Goal: Task Accomplishment & Management: Manage account settings

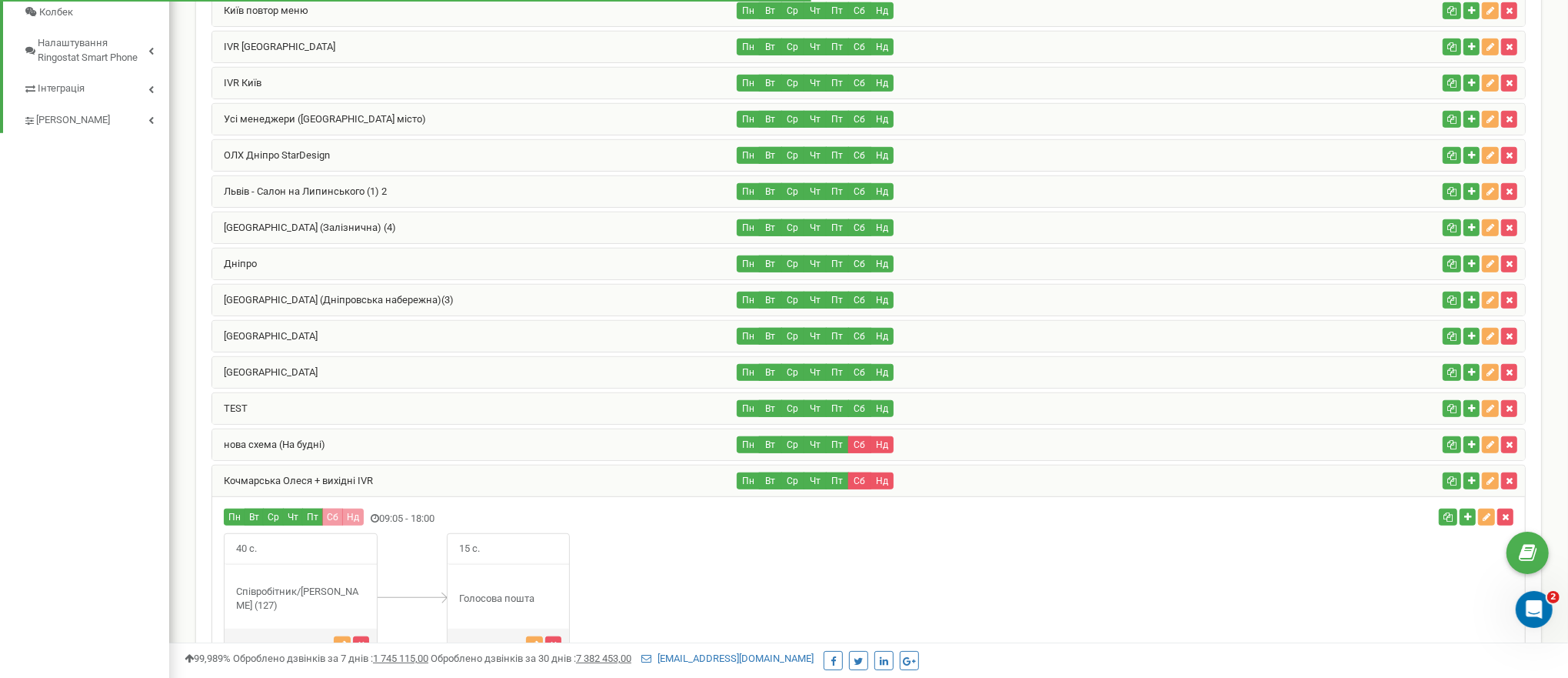
scroll to position [354, 0]
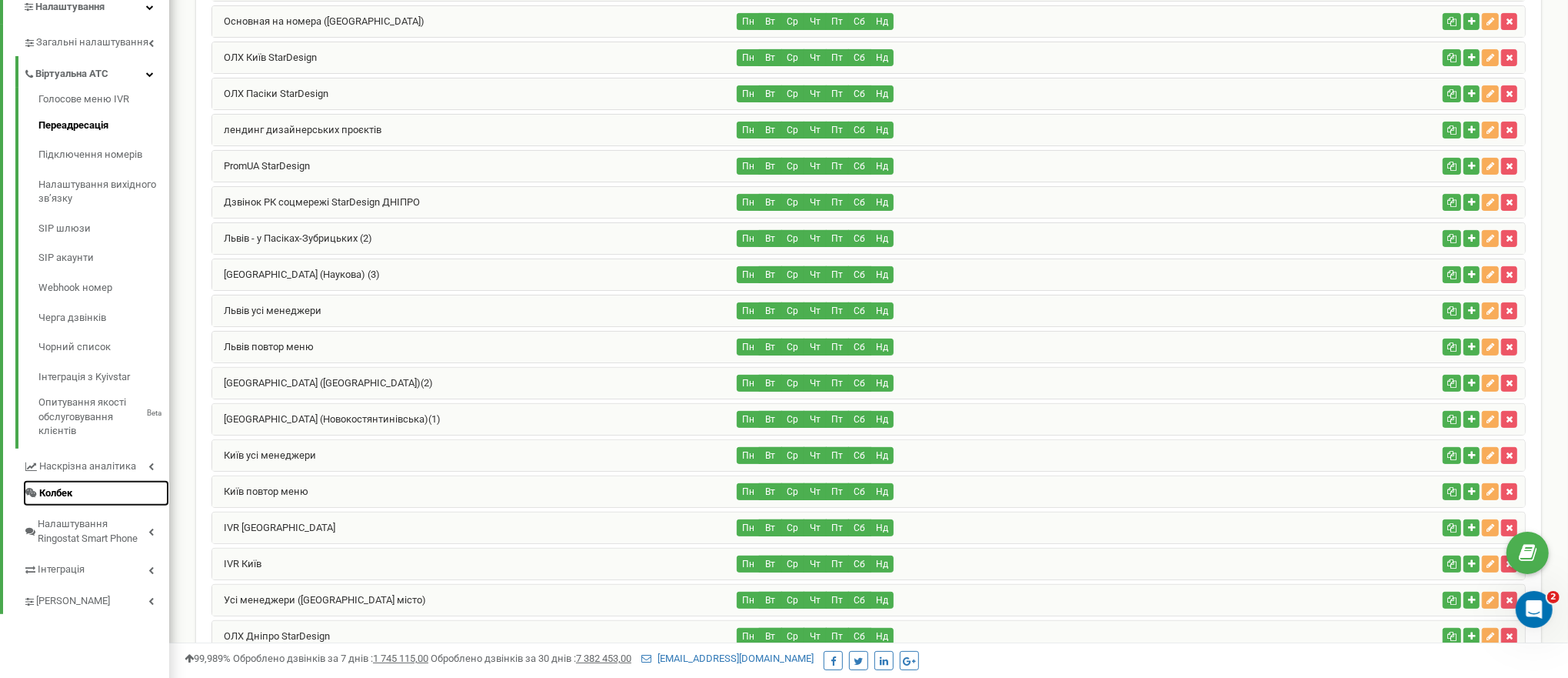
click at [84, 494] on link "Колбек" at bounding box center [95, 493] width 146 height 27
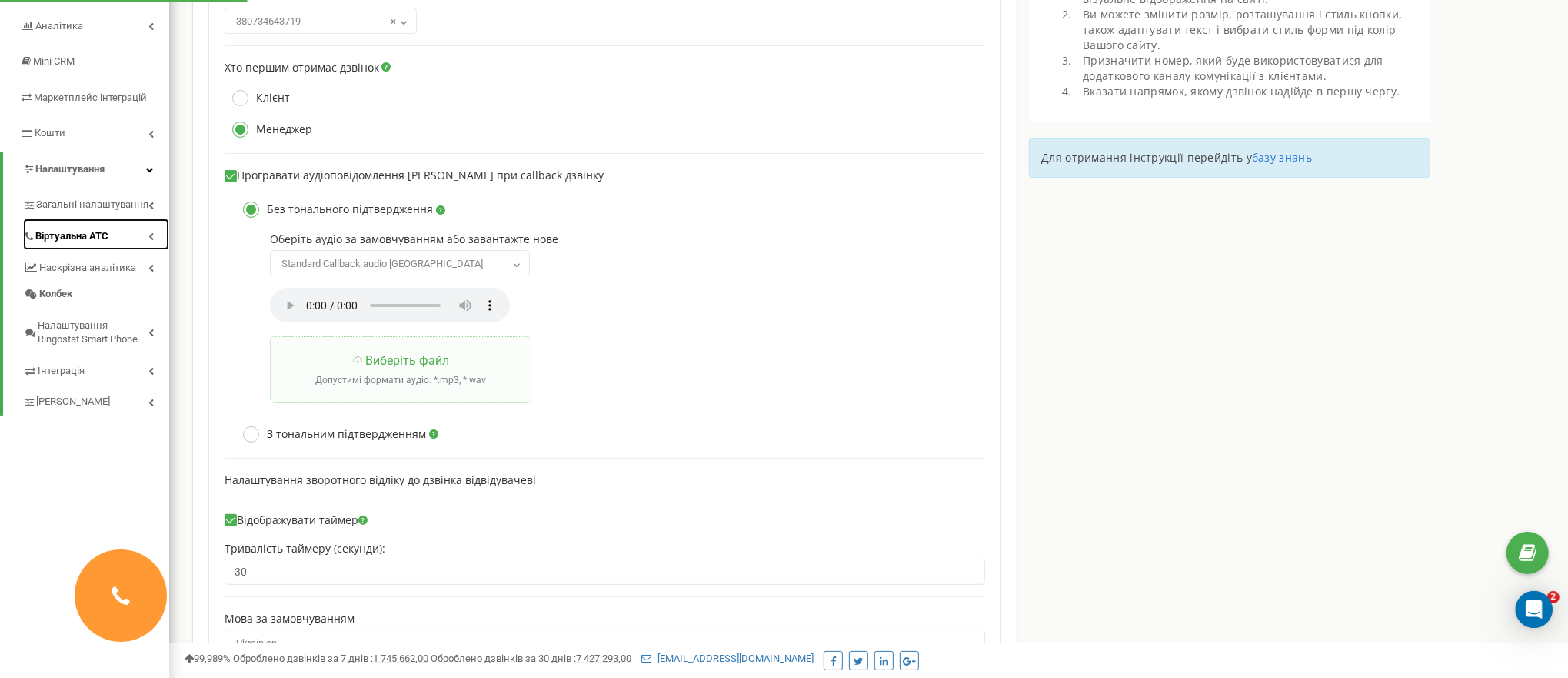
click at [129, 238] on link "Віртуальна АТС" at bounding box center [95, 234] width 146 height 32
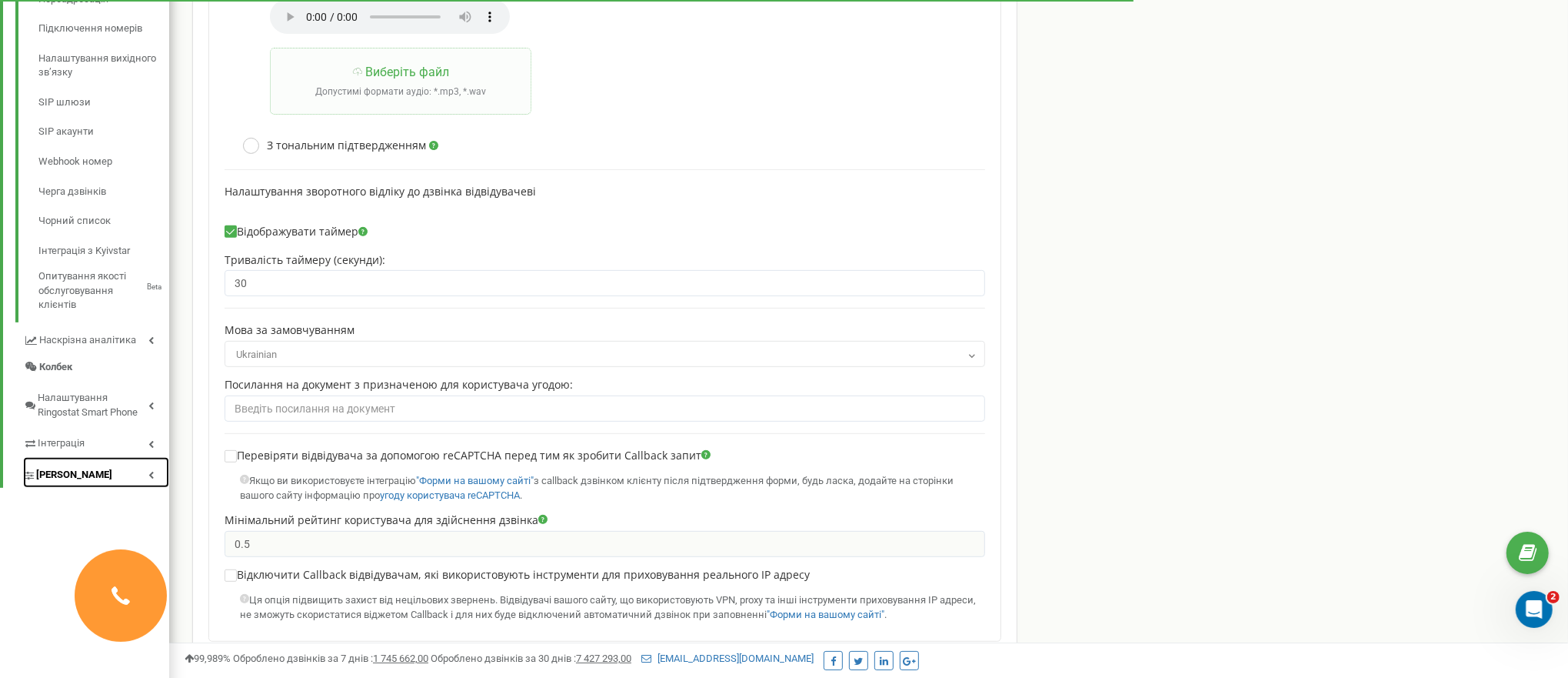
click at [105, 483] on link "[PERSON_NAME]" at bounding box center [95, 473] width 146 height 32
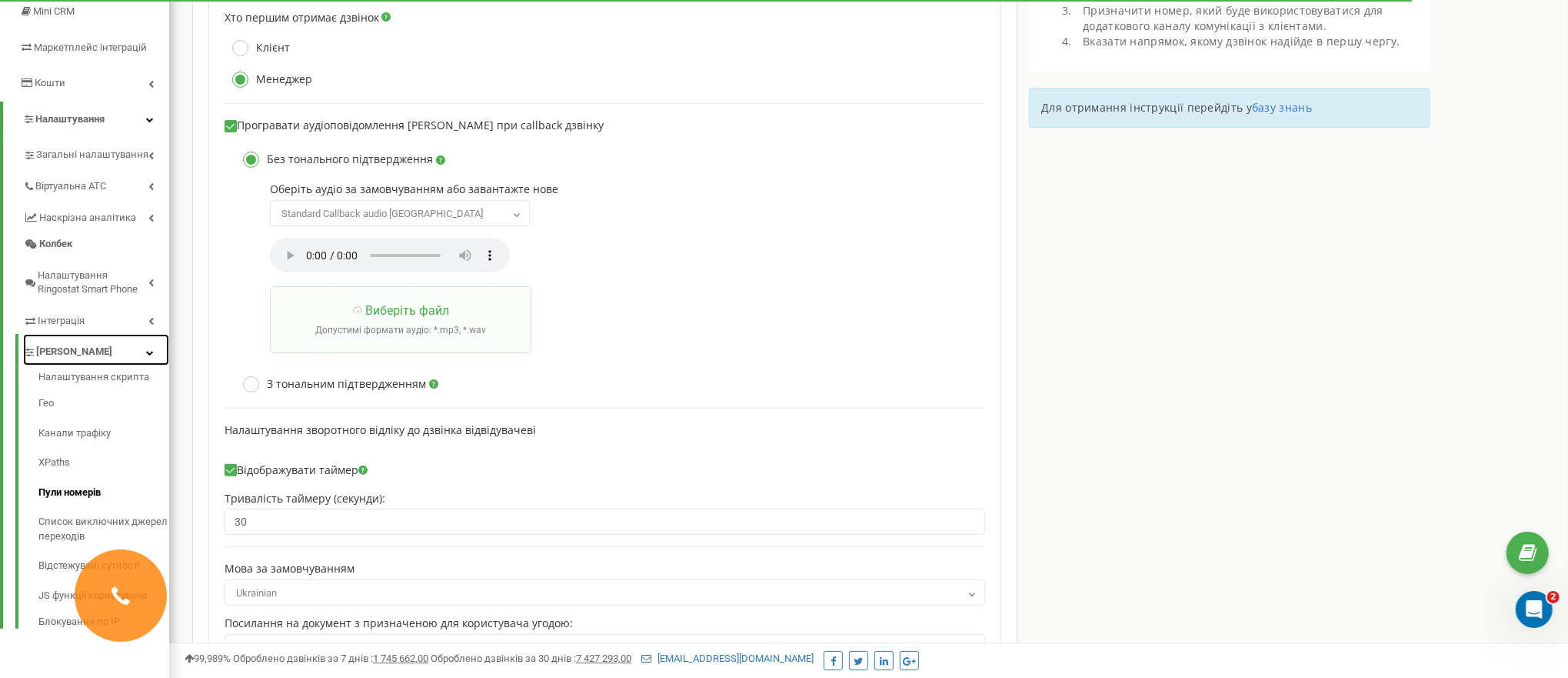
scroll to position [215, 0]
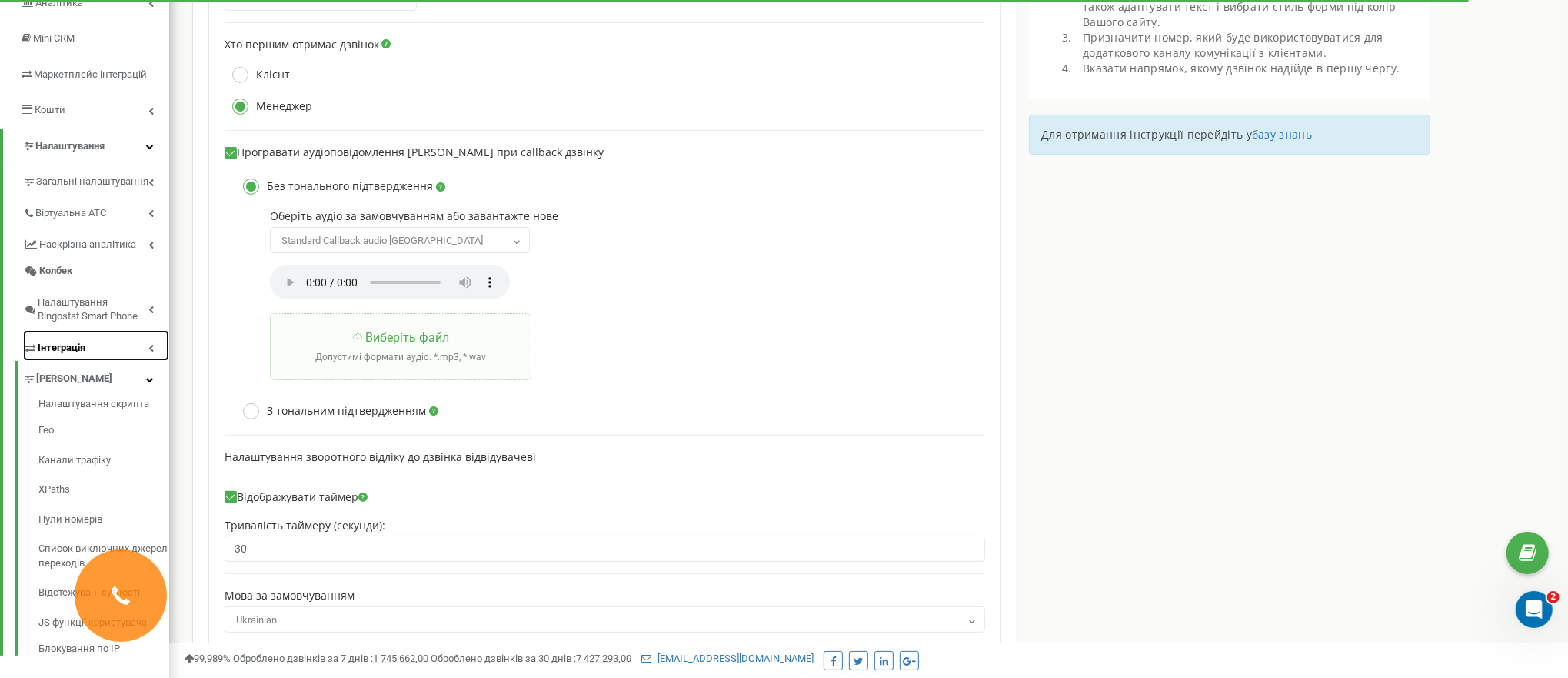
click at [145, 344] on link "Інтеграція" at bounding box center [95, 346] width 146 height 32
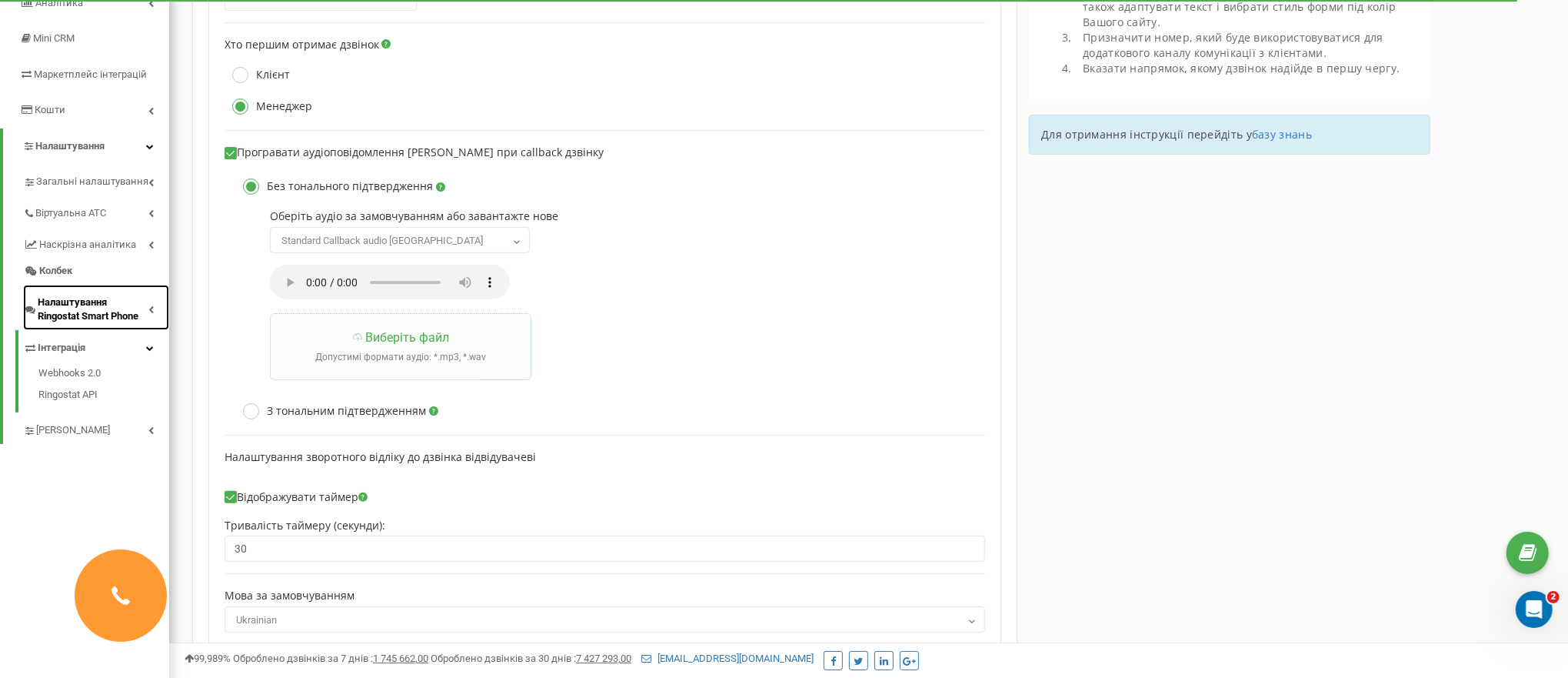
click at [142, 308] on span "Налаштування Ringostat Smart Phone" at bounding box center [93, 309] width 110 height 28
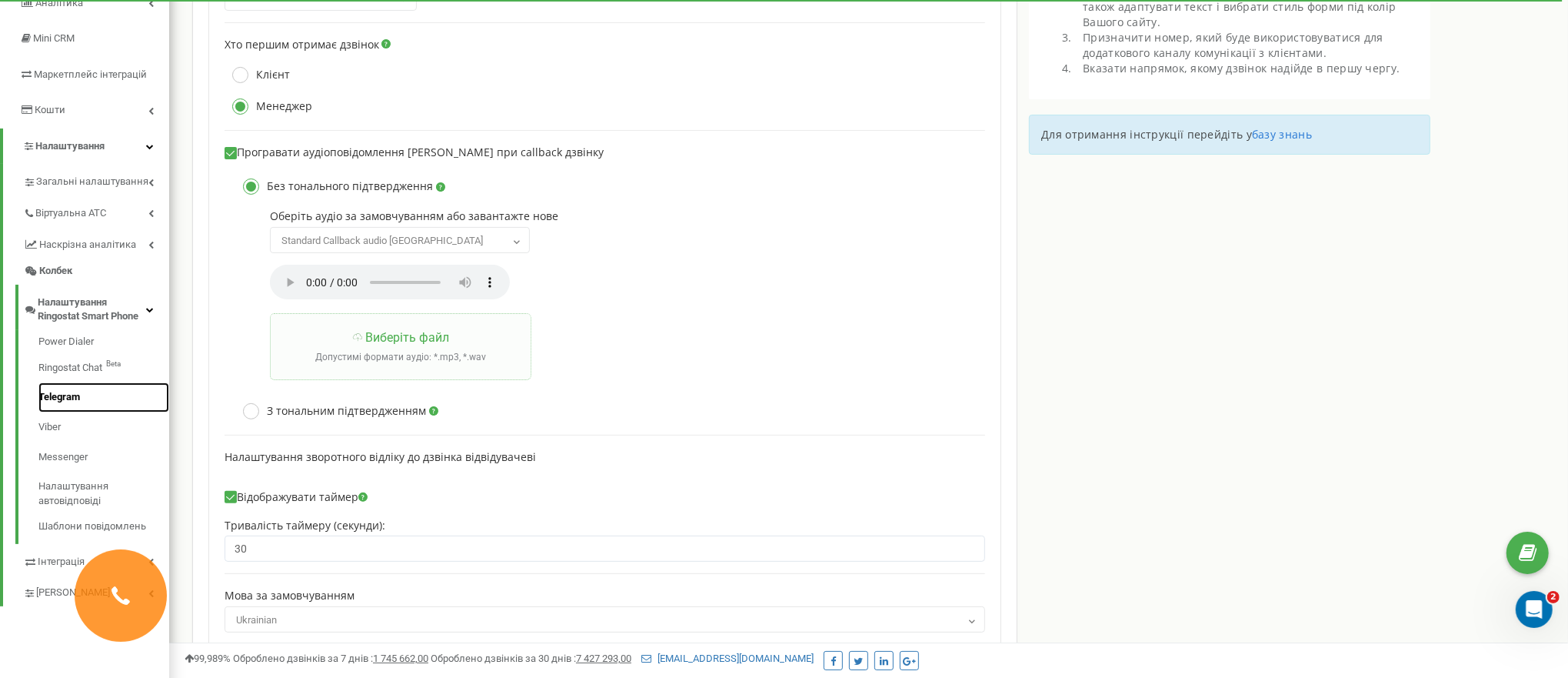
click at [77, 403] on link "Telegram" at bounding box center [104, 397] width 131 height 30
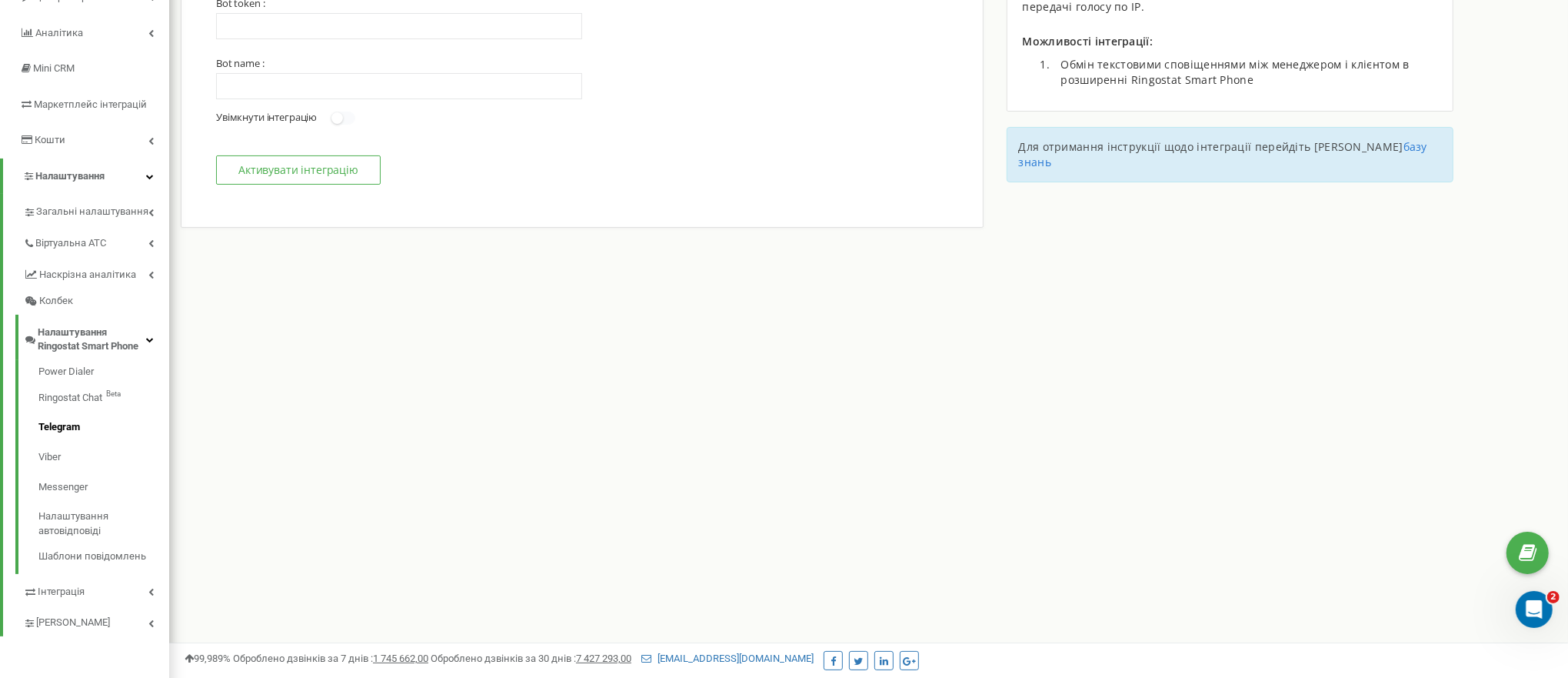
scroll to position [193, 0]
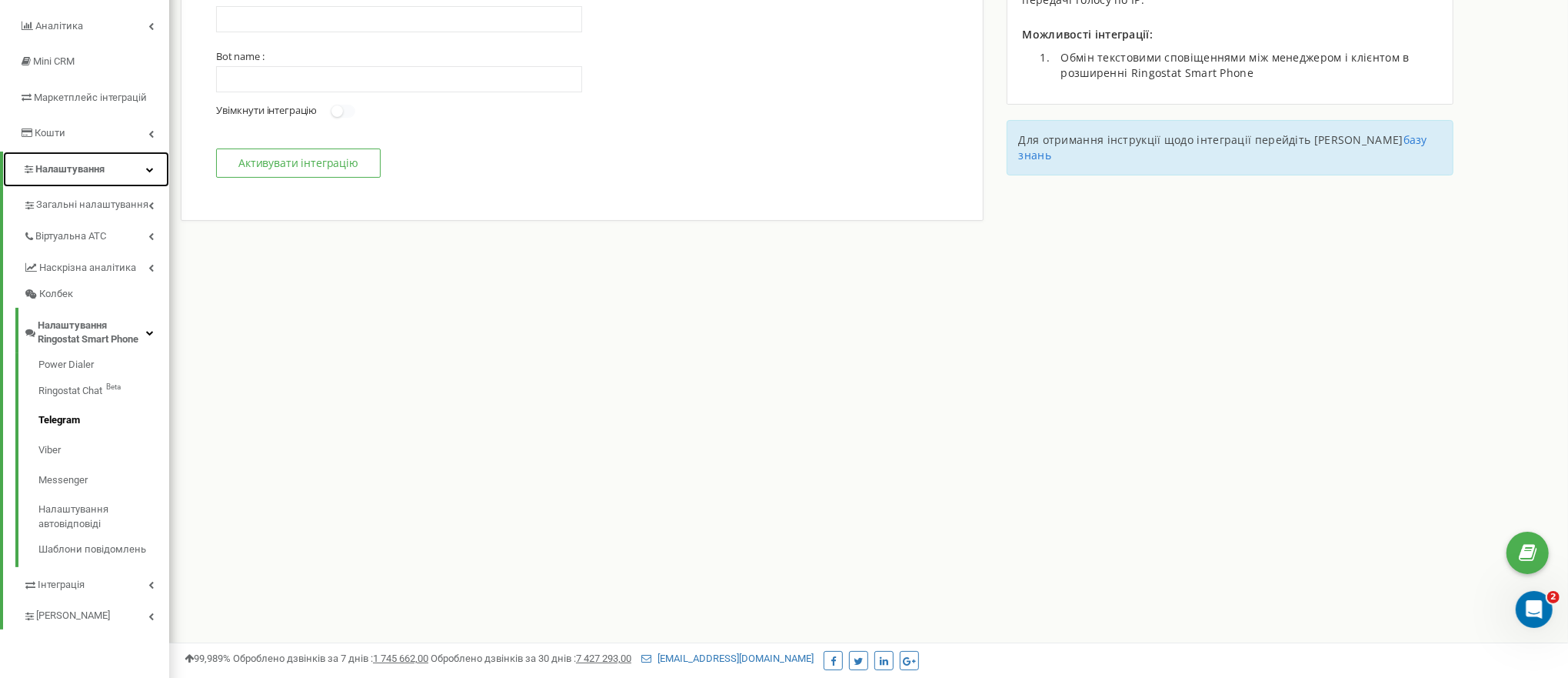
click at [155, 174] on link "Налаштування" at bounding box center [86, 170] width 167 height 36
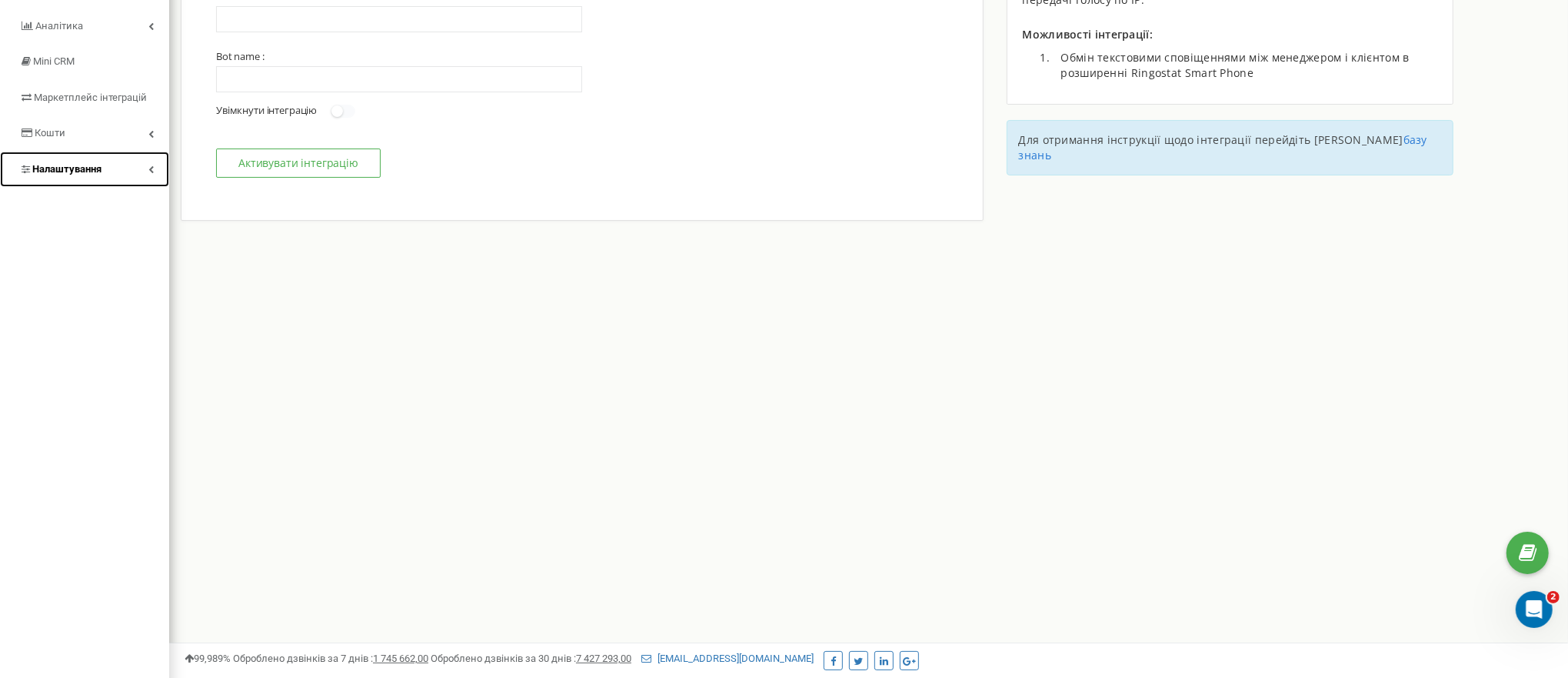
click at [155, 174] on link "Налаштування" at bounding box center [84, 170] width 169 height 36
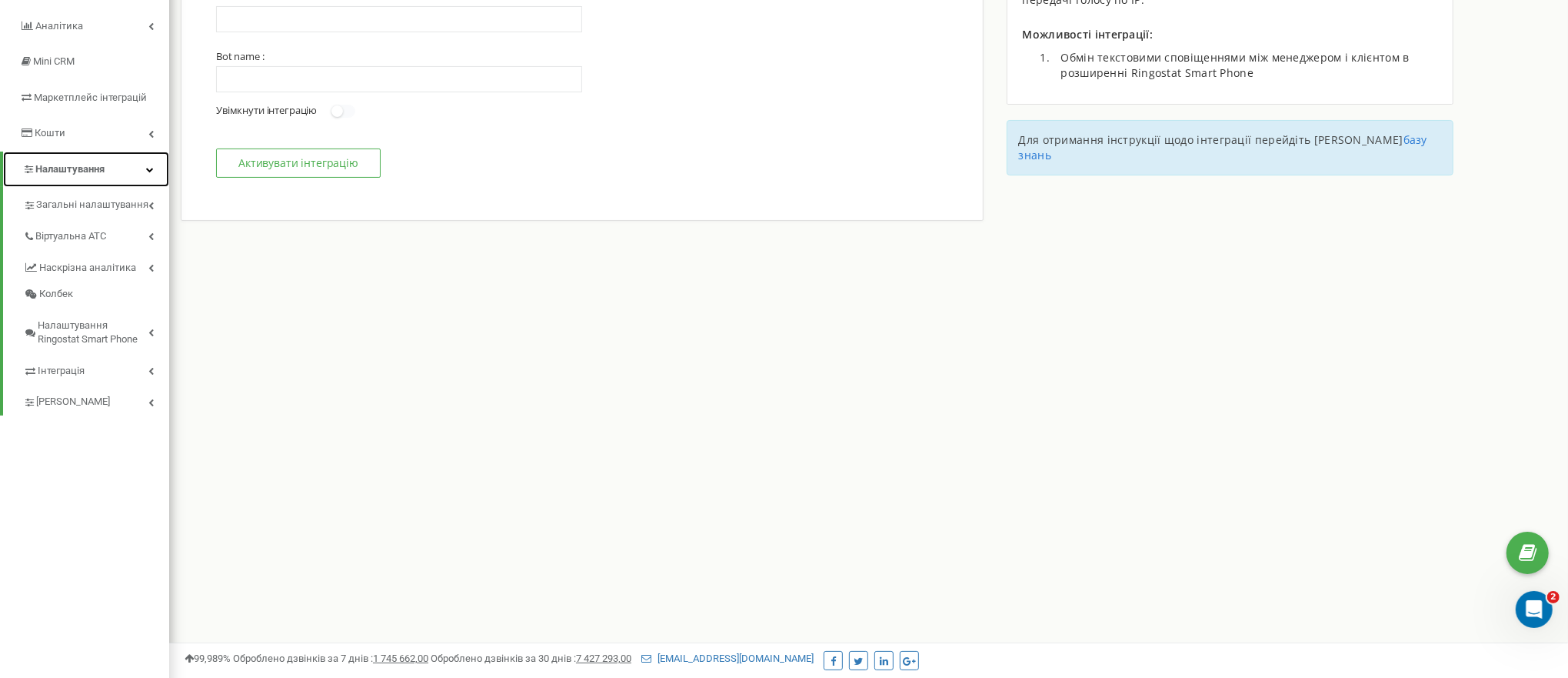
click at [155, 174] on link "Налаштування" at bounding box center [86, 170] width 167 height 36
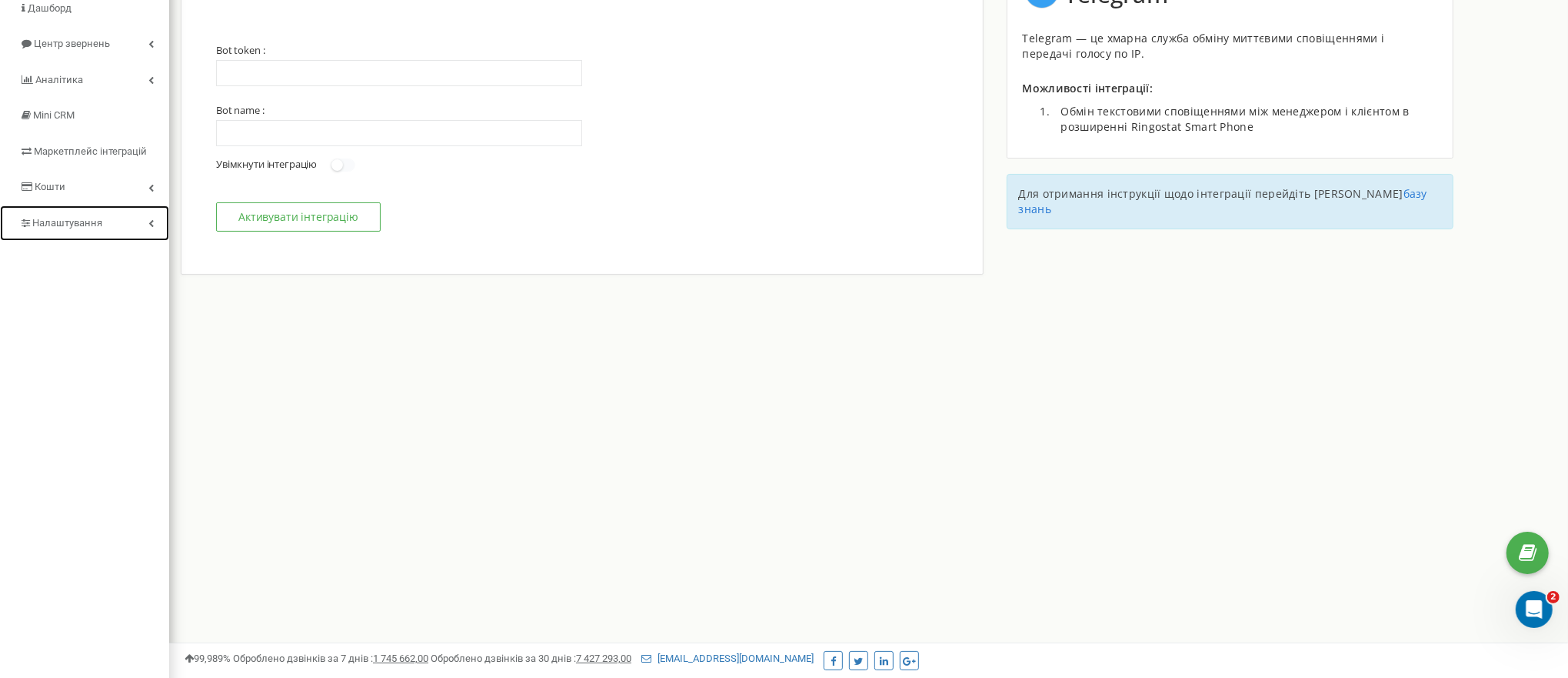
scroll to position [0, 0]
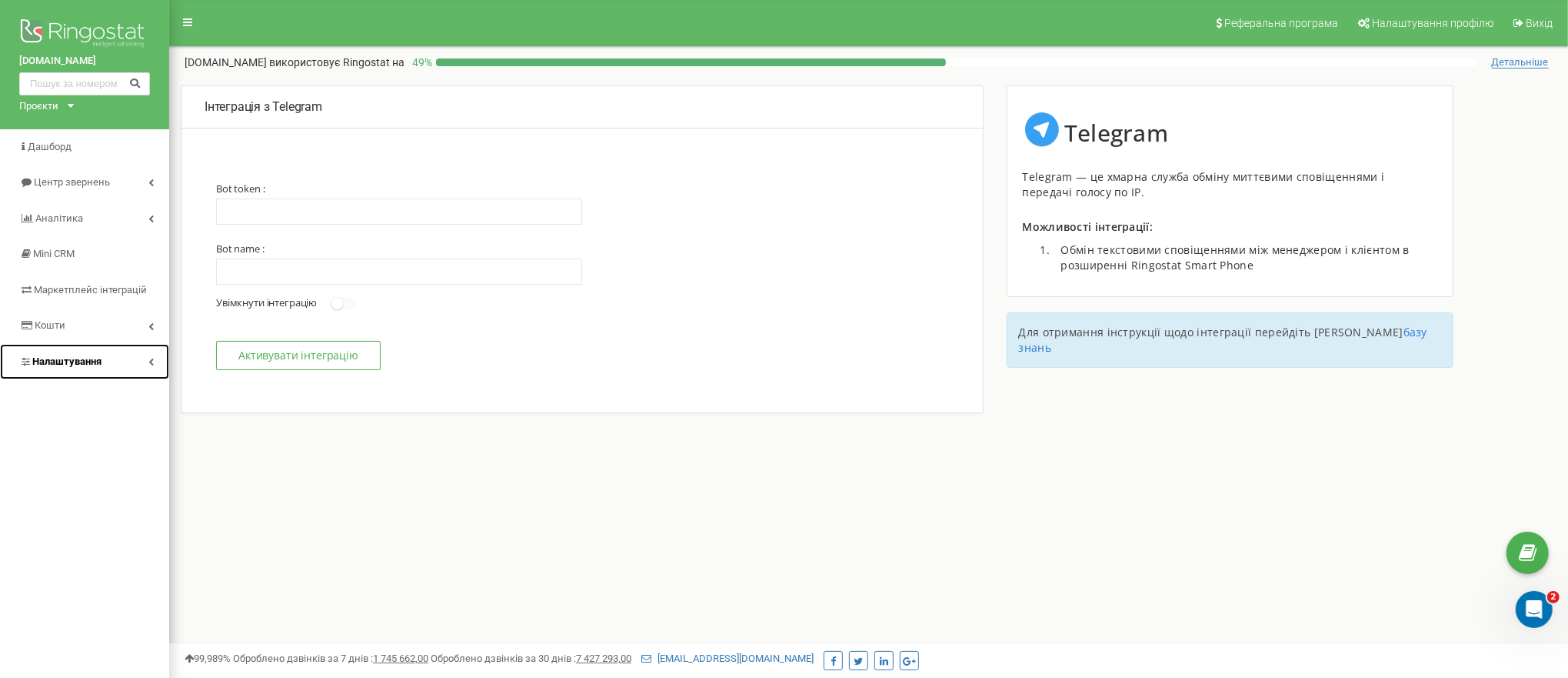
click at [142, 363] on link "Налаштування" at bounding box center [84, 362] width 169 height 36
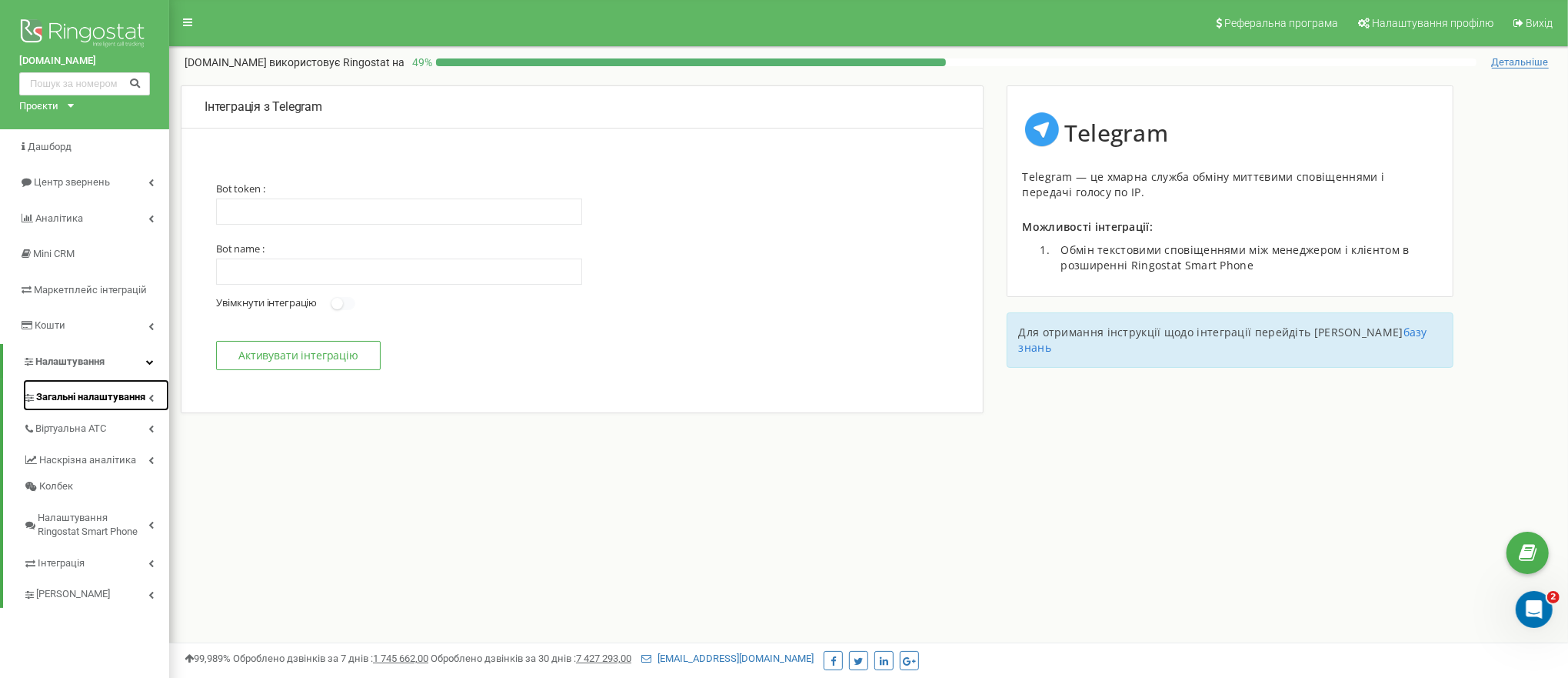
click at [150, 403] on link "Загальні налаштування" at bounding box center [95, 395] width 146 height 32
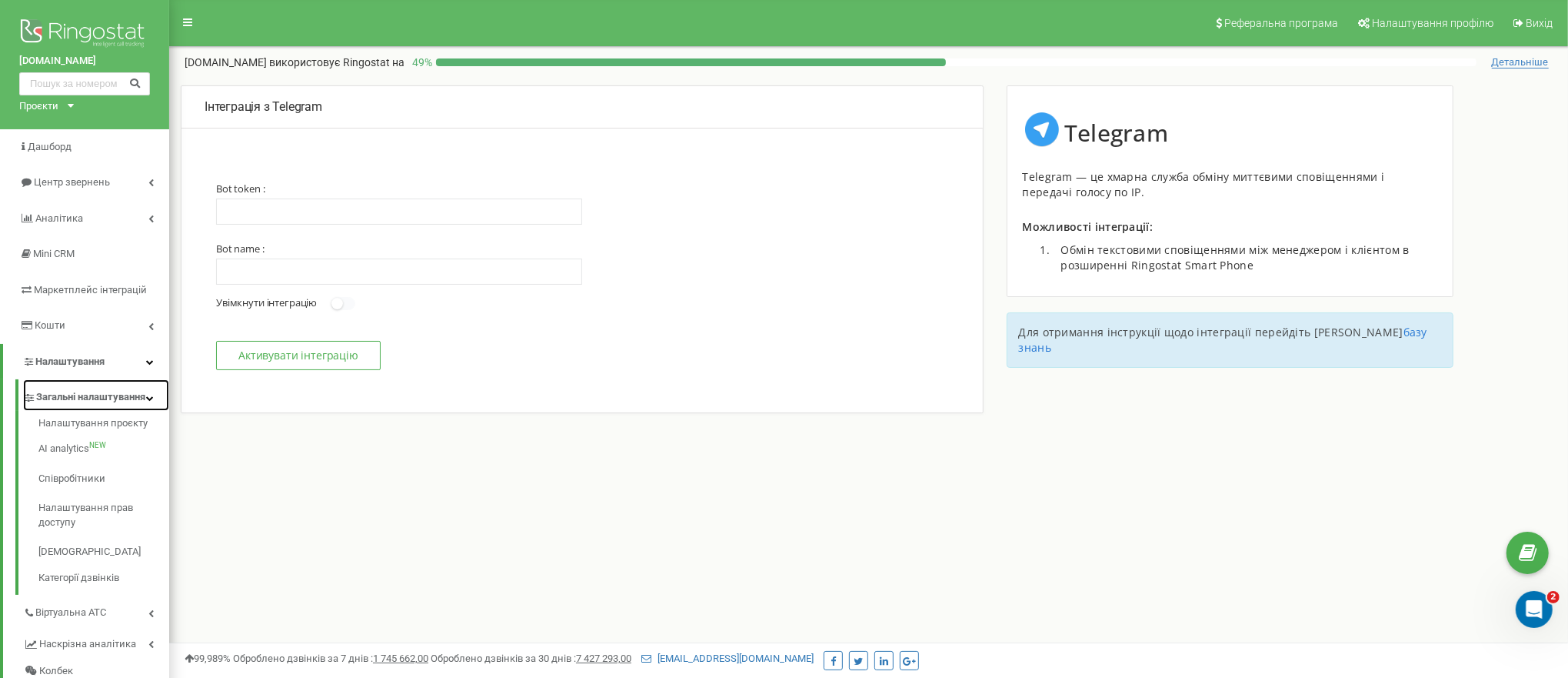
click at [150, 402] on icon at bounding box center [150, 398] width 8 height 8
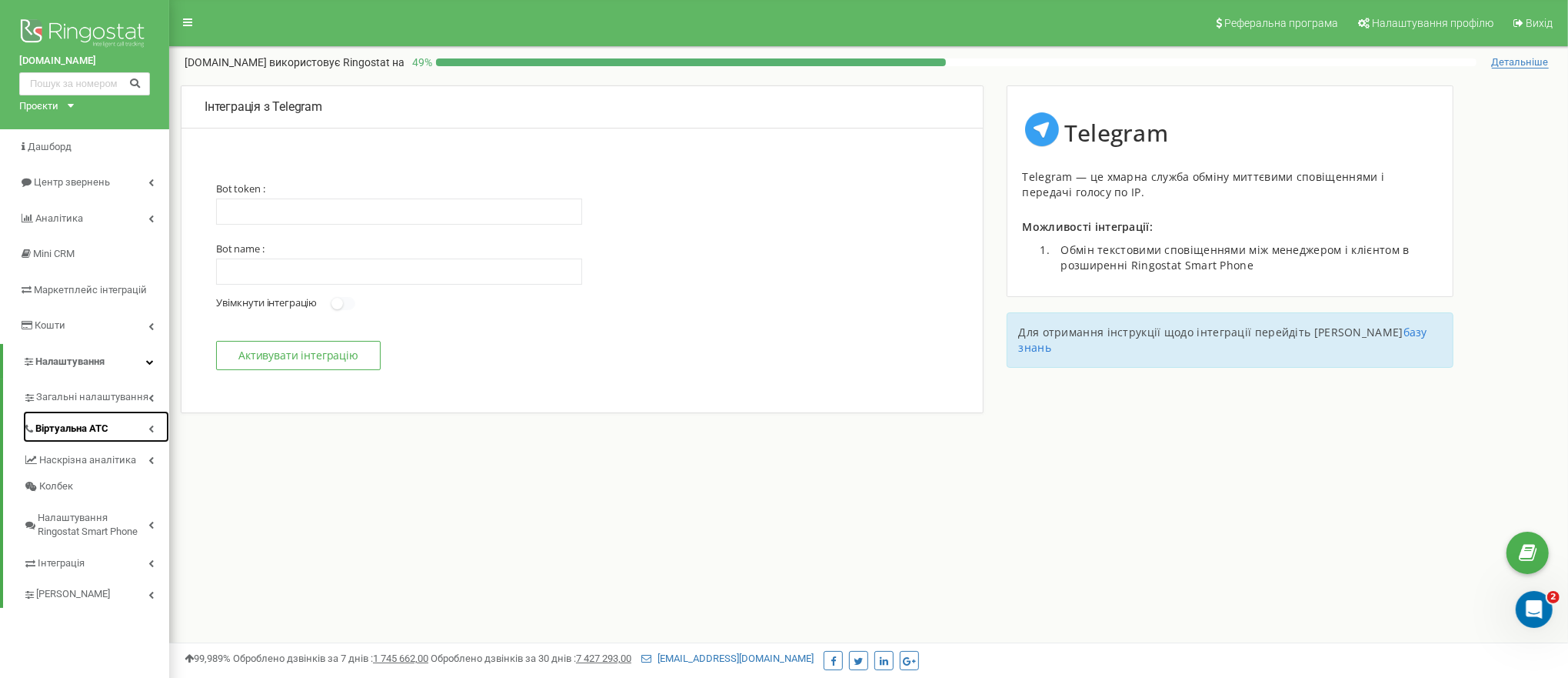
click at [150, 426] on icon at bounding box center [151, 429] width 6 height 8
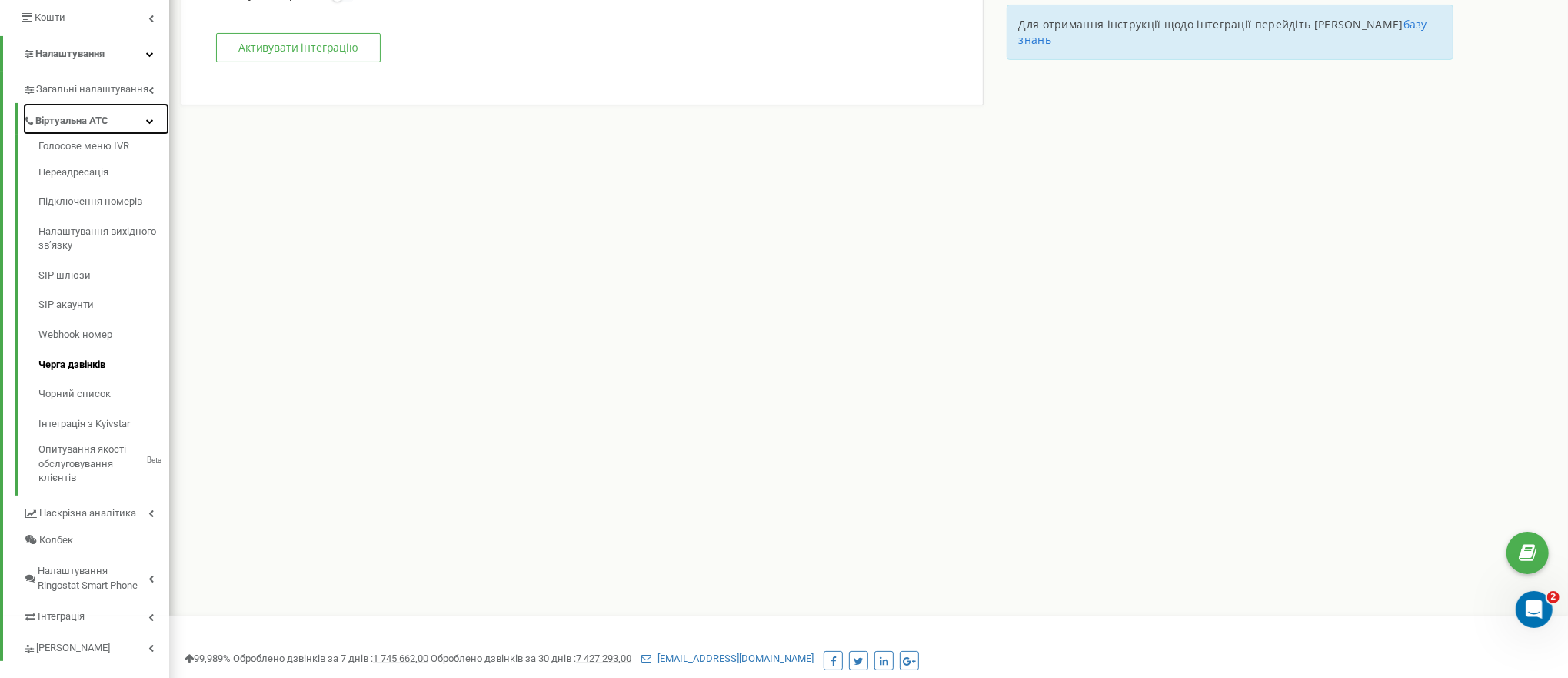
scroll to position [328, 0]
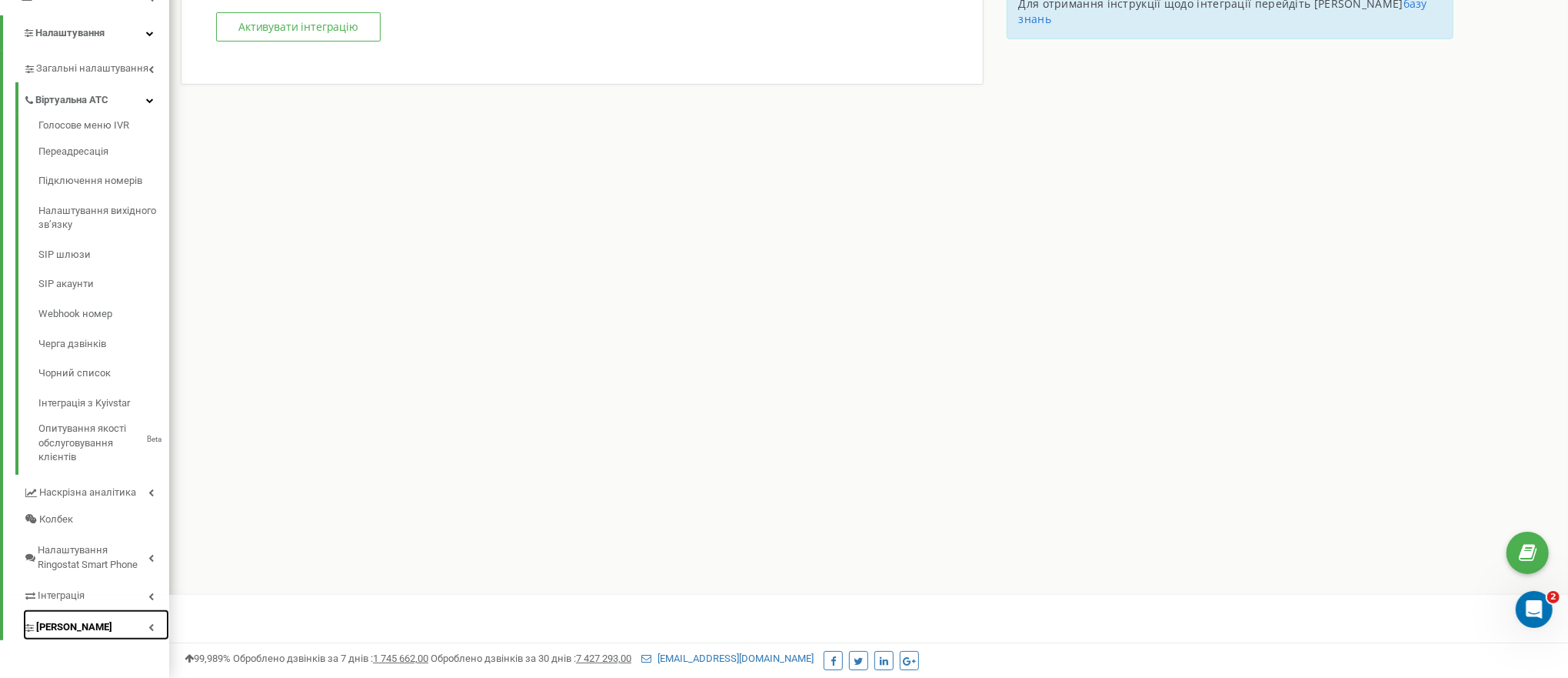
click at [133, 633] on link "Коллтрекінг" at bounding box center [95, 625] width 146 height 32
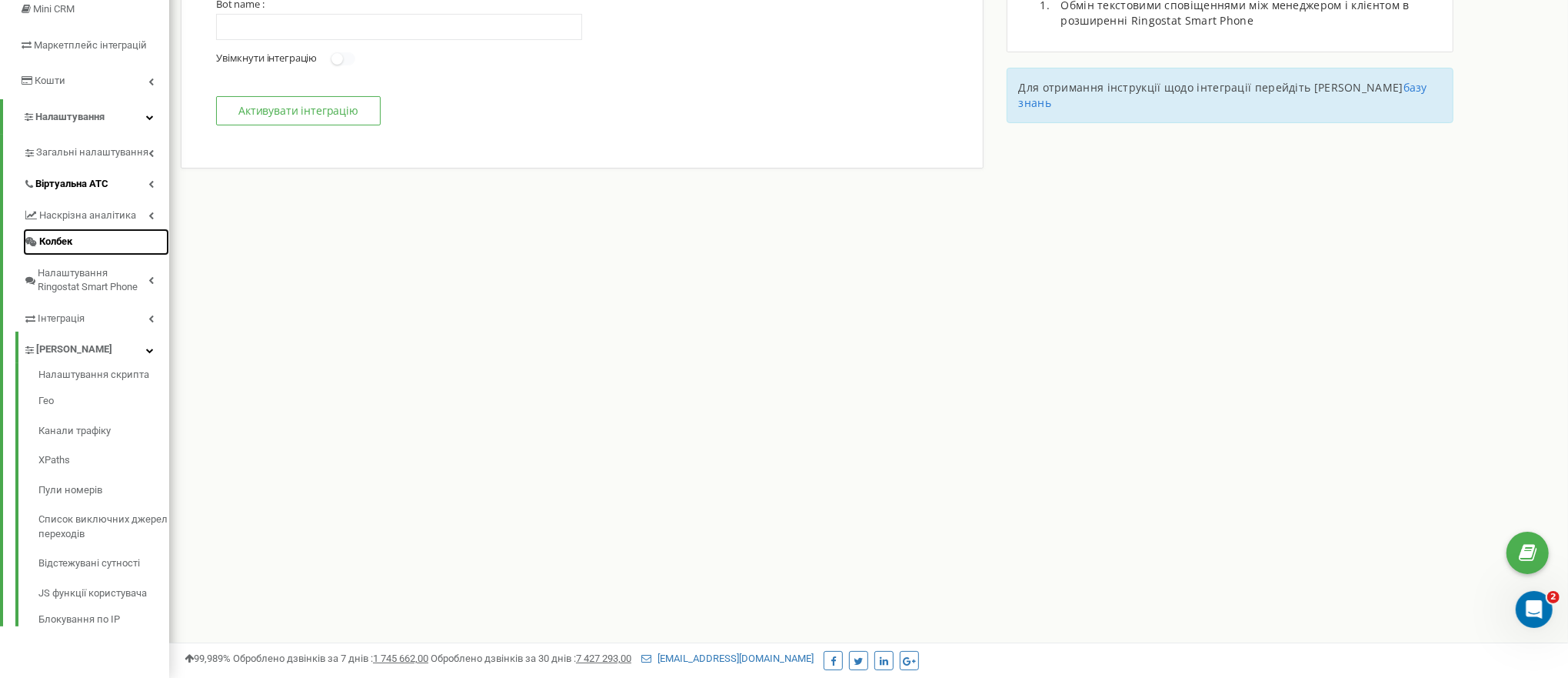
click at [100, 232] on link "Колбек" at bounding box center [95, 242] width 146 height 27
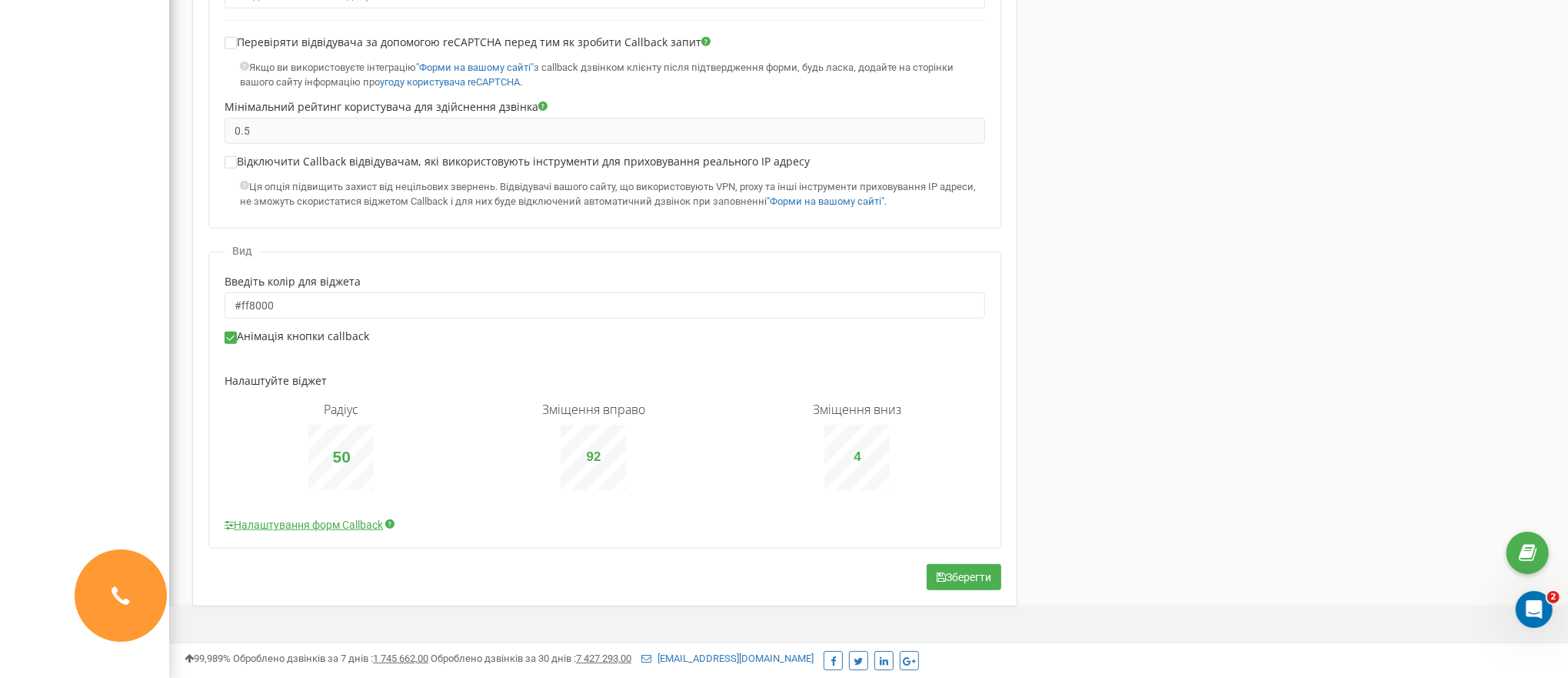
scroll to position [897, 0]
click at [260, 515] on link "Налаштування форм Callback" at bounding box center [304, 520] width 159 height 15
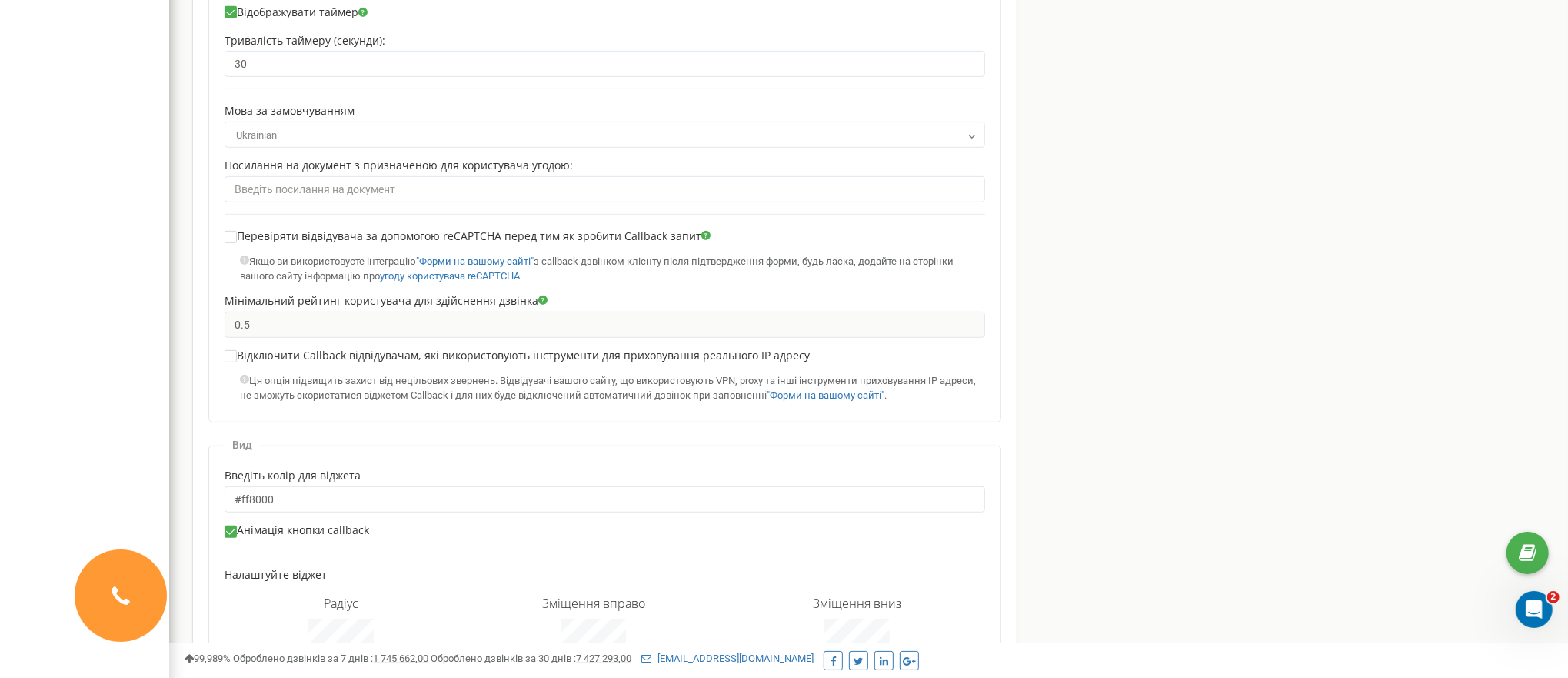
scroll to position [897, 0]
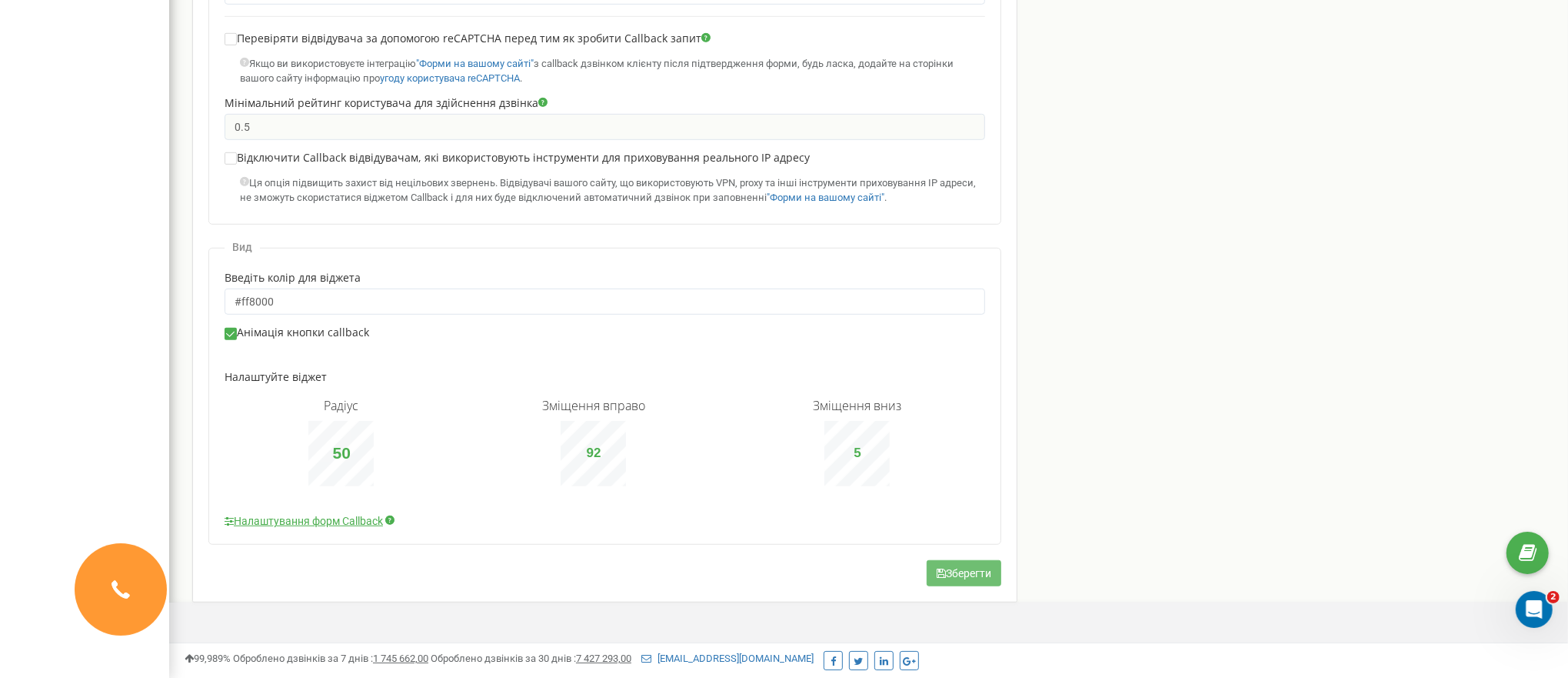
click at [973, 560] on button "Зберегти" at bounding box center [964, 572] width 75 height 26
click at [945, 565] on button "Зберегти" at bounding box center [964, 572] width 75 height 26
click at [889, 453] on div "Зміщення вниз 10" at bounding box center [857, 442] width 88 height 88
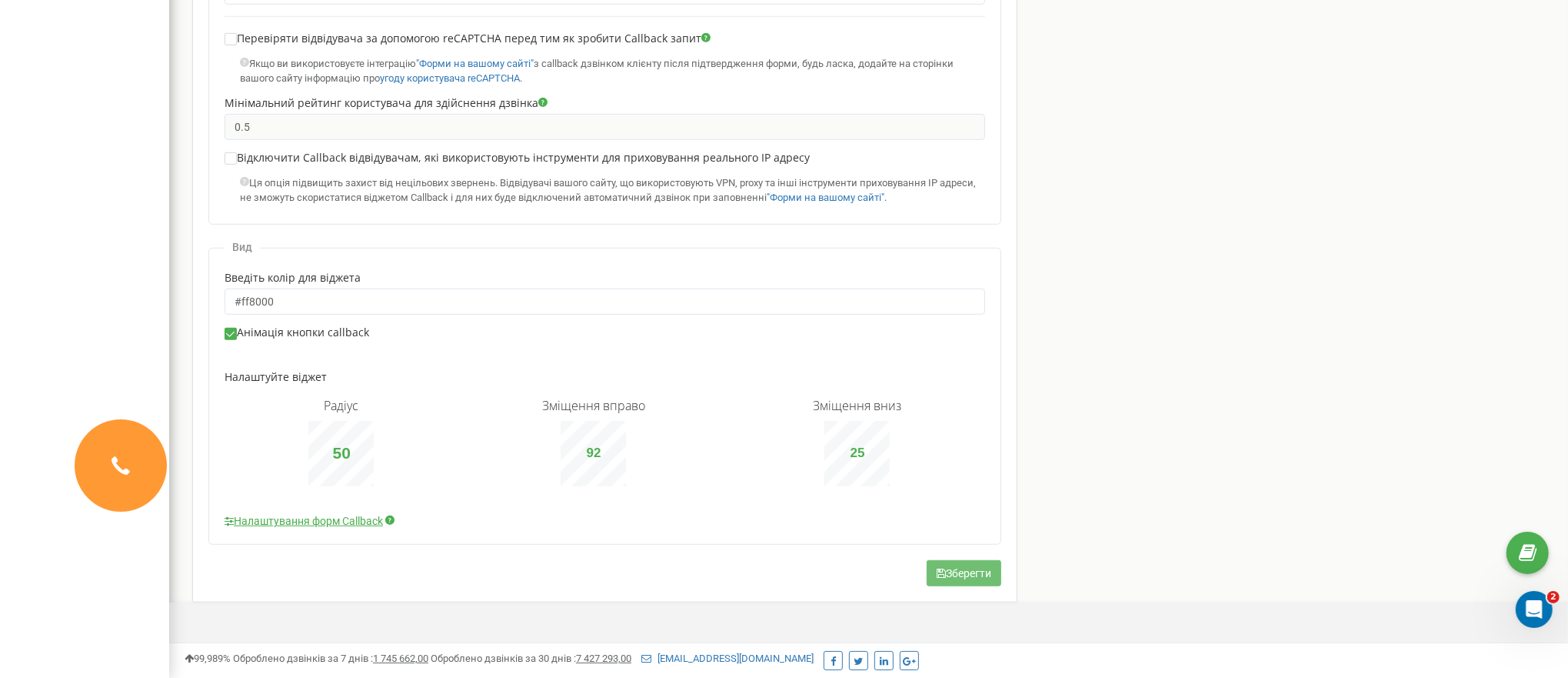
click at [960, 565] on button "Зберегти" at bounding box center [964, 572] width 75 height 26
click at [970, 567] on button "Зберегти" at bounding box center [964, 572] width 75 height 26
type input "4"
click at [868, 416] on div "Зміщення вниз 4" at bounding box center [857, 442] width 88 height 88
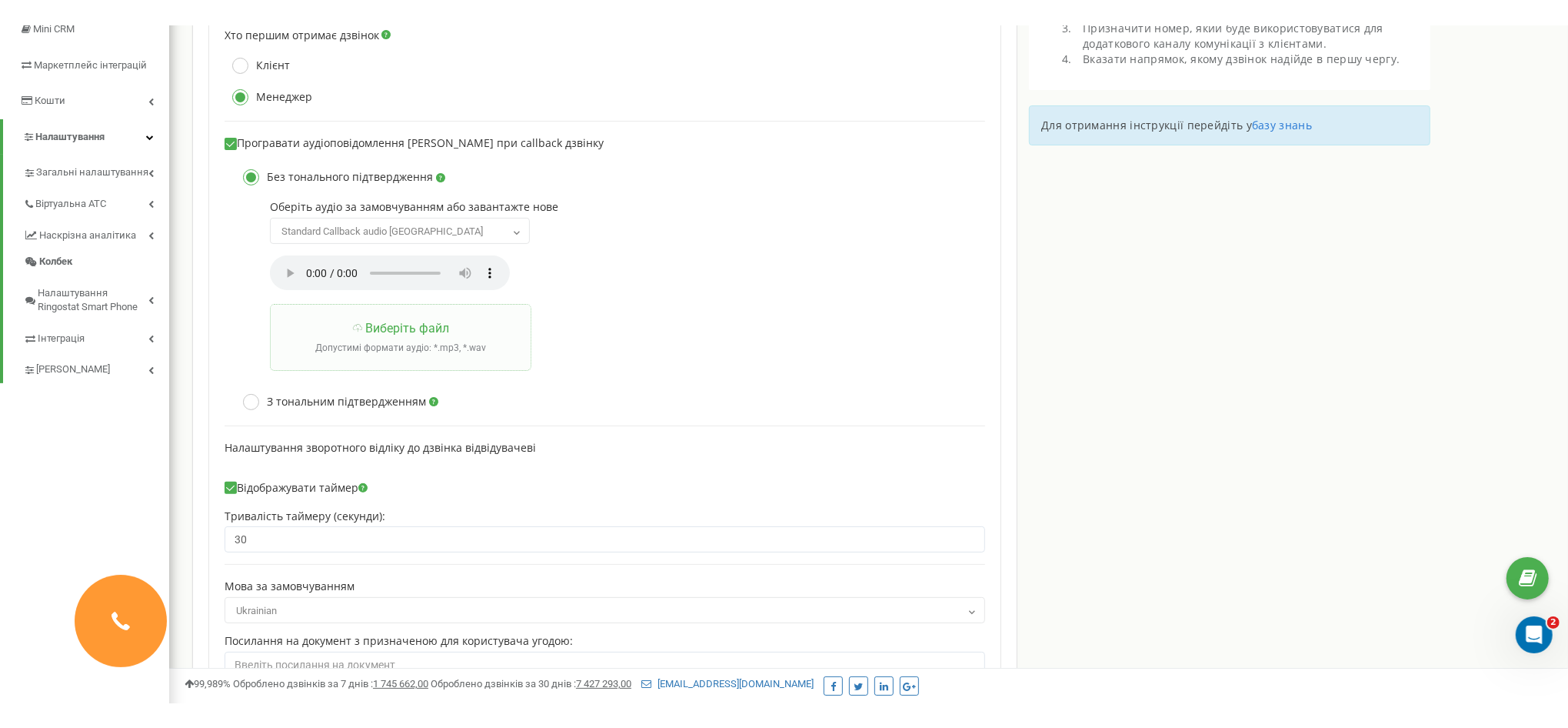
scroll to position [0, 0]
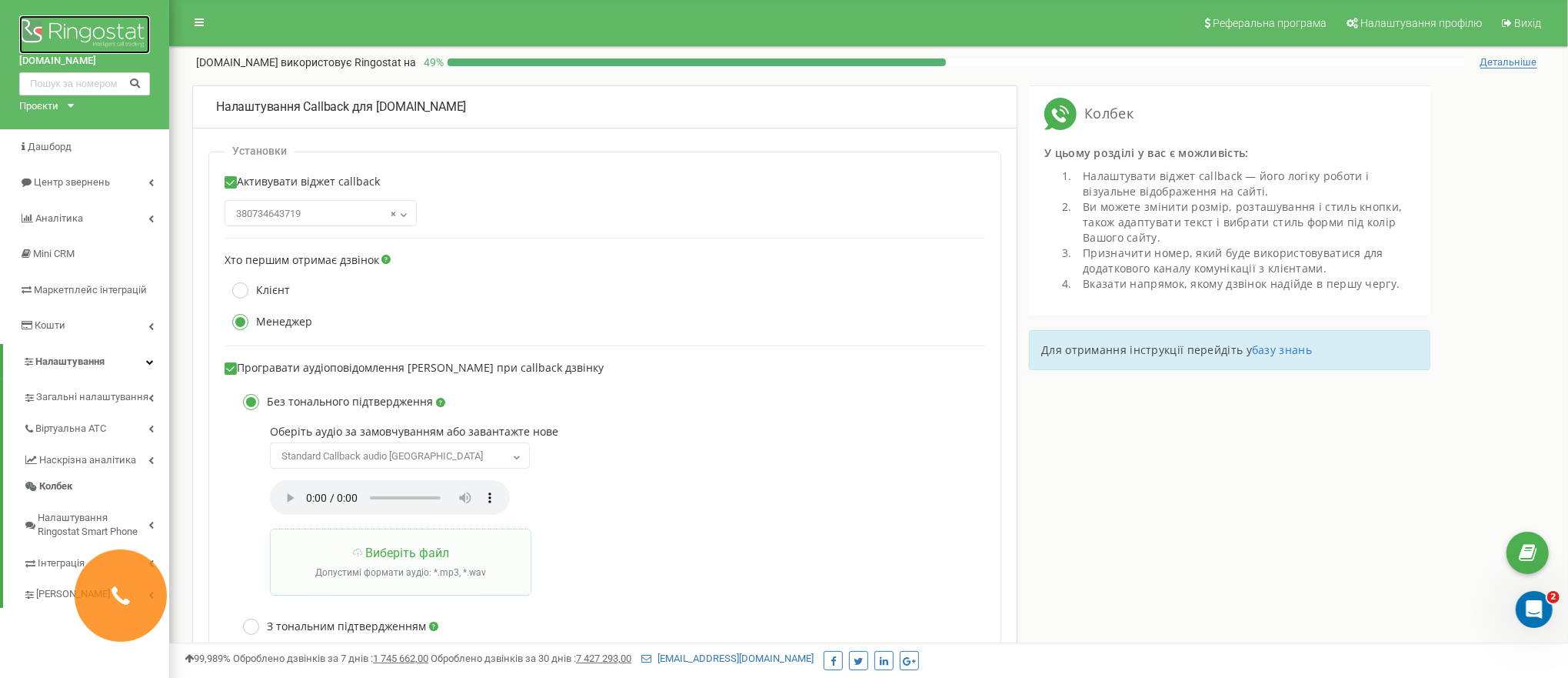
click at [84, 33] on img at bounding box center [84, 34] width 131 height 39
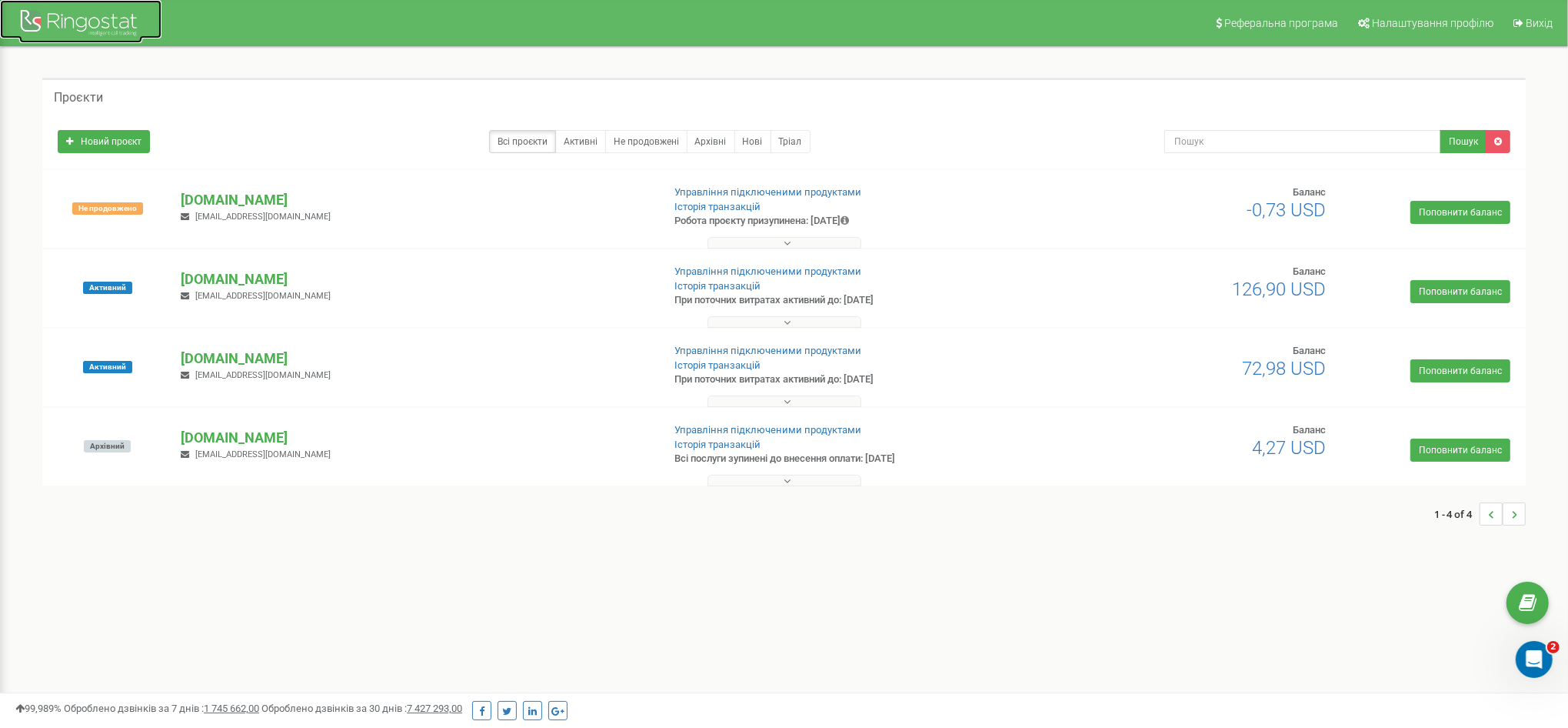
click at [73, 22] on div at bounding box center [80, 24] width 123 height 37
click at [36, 27] on div at bounding box center [80, 24] width 123 height 37
click at [250, 283] on p "[DOMAIN_NAME]" at bounding box center [415, 279] width 469 height 20
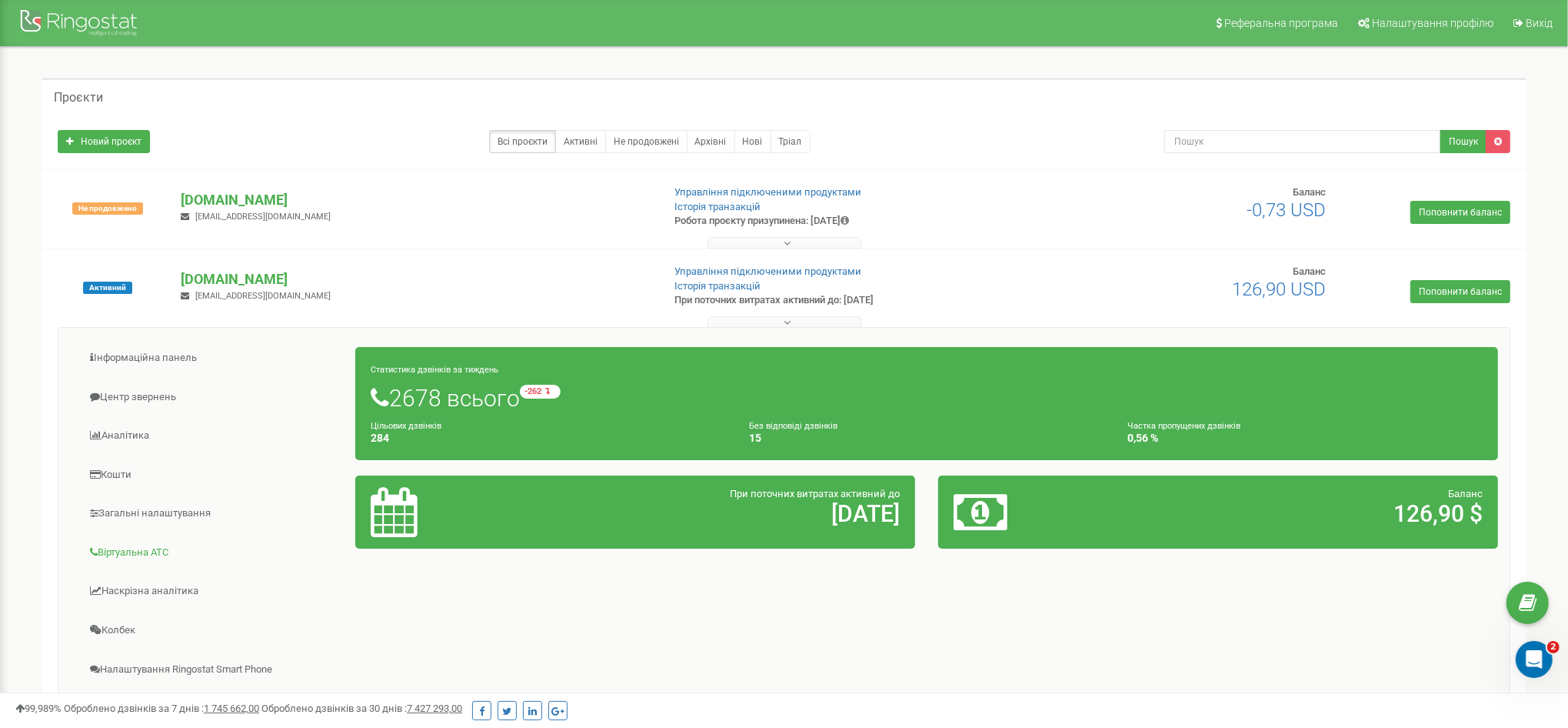
scroll to position [336, 0]
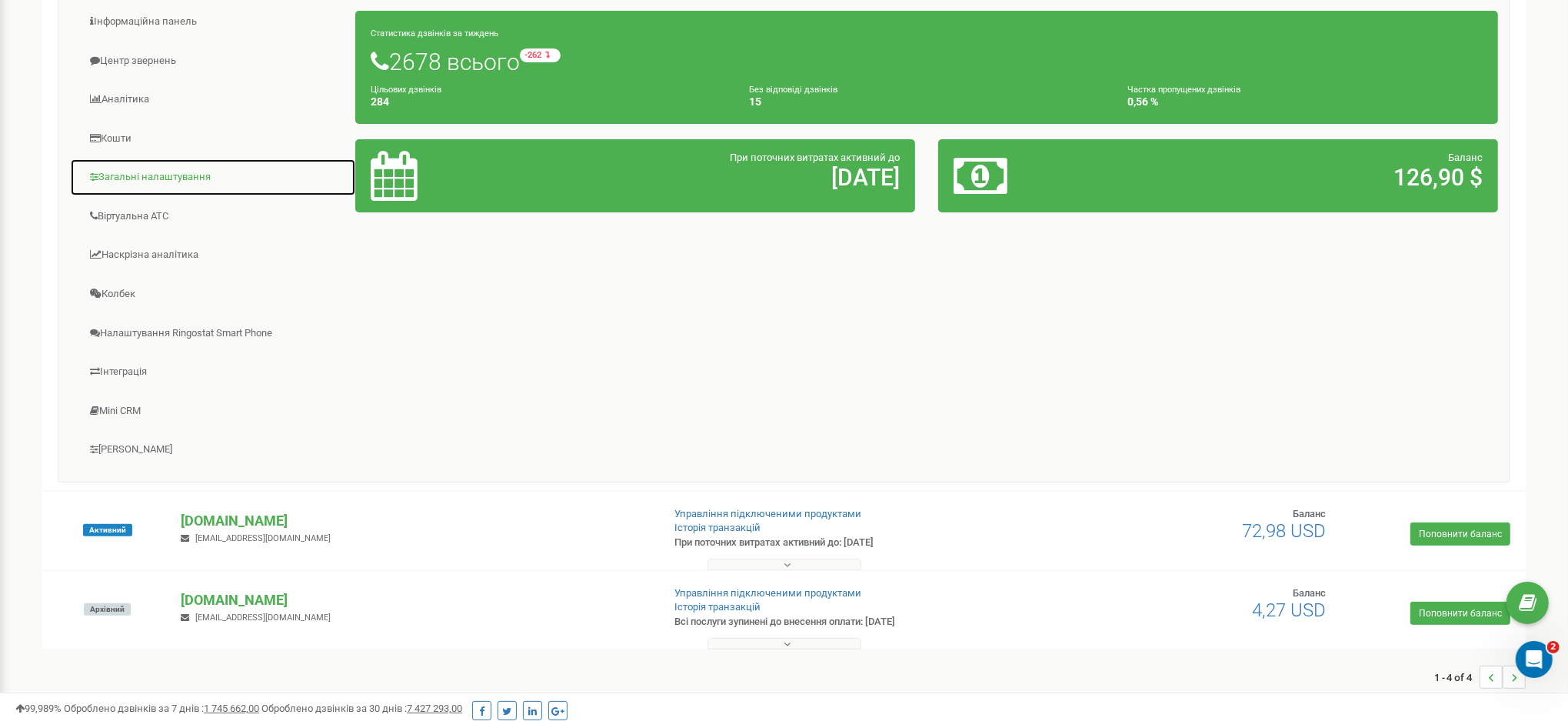
click at [167, 169] on link "Загальні налаштування" at bounding box center [213, 178] width 286 height 38
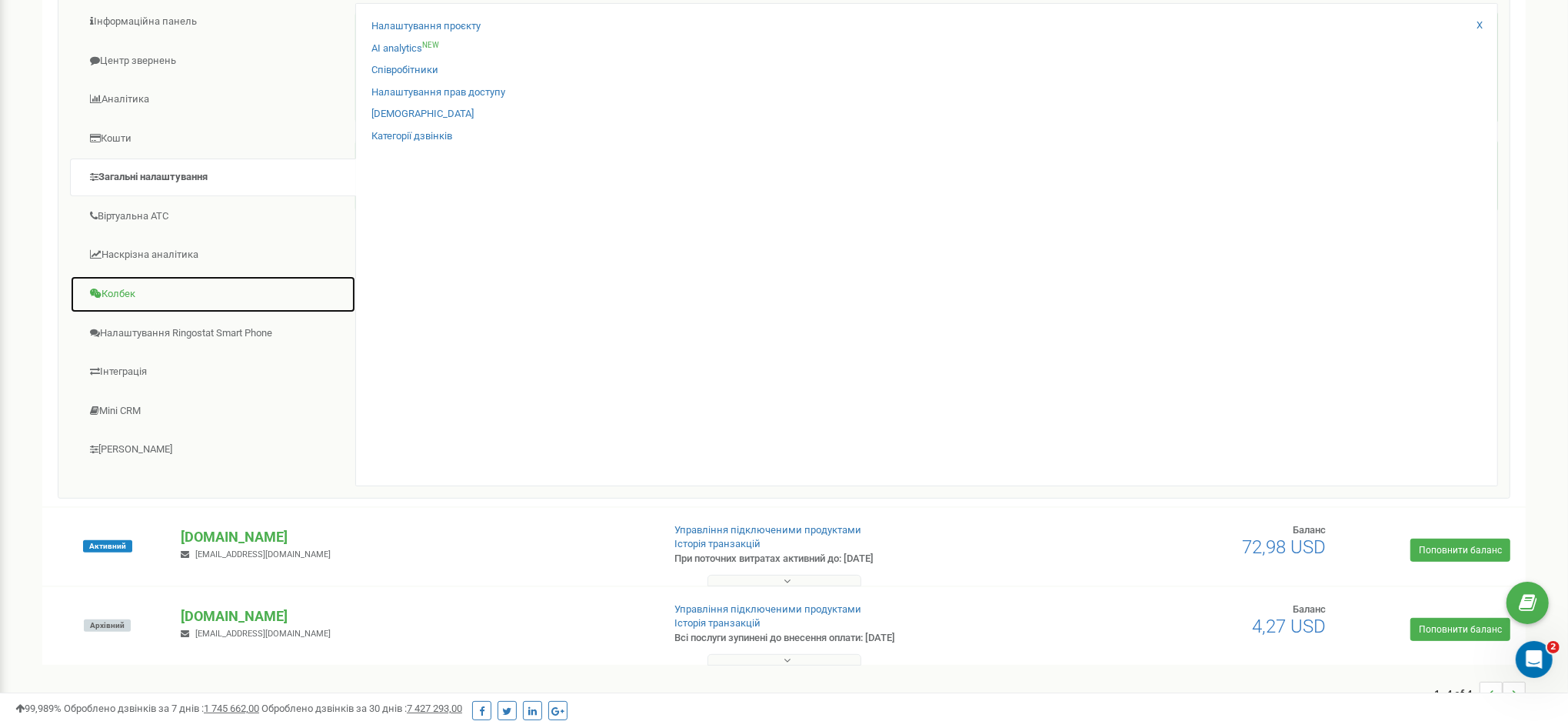
click at [134, 283] on link "Колбек" at bounding box center [213, 295] width 286 height 38
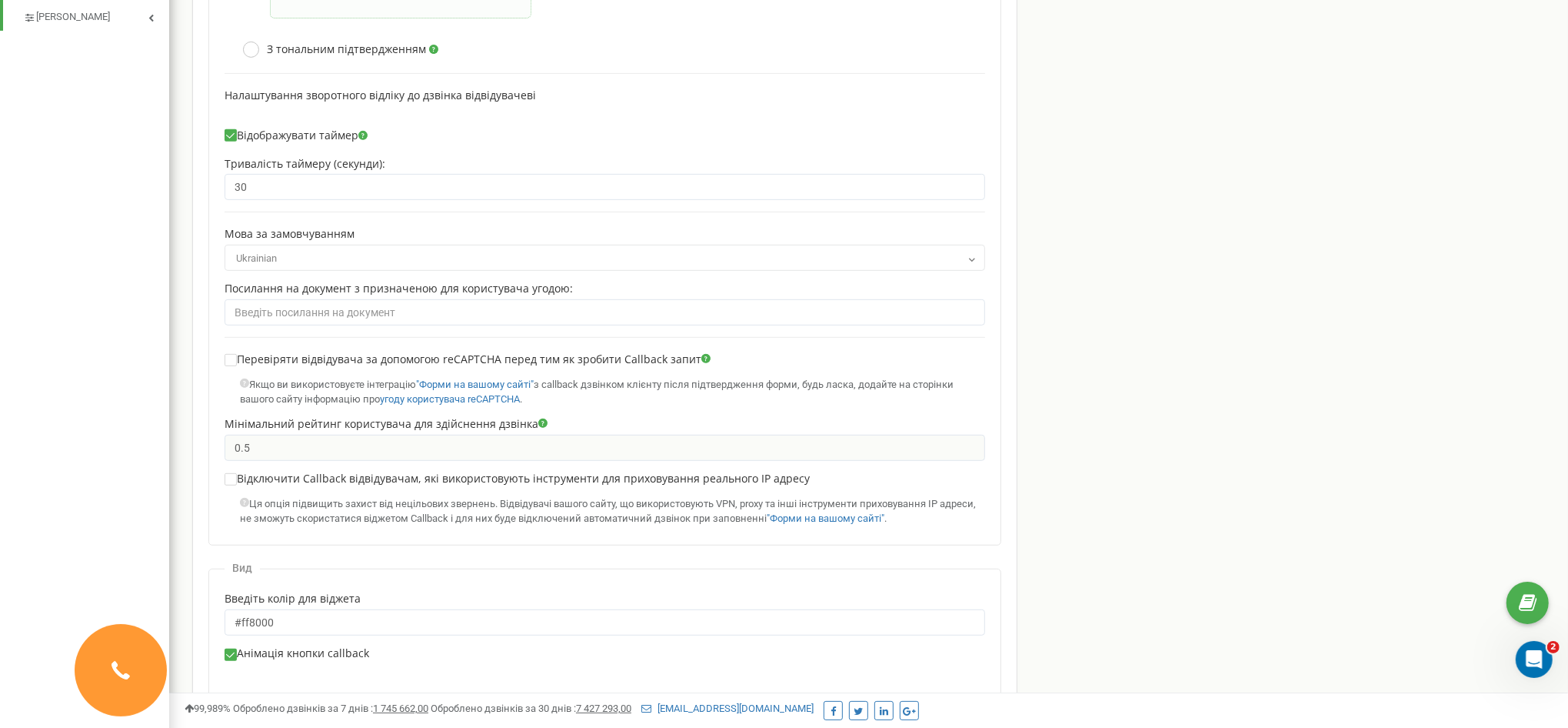
scroll to position [848, 0]
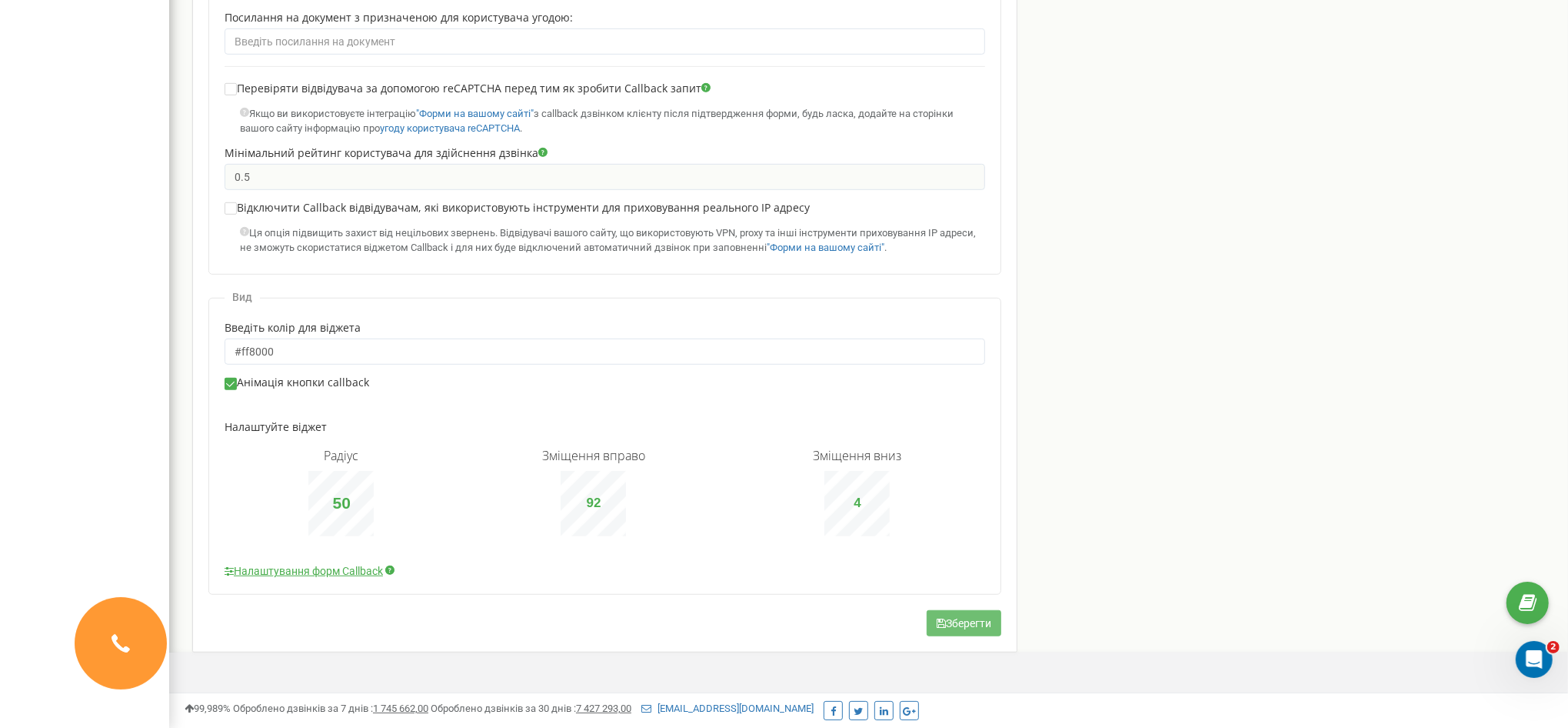
click at [967, 620] on button "Зберегти" at bounding box center [964, 623] width 75 height 26
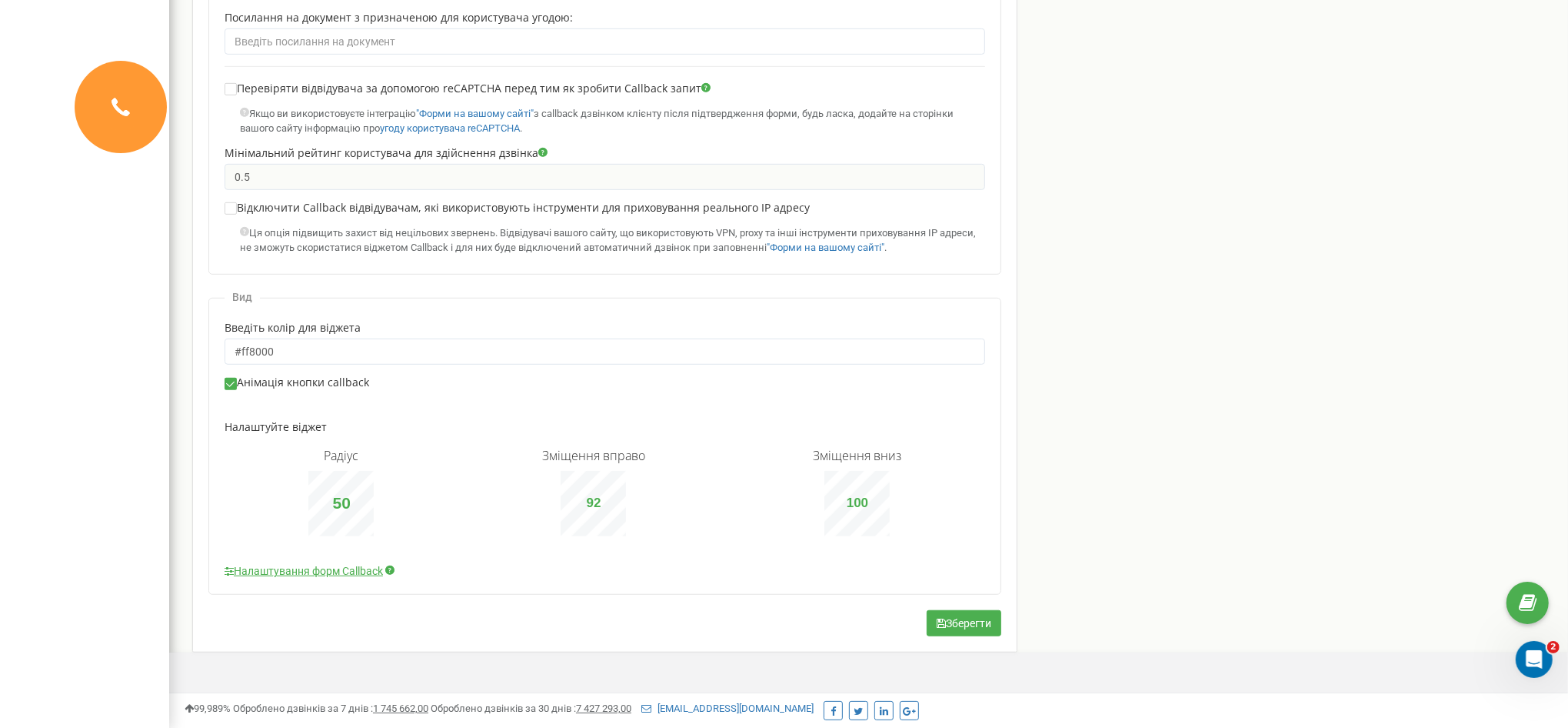
type input "0"
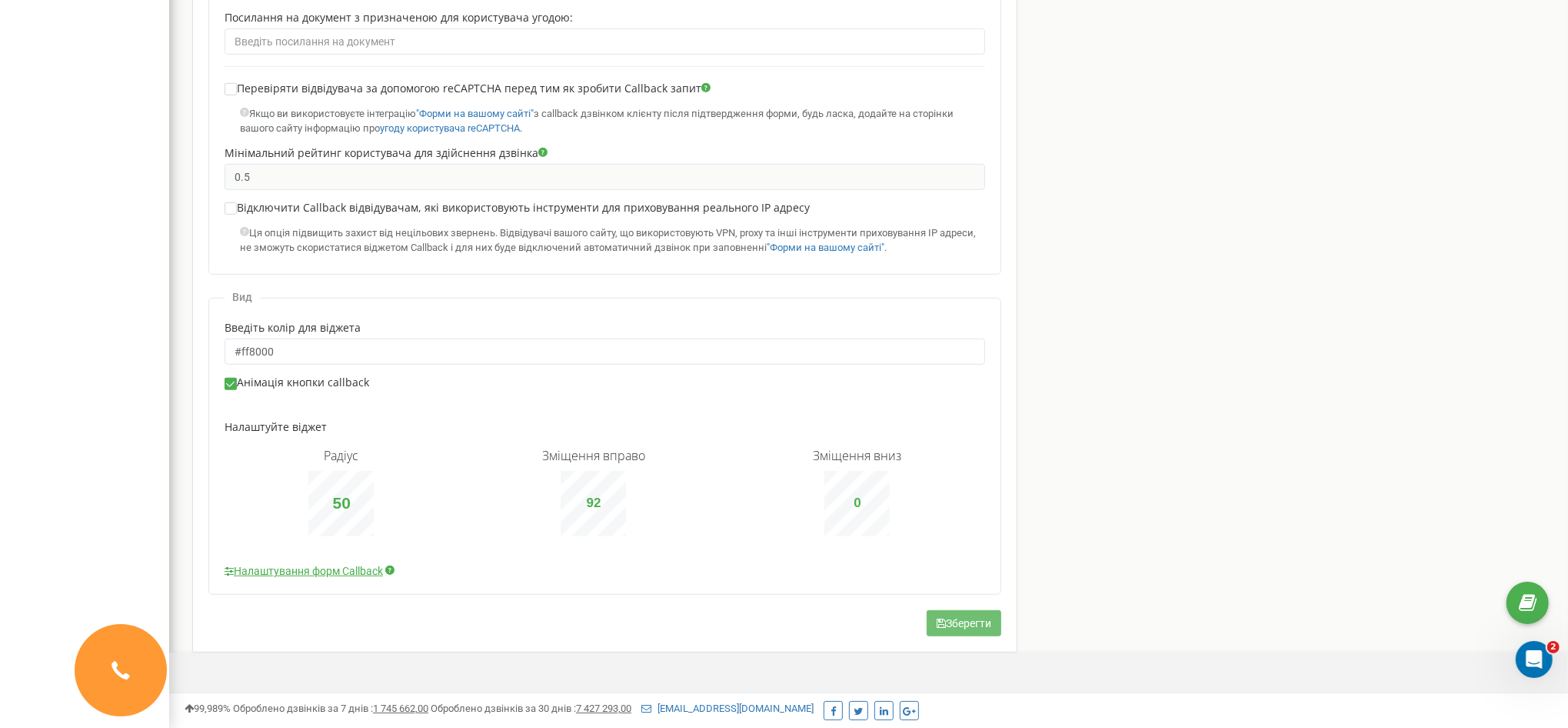
click at [955, 617] on button "Зберегти" at bounding box center [964, 623] width 75 height 26
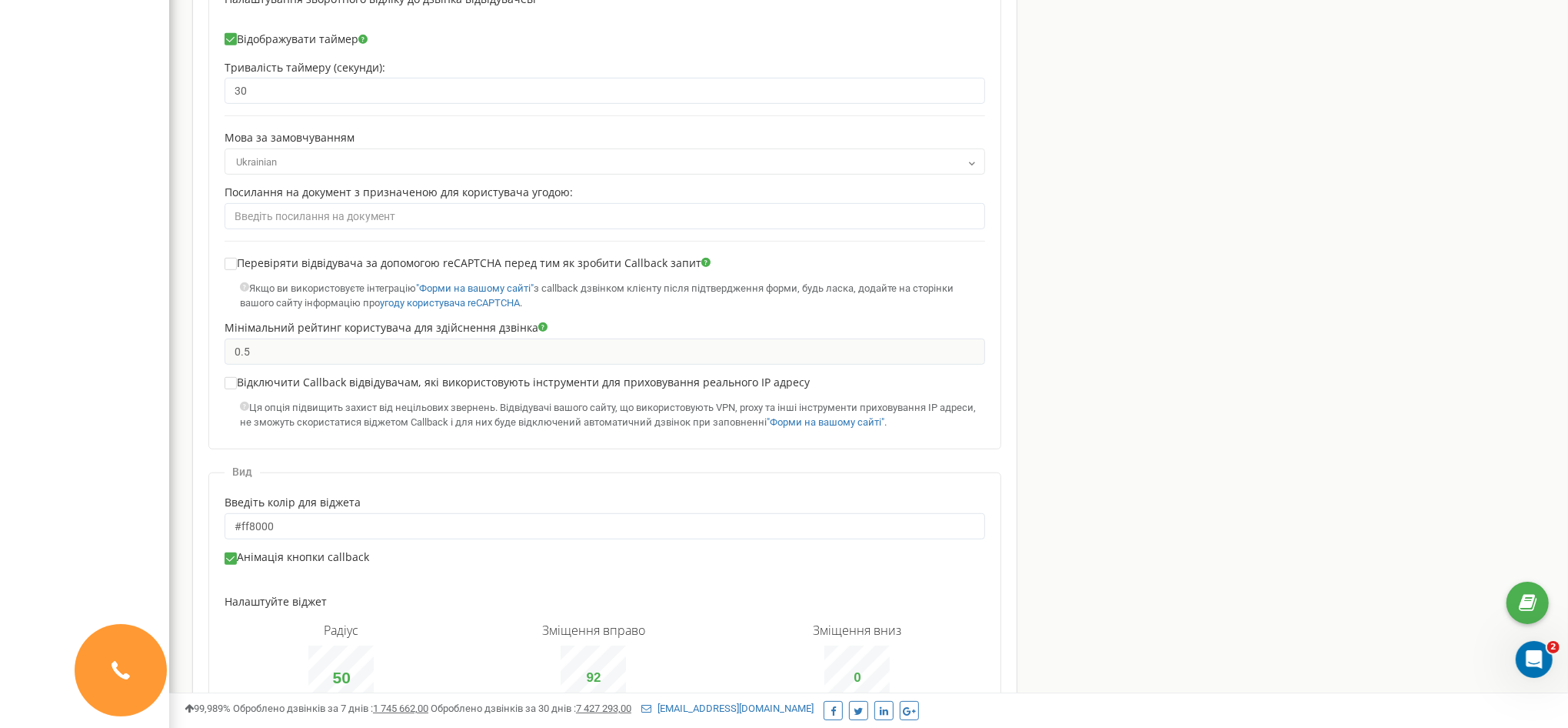
scroll to position [0, 0]
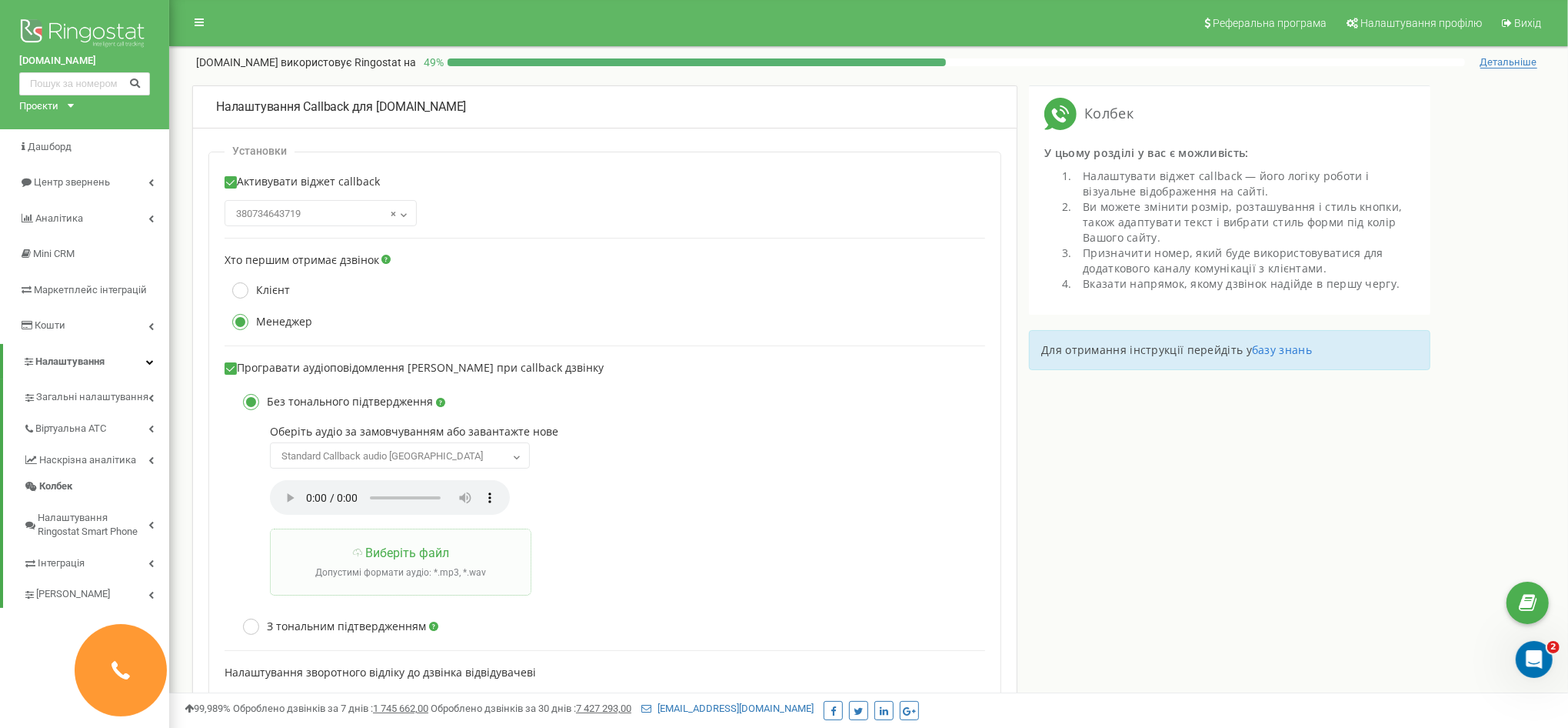
click at [45, 107] on div "Проєкти" at bounding box center [39, 107] width 39 height 15
click at [92, 166] on link "[DOMAIN_NAME]" at bounding box center [63, 164] width 70 height 8
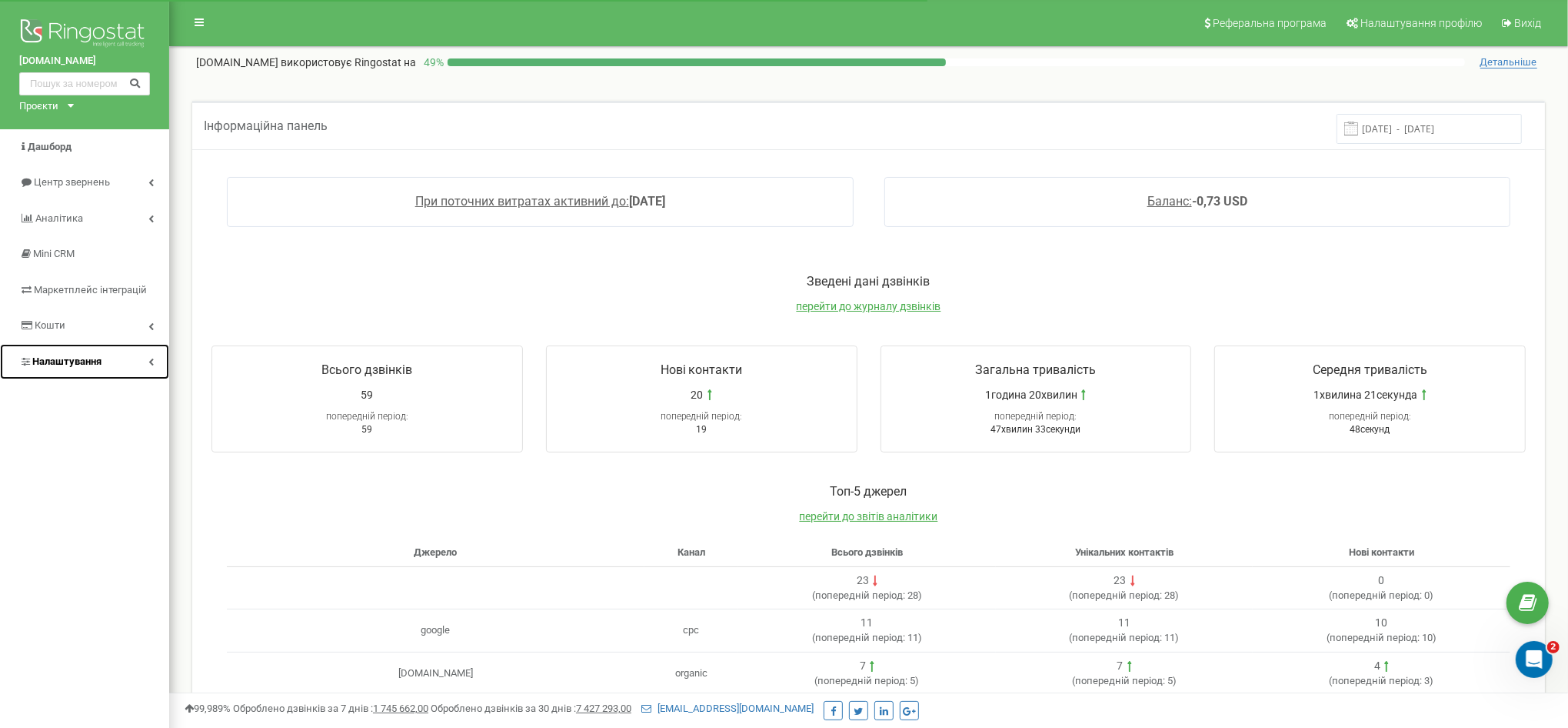
click at [69, 368] on span "Налаштування" at bounding box center [60, 362] width 82 height 15
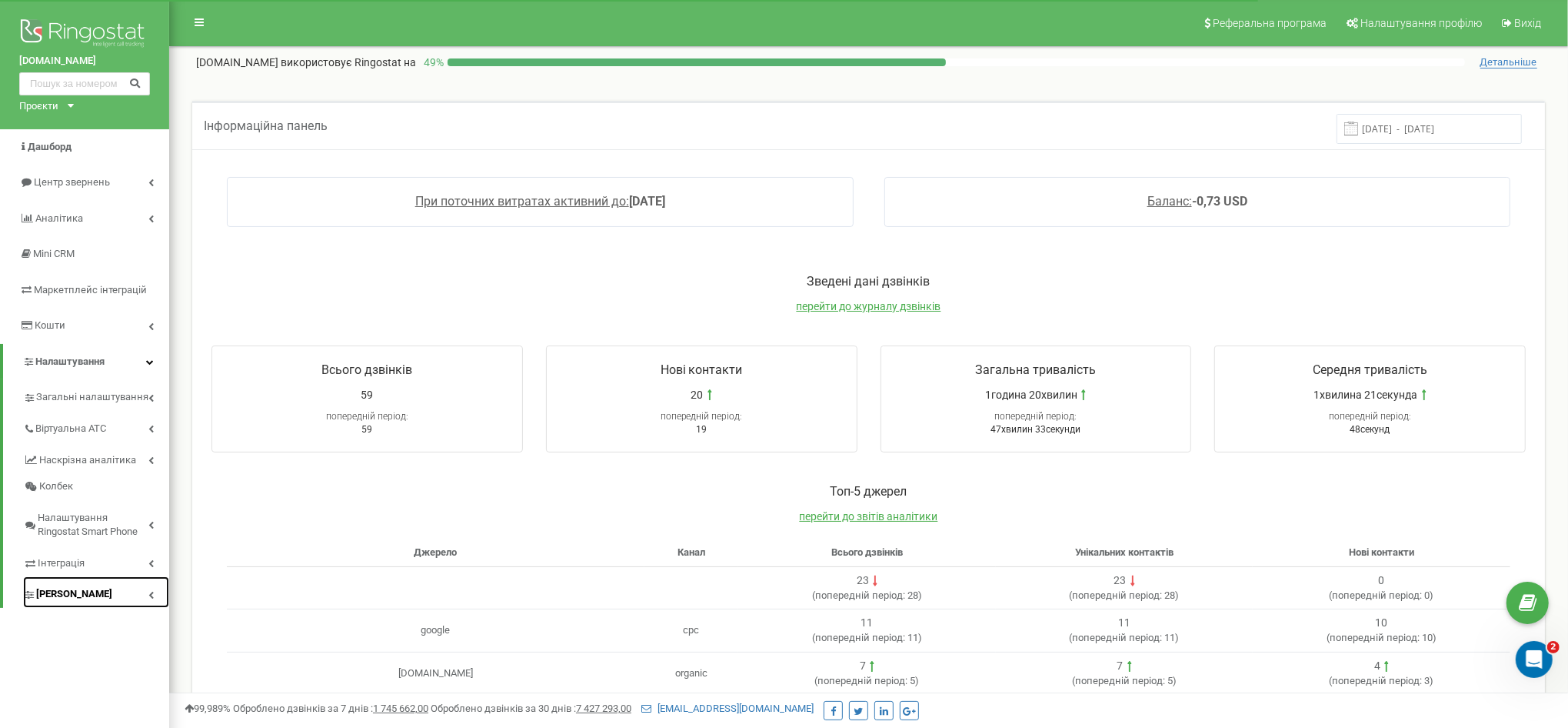
click at [152, 595] on icon at bounding box center [151, 595] width 6 height 8
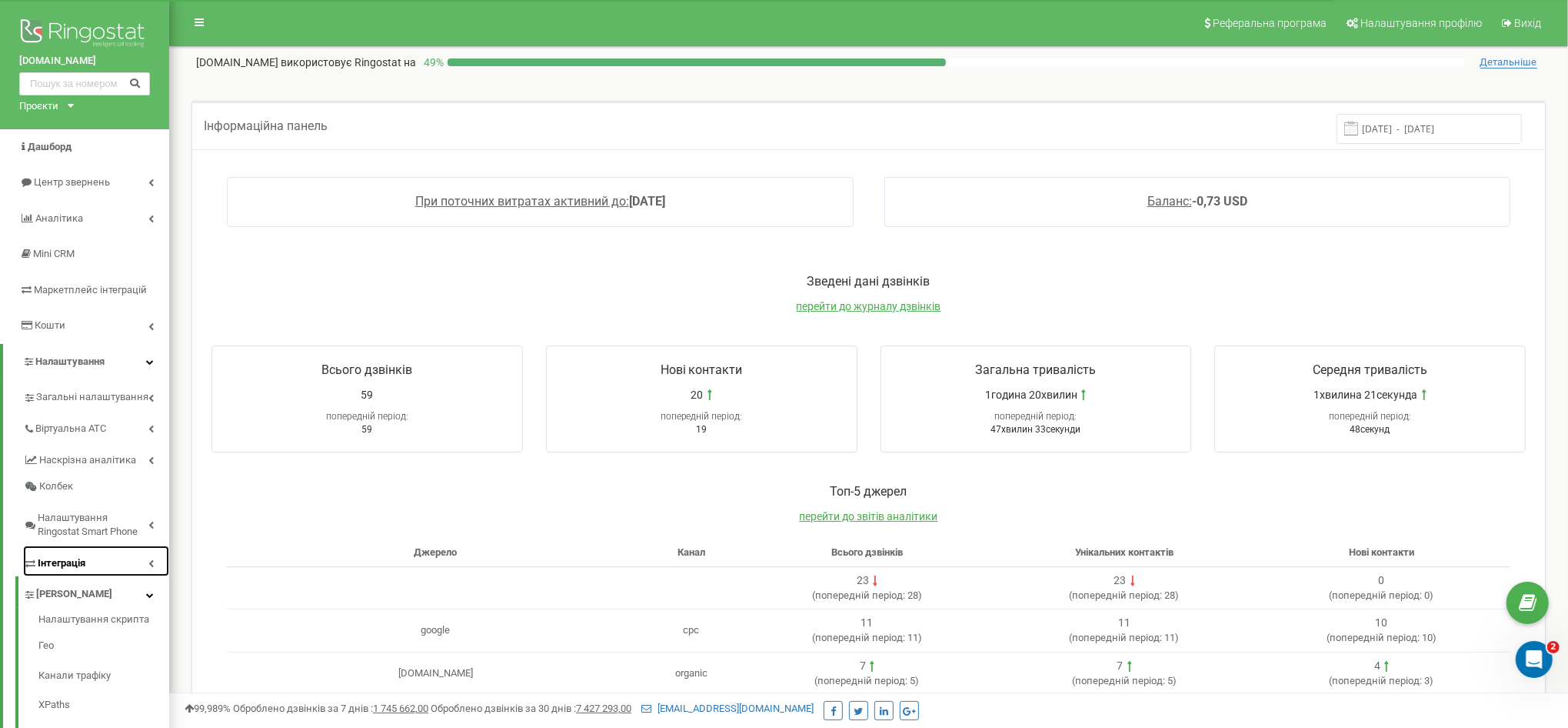
click at [150, 565] on icon at bounding box center [151, 564] width 6 height 8
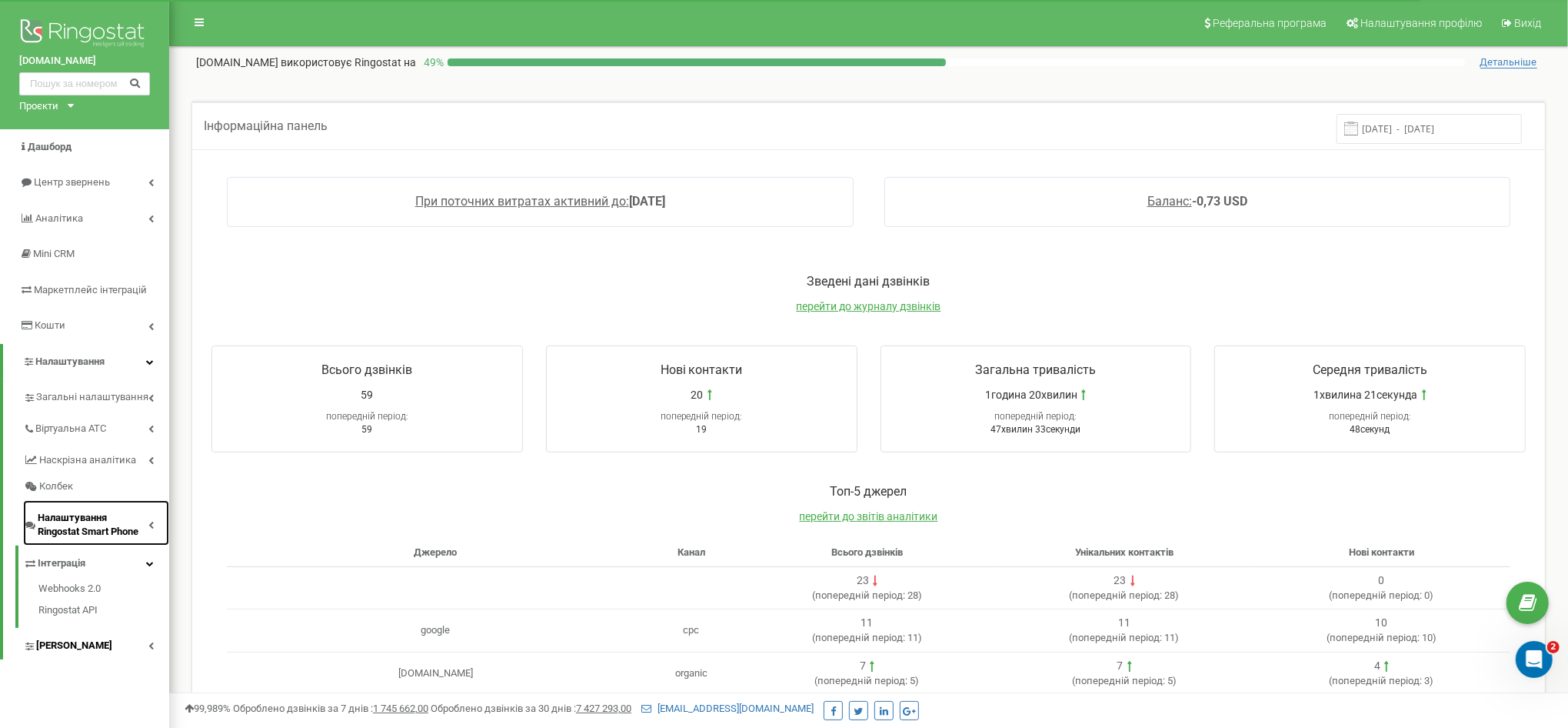
click at [144, 533] on span "Налаштування Ringostat Smart Phone" at bounding box center [93, 525] width 110 height 28
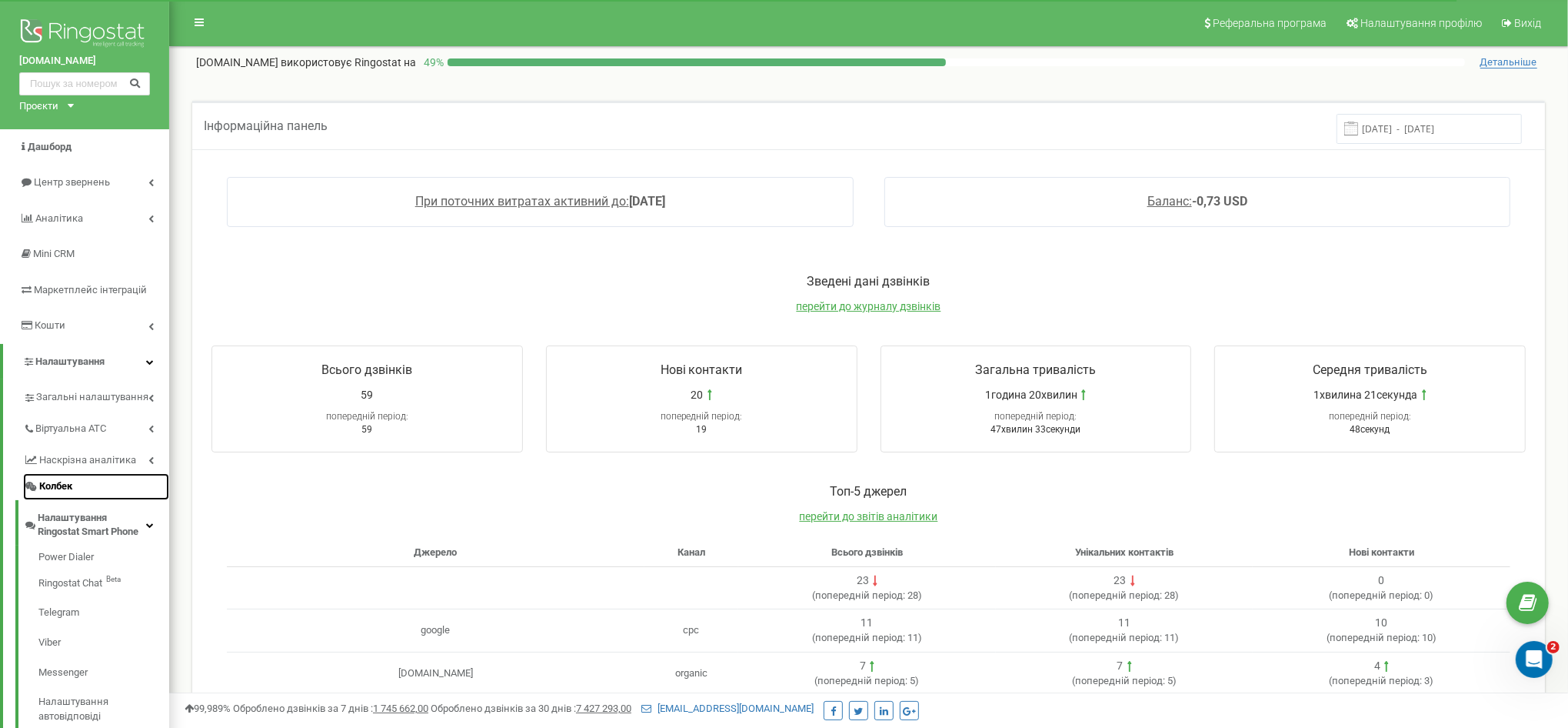
click at [129, 489] on link "Колбек" at bounding box center [95, 486] width 146 height 27
click at [143, 465] on link "Наскрізна аналітика" at bounding box center [95, 458] width 146 height 32
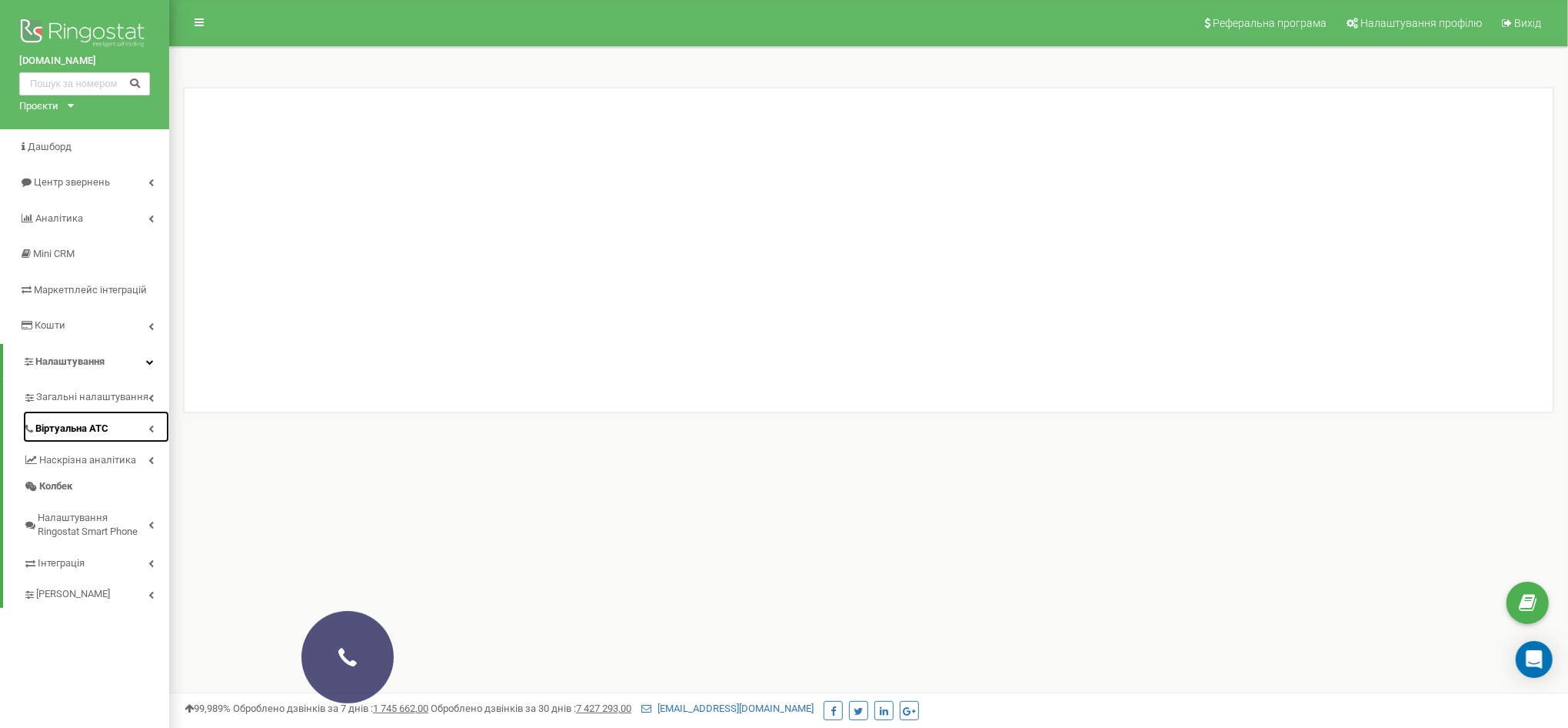
click at [112, 428] on link "Віртуальна АТС" at bounding box center [95, 426] width 146 height 32
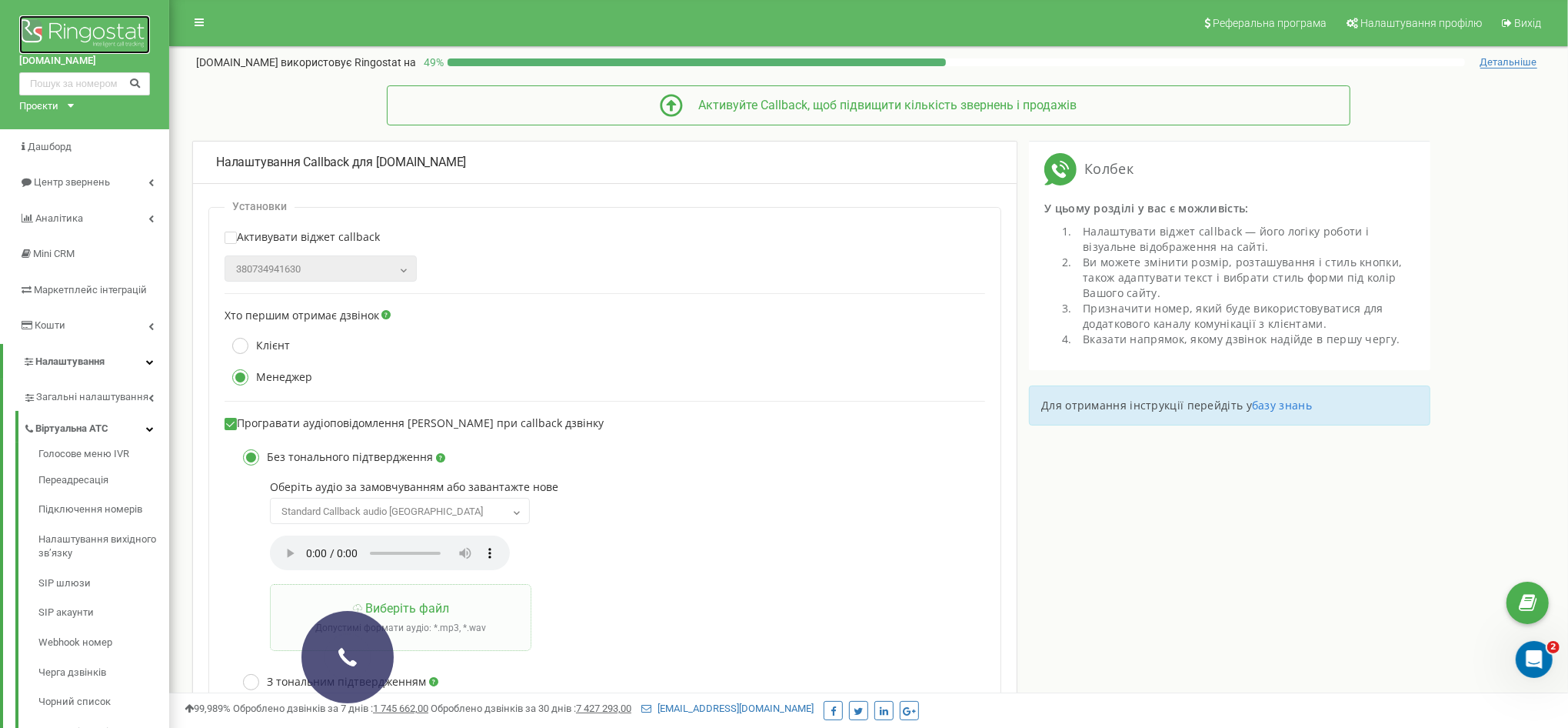
click at [80, 39] on img at bounding box center [84, 34] width 131 height 39
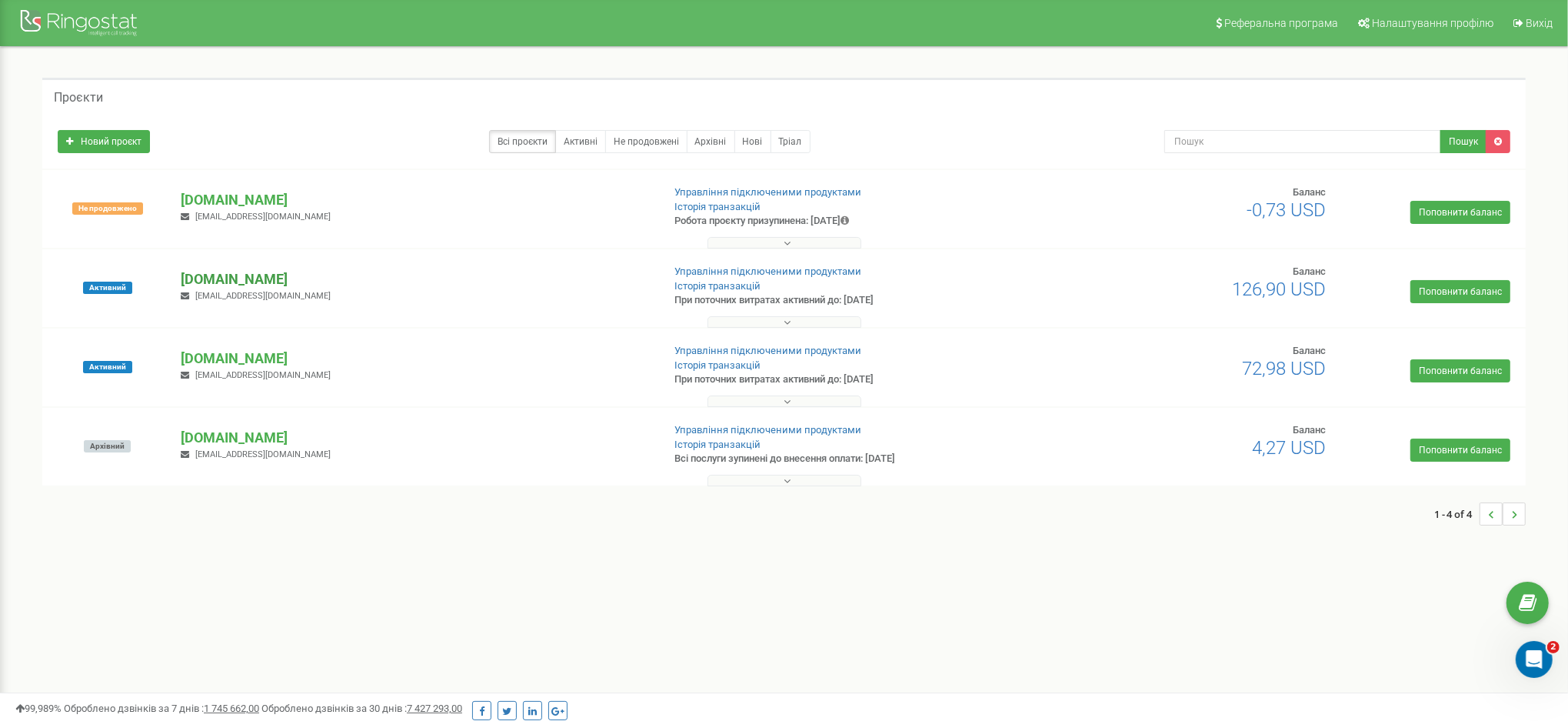
click at [255, 276] on p "[DOMAIN_NAME]" at bounding box center [415, 279] width 469 height 20
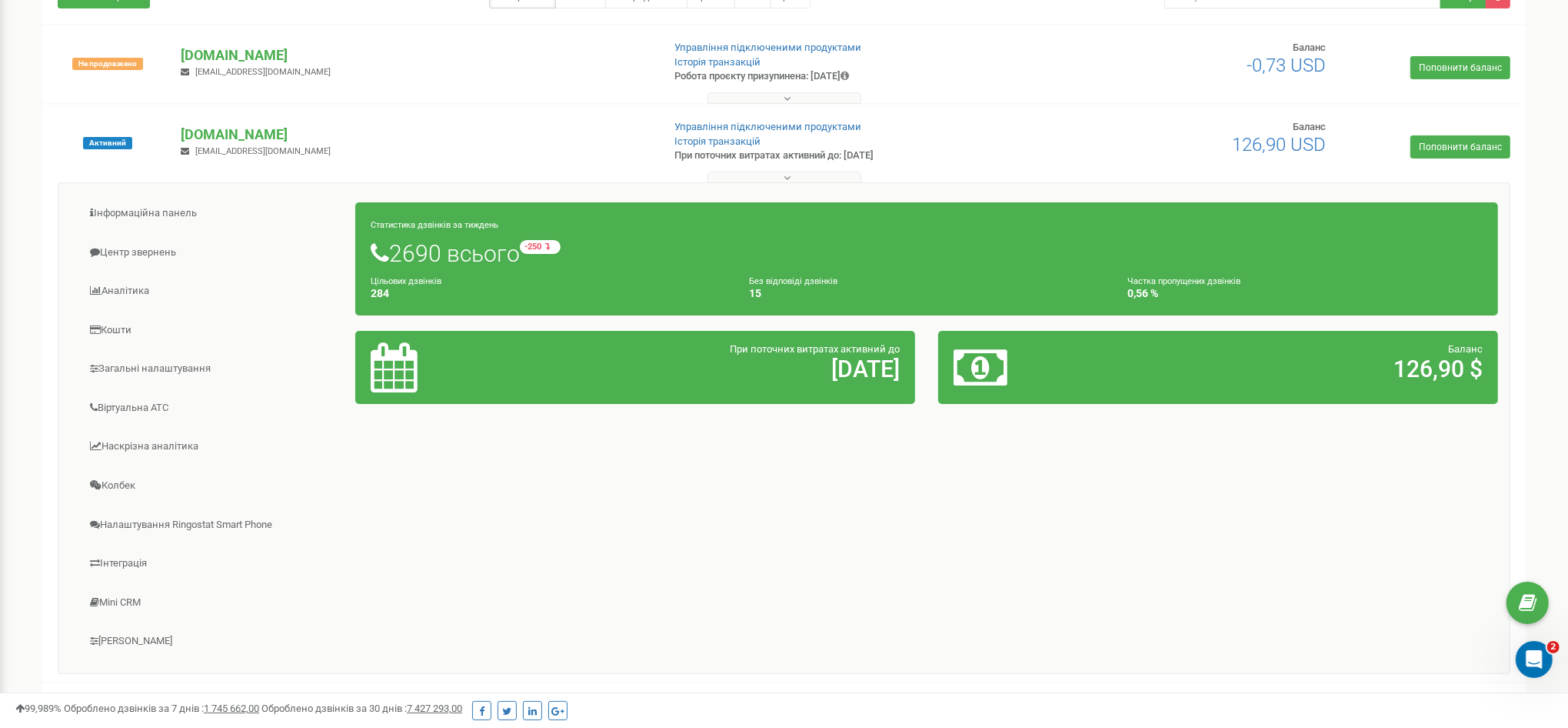
scroll to position [144, 0]
click at [145, 632] on link "[PERSON_NAME]" at bounding box center [213, 642] width 286 height 38
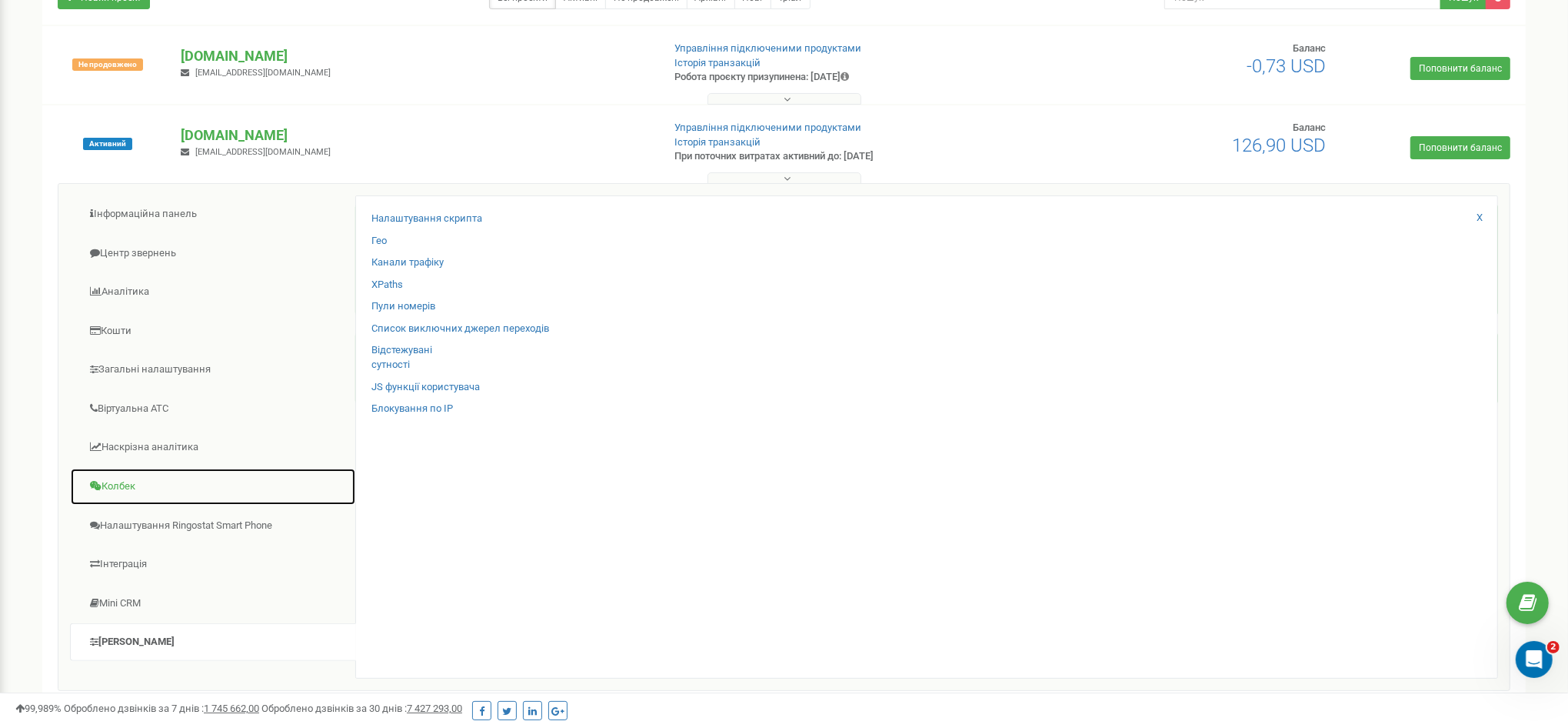
click at [131, 486] on link "Колбек" at bounding box center [213, 487] width 286 height 38
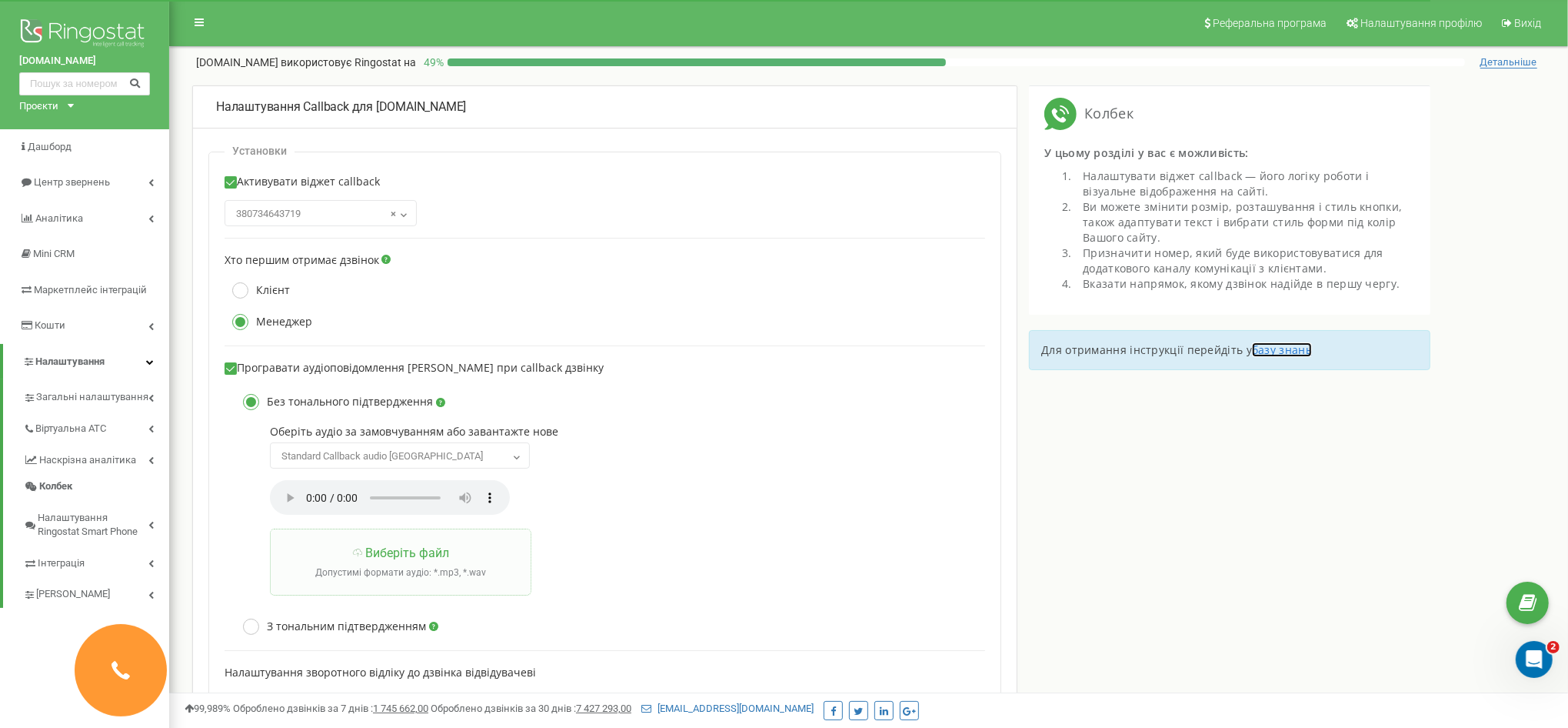
click at [1287, 351] on link "базу знань" at bounding box center [1282, 350] width 60 height 15
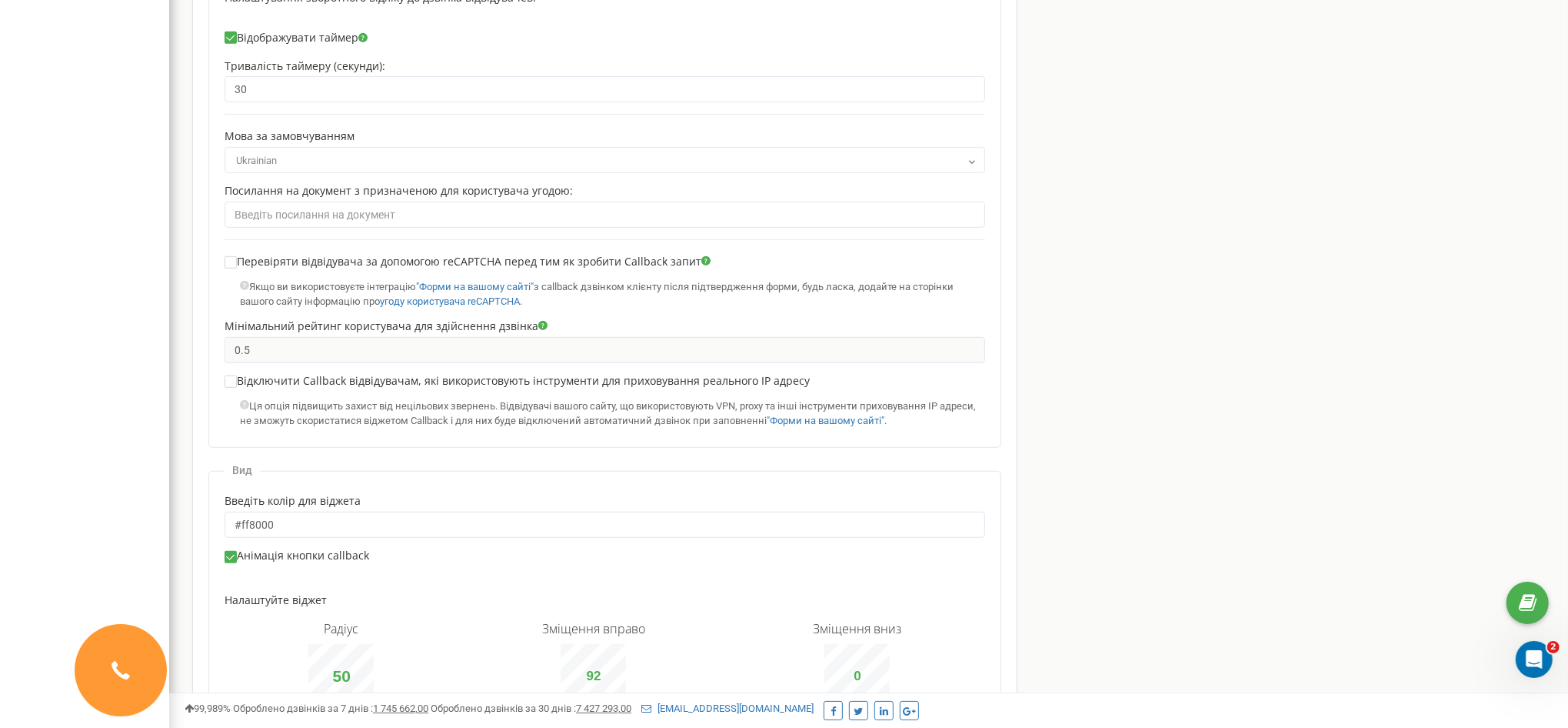
scroll to position [848, 0]
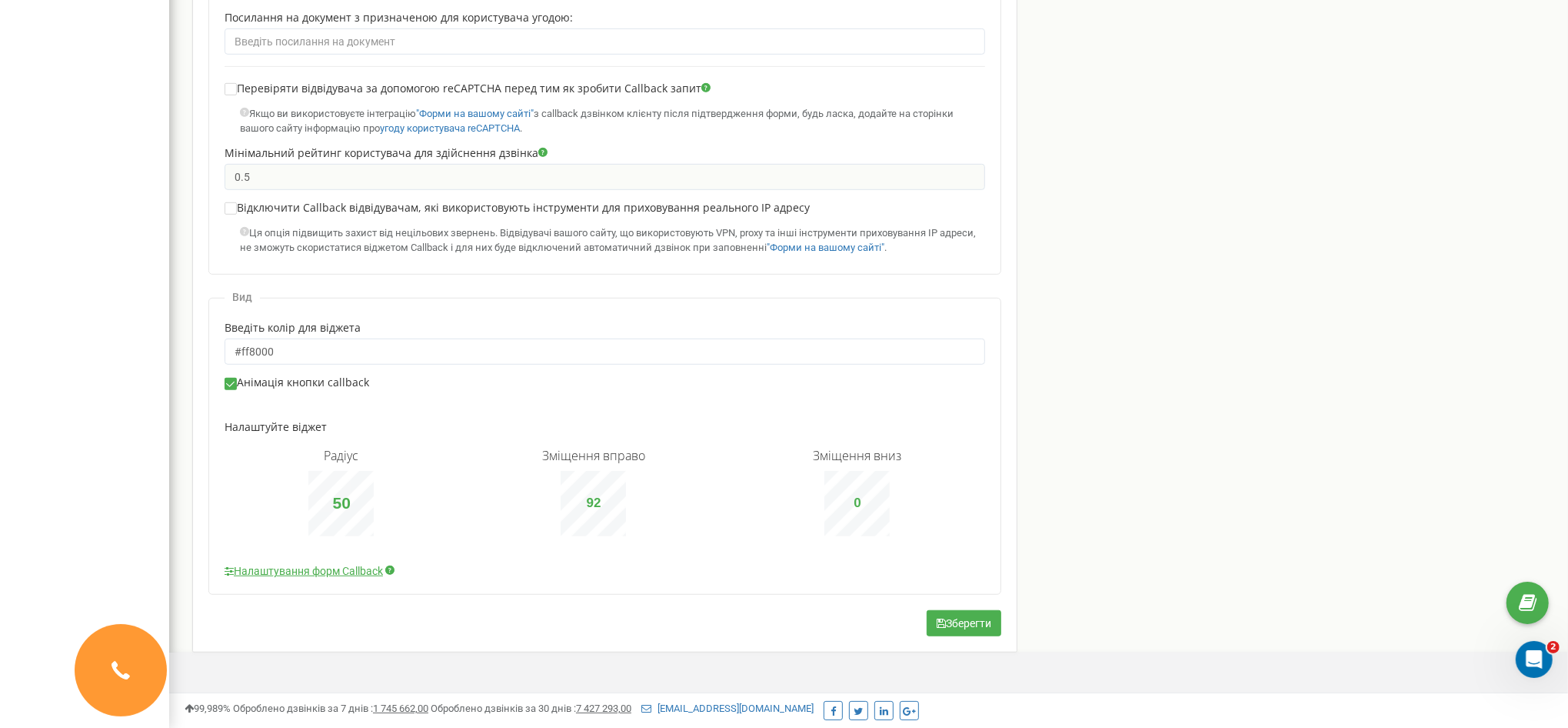
drag, startPoint x: 119, startPoint y: 674, endPoint x: 131, endPoint y: 631, distance: 44.6
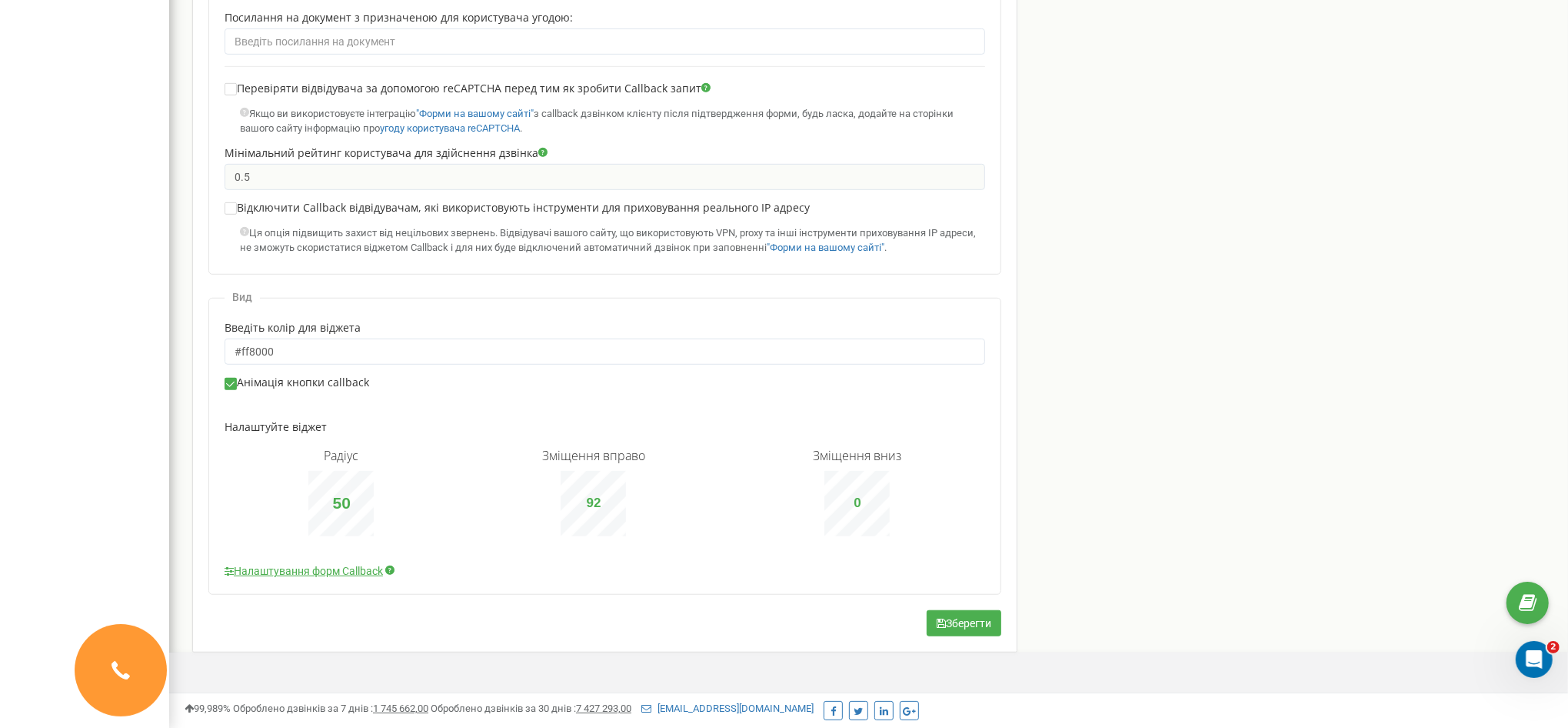
click at [971, 631] on button "Зберегти" at bounding box center [964, 623] width 75 height 26
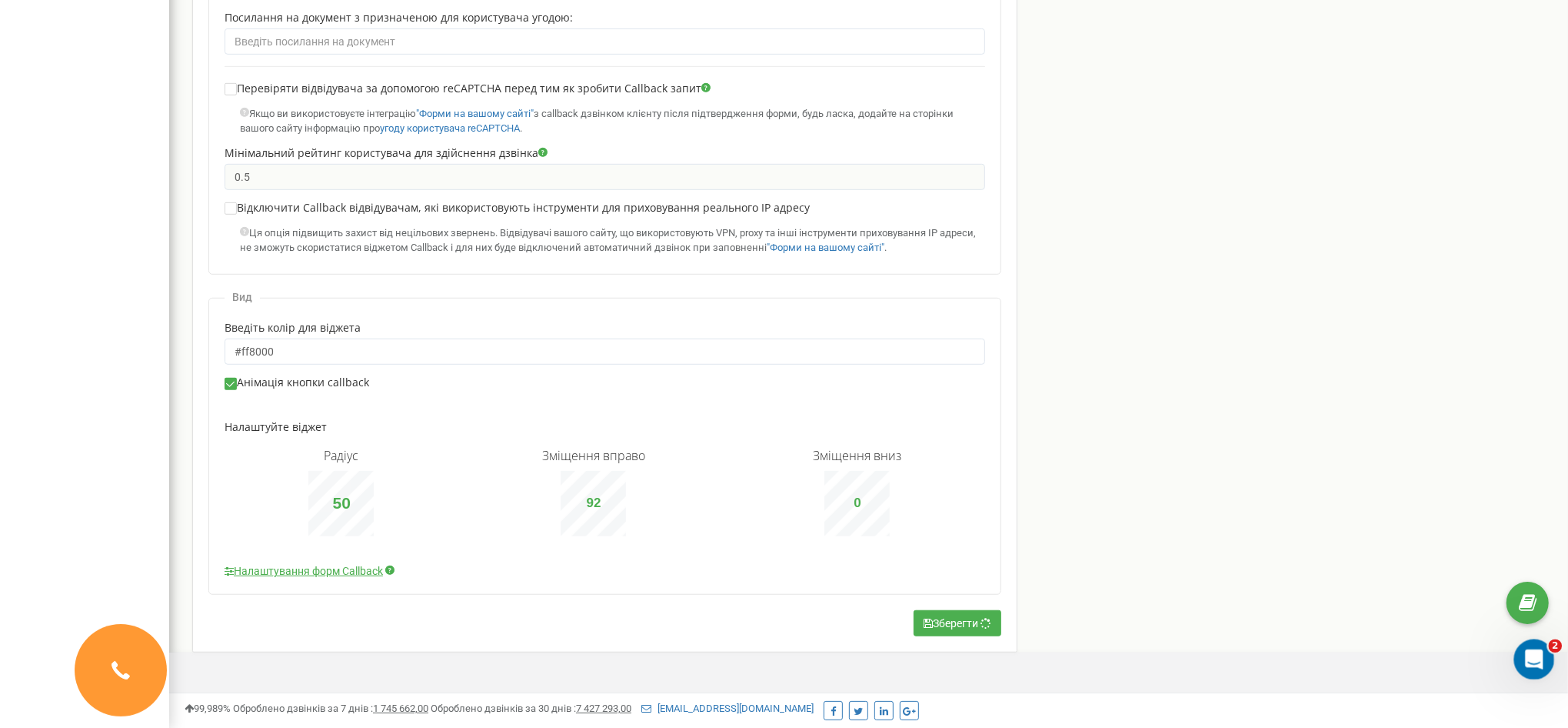
click at [1534, 647] on div "Відкрити програму для спілкування Intercom" at bounding box center [1532, 657] width 51 height 51
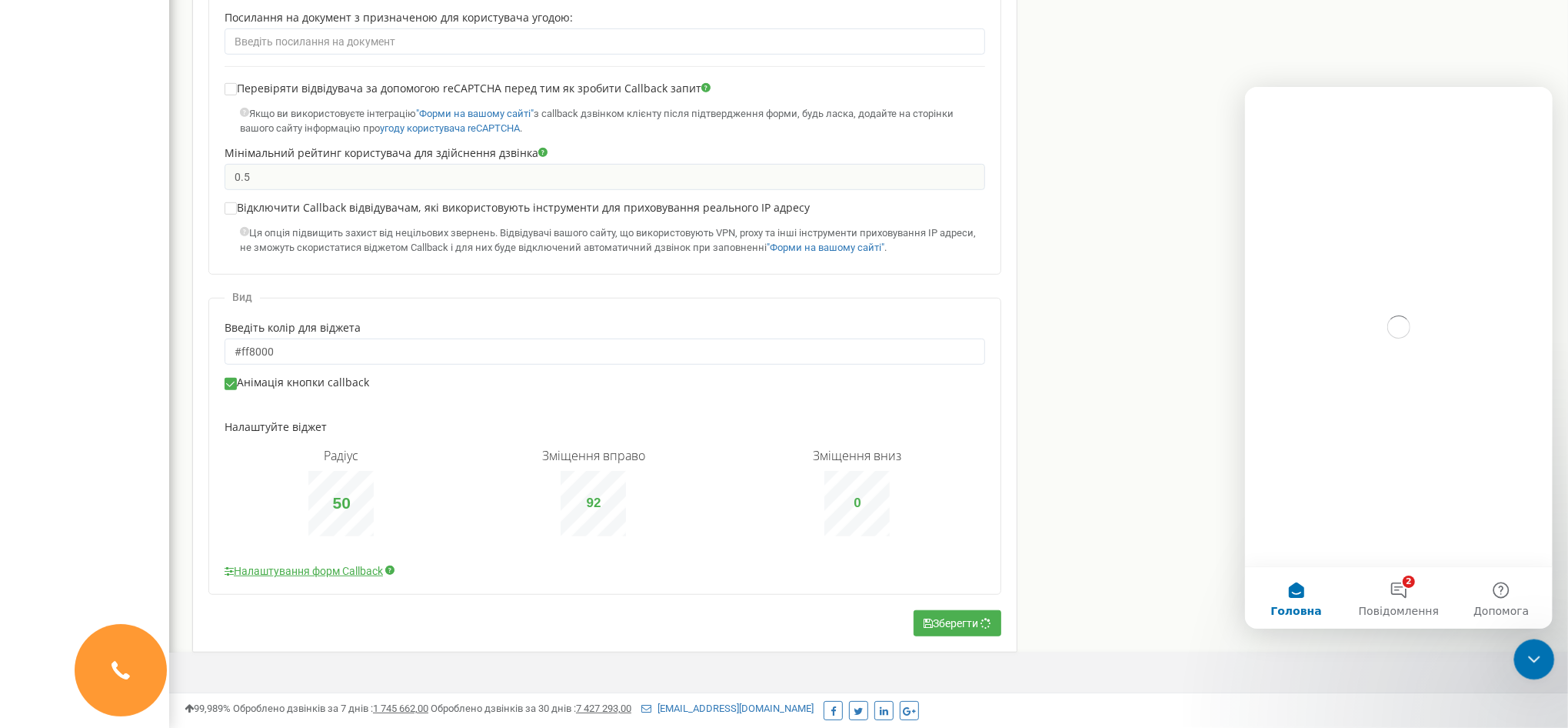
scroll to position [0, 0]
click at [1409, 590] on button "2 Повідомлення" at bounding box center [1398, 597] width 103 height 62
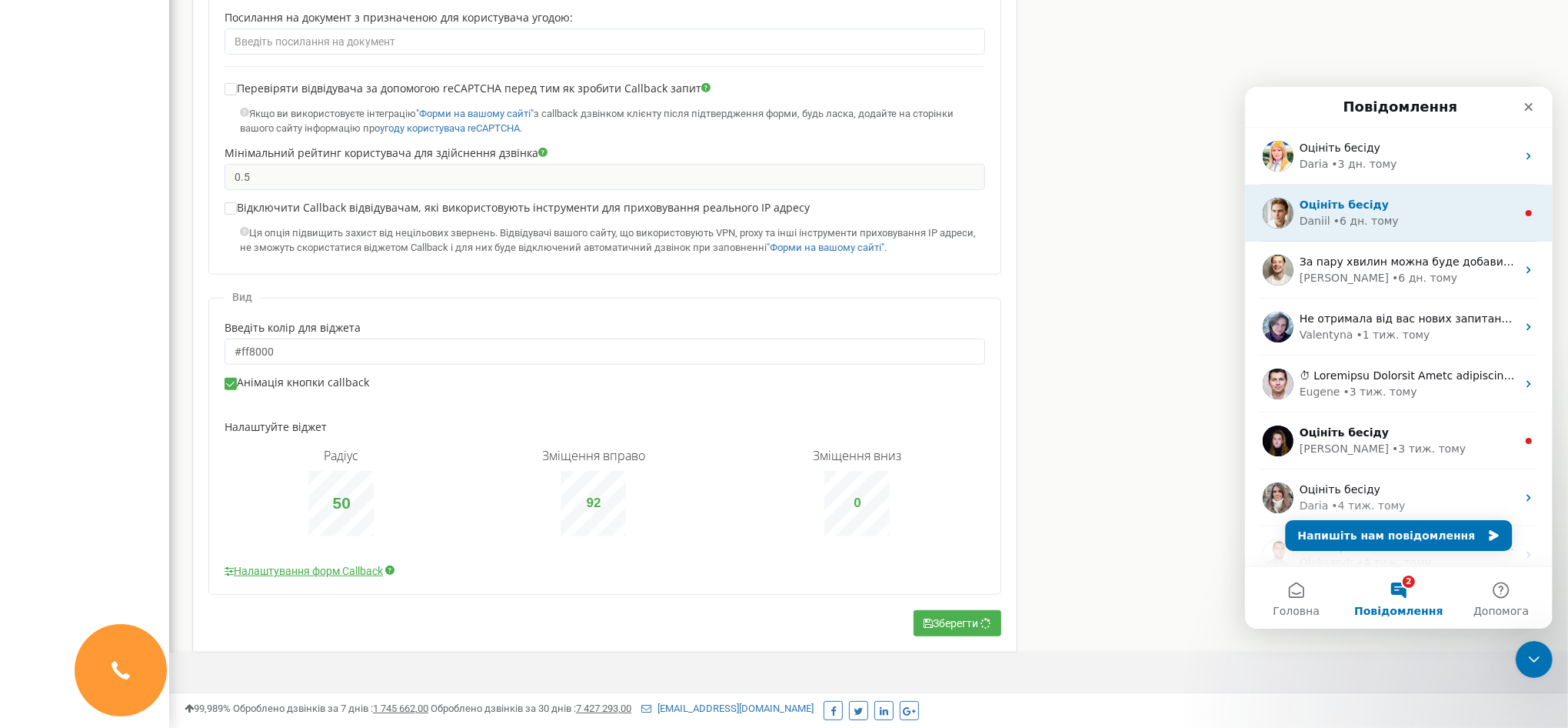
click at [1380, 222] on div "• 6 дн. тому" at bounding box center [1365, 220] width 65 height 16
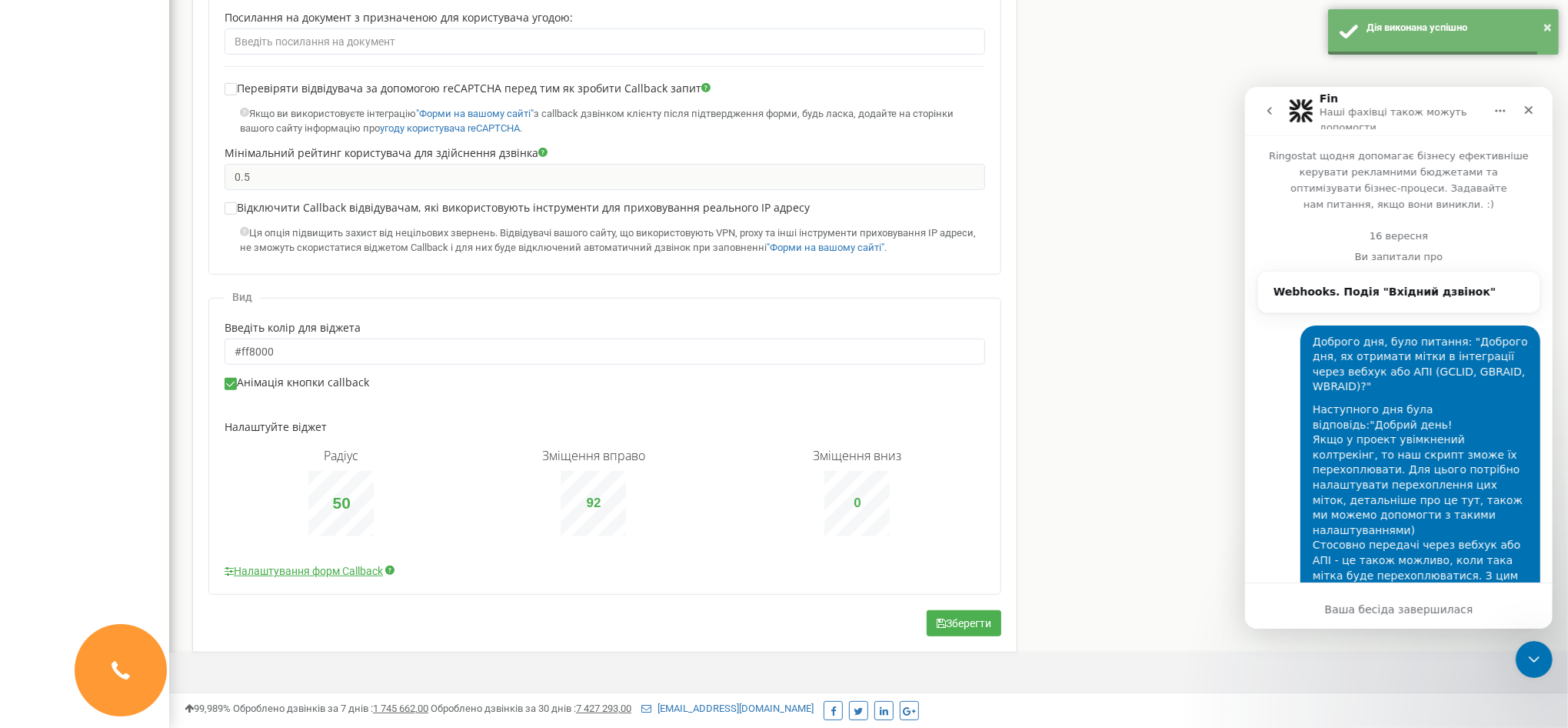
scroll to position [111, 0]
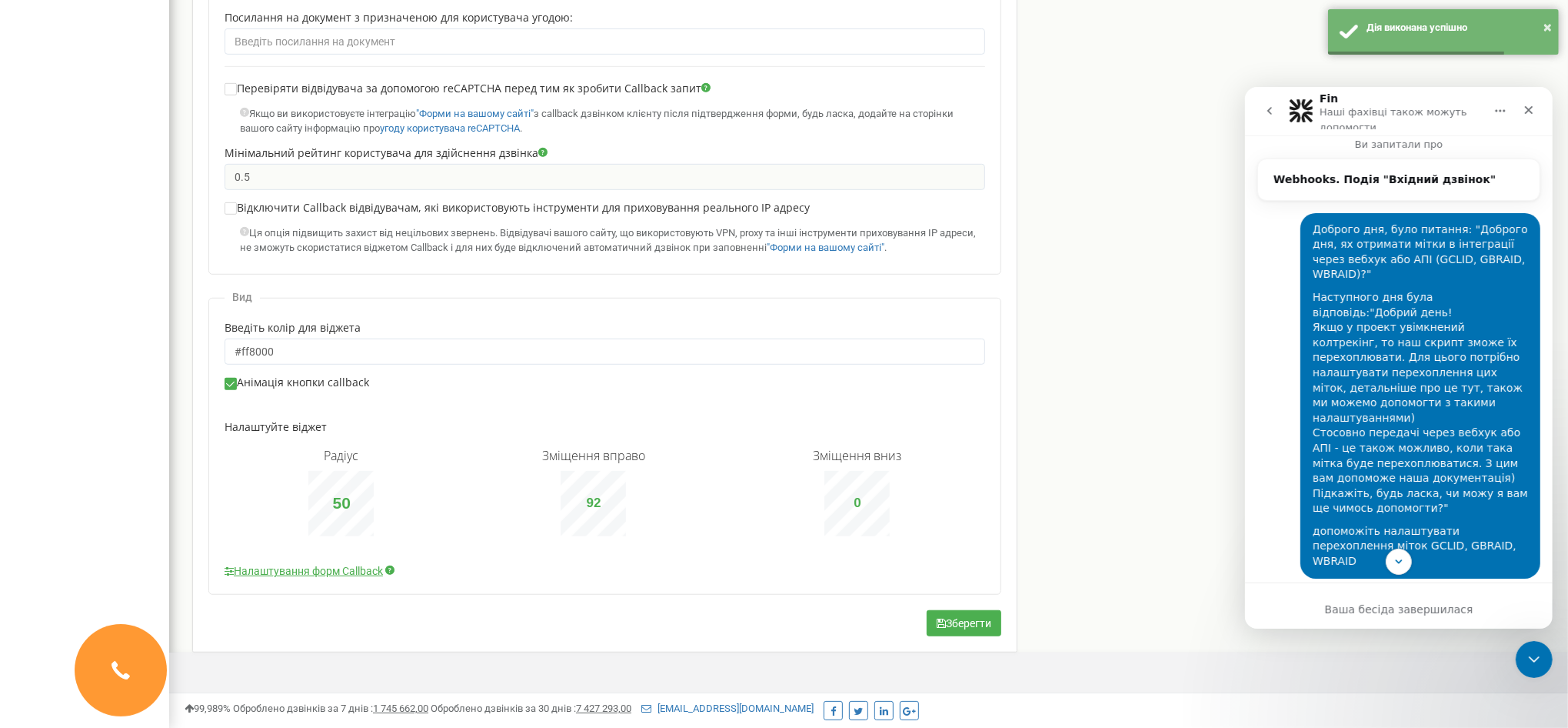
click at [1274, 107] on icon "go back" at bounding box center [1269, 111] width 13 height 13
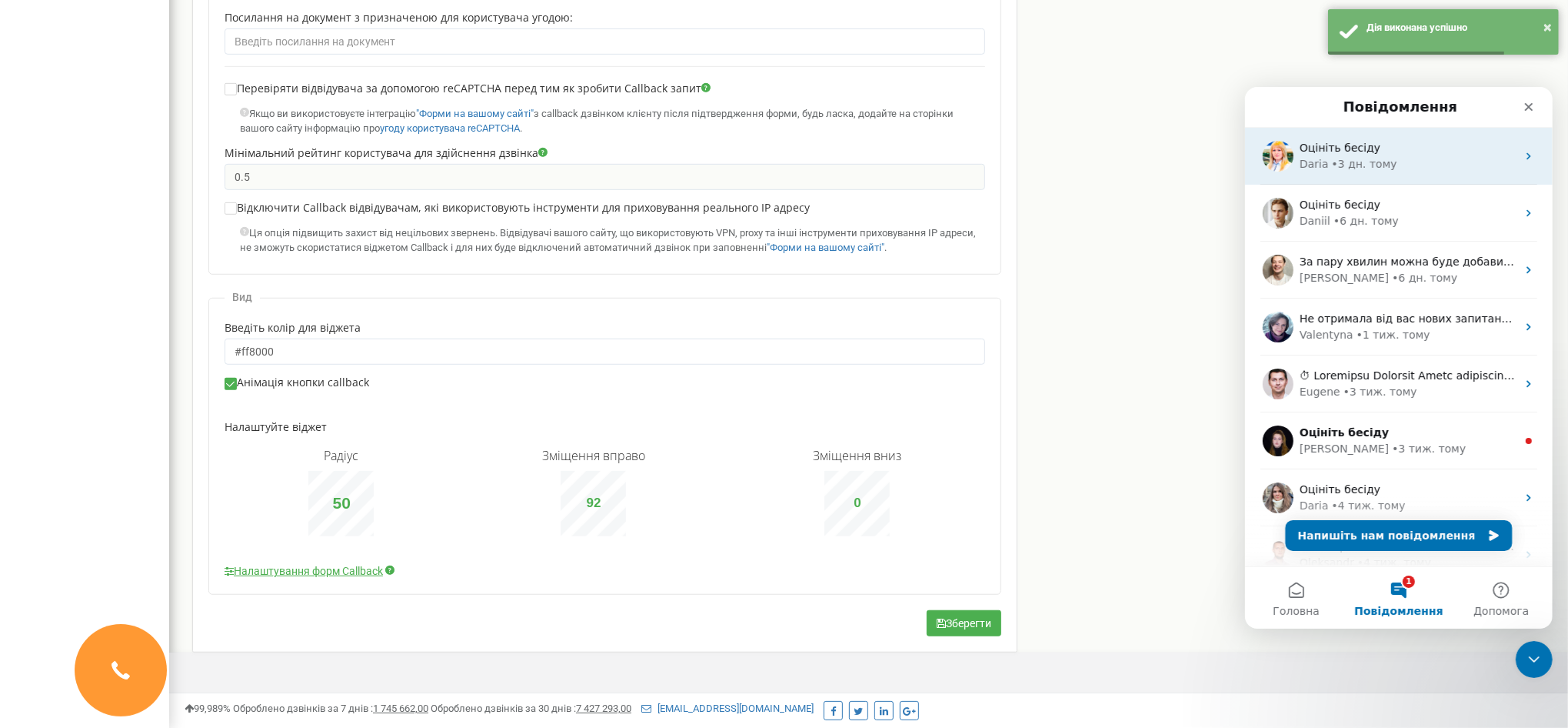
scroll to position [0, 0]
click at [1351, 141] on span "Оцініть бесіду" at bounding box center [1339, 147] width 80 height 13
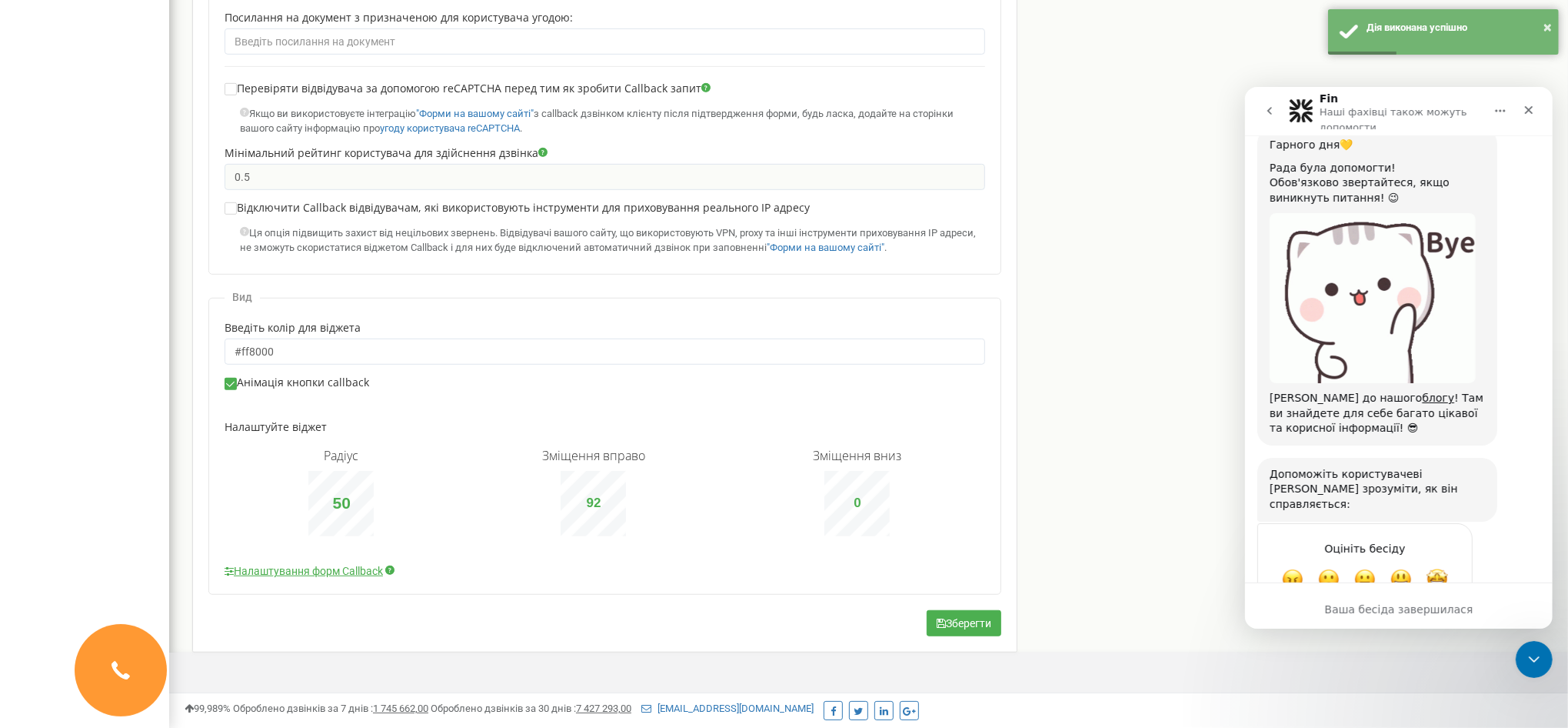
scroll to position [1236, 0]
click at [1279, 114] on button "go back" at bounding box center [1269, 110] width 29 height 29
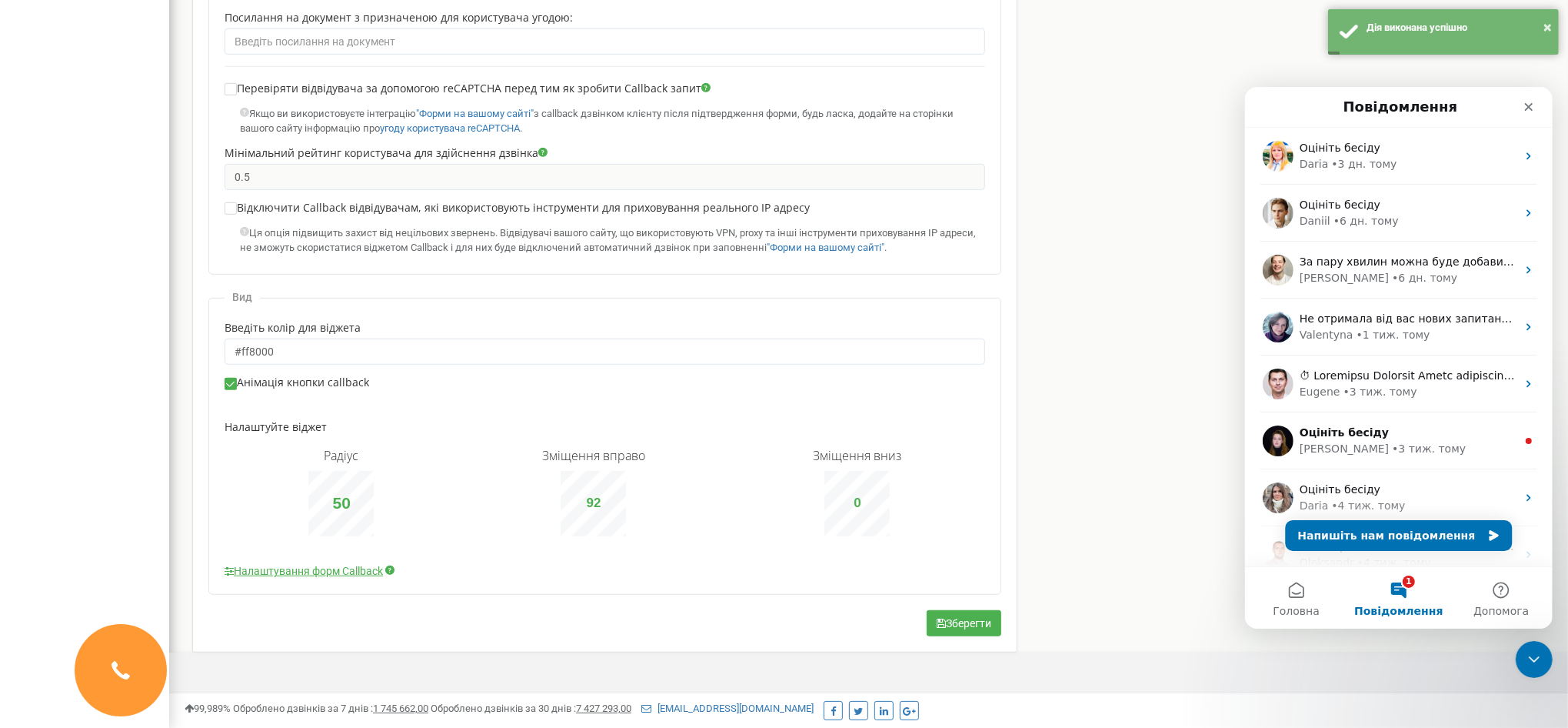
click at [881, 506] on div "0" at bounding box center [857, 503] width 65 height 66
type input "26"
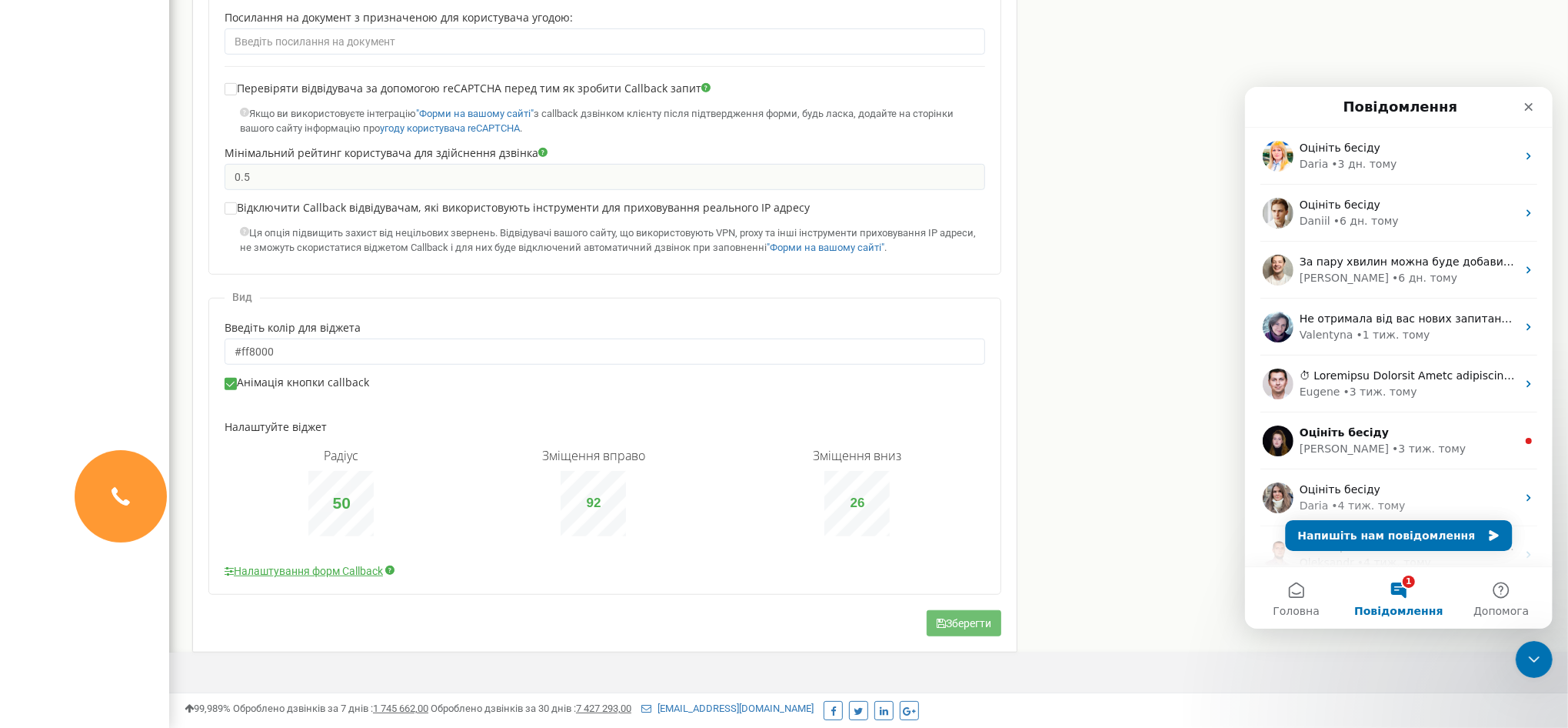
click at [963, 622] on button "Зберегти" at bounding box center [964, 623] width 75 height 26
click at [1294, 593] on button "Головна" at bounding box center [1296, 597] width 103 height 62
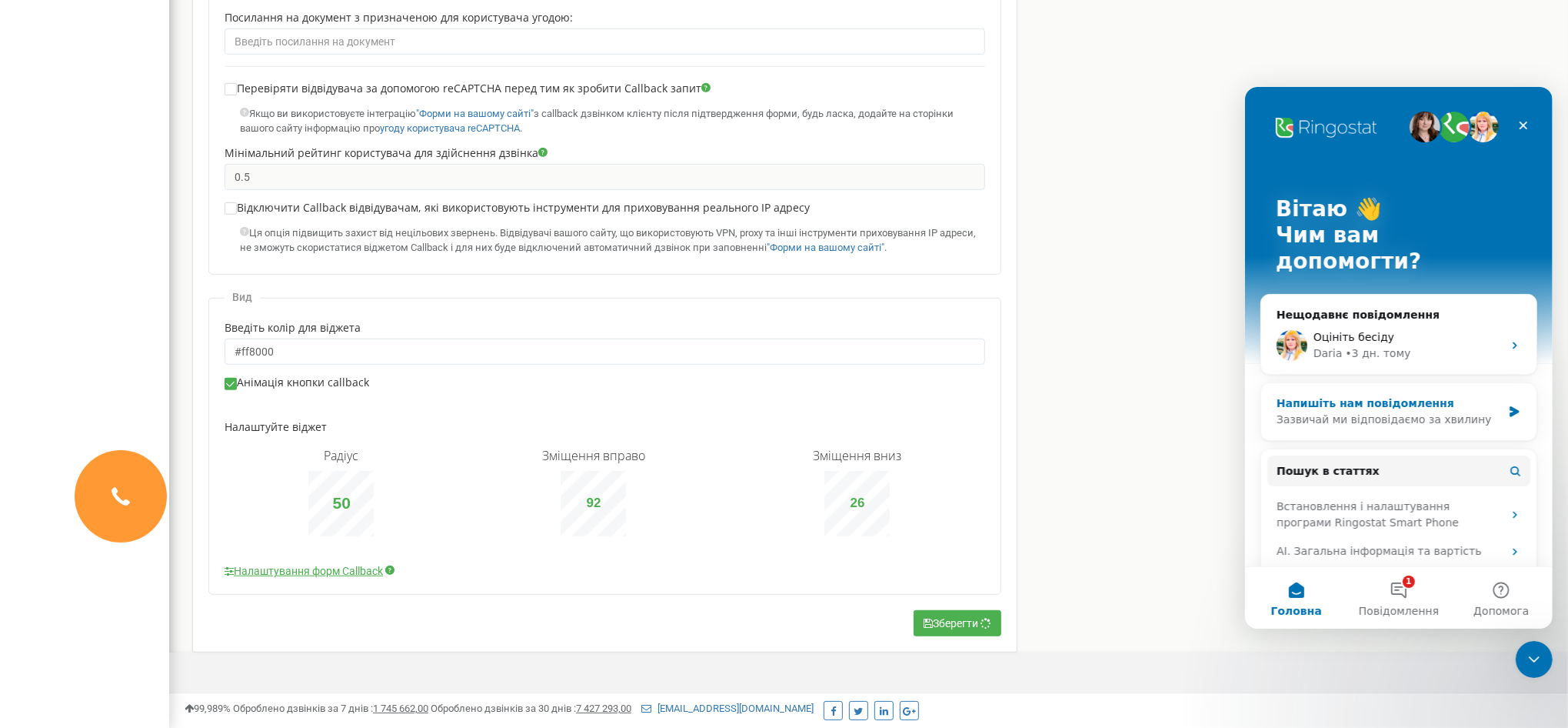
click at [1358, 411] on div "Зазвичай ми відповідаємо за хвилину" at bounding box center [1389, 418] width 226 height 16
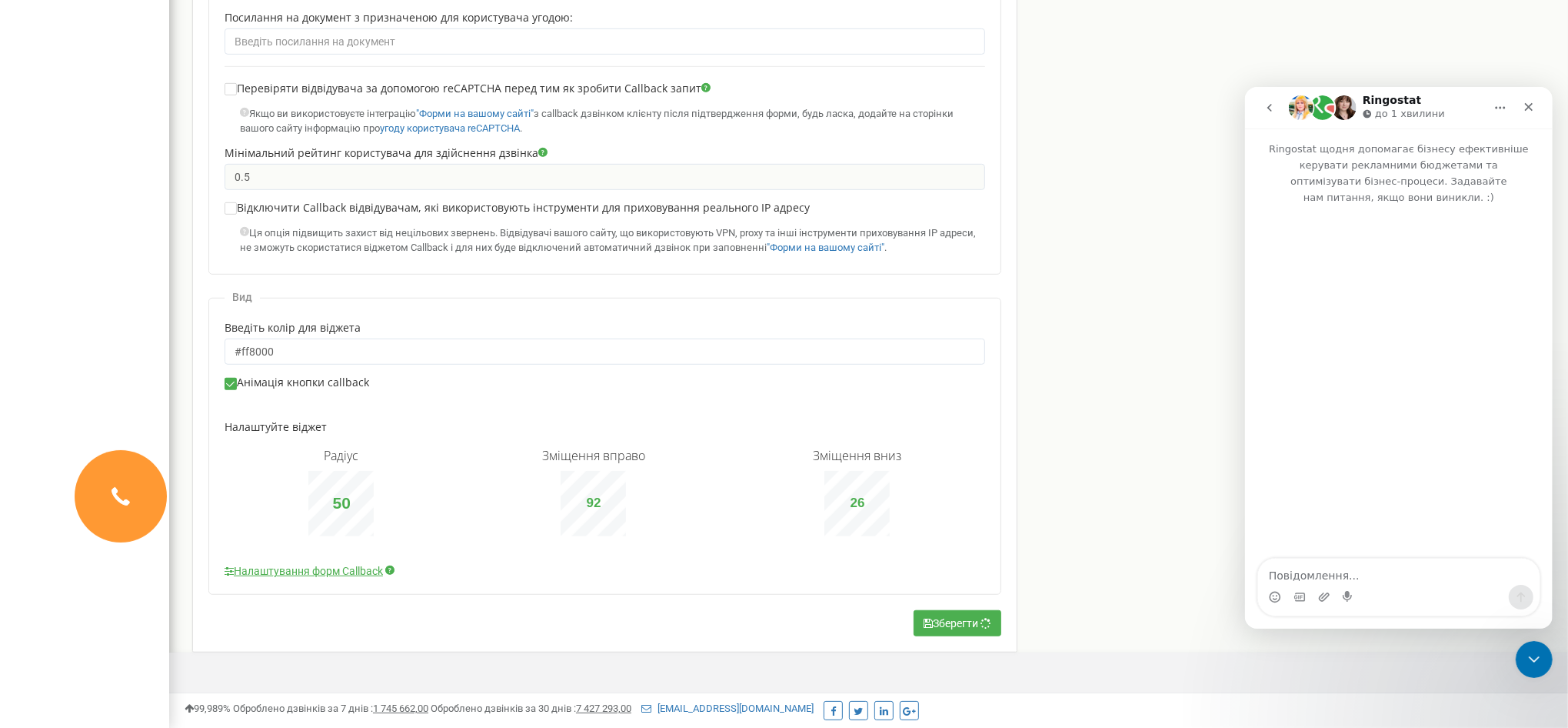
click at [1310, 573] on textarea "Повідомлення..." at bounding box center [1398, 571] width 282 height 26
click at [1446, 572] on textarea "Добрий день, підкаєіть як швидко відображаються" at bounding box center [1398, 563] width 282 height 42
click at [1433, 576] on textarea "Добрий день, підкаєіть як швидко відображаються" at bounding box center [1398, 563] width 282 height 42
click at [1458, 568] on textarea "Добрий день, підкаєіть як швидко на сайті відображаються" at bounding box center [1398, 563] width 282 height 42
type textarea "Добрий день, підкаєіть як швидко на сайті відображаються зміни розташування кно…"
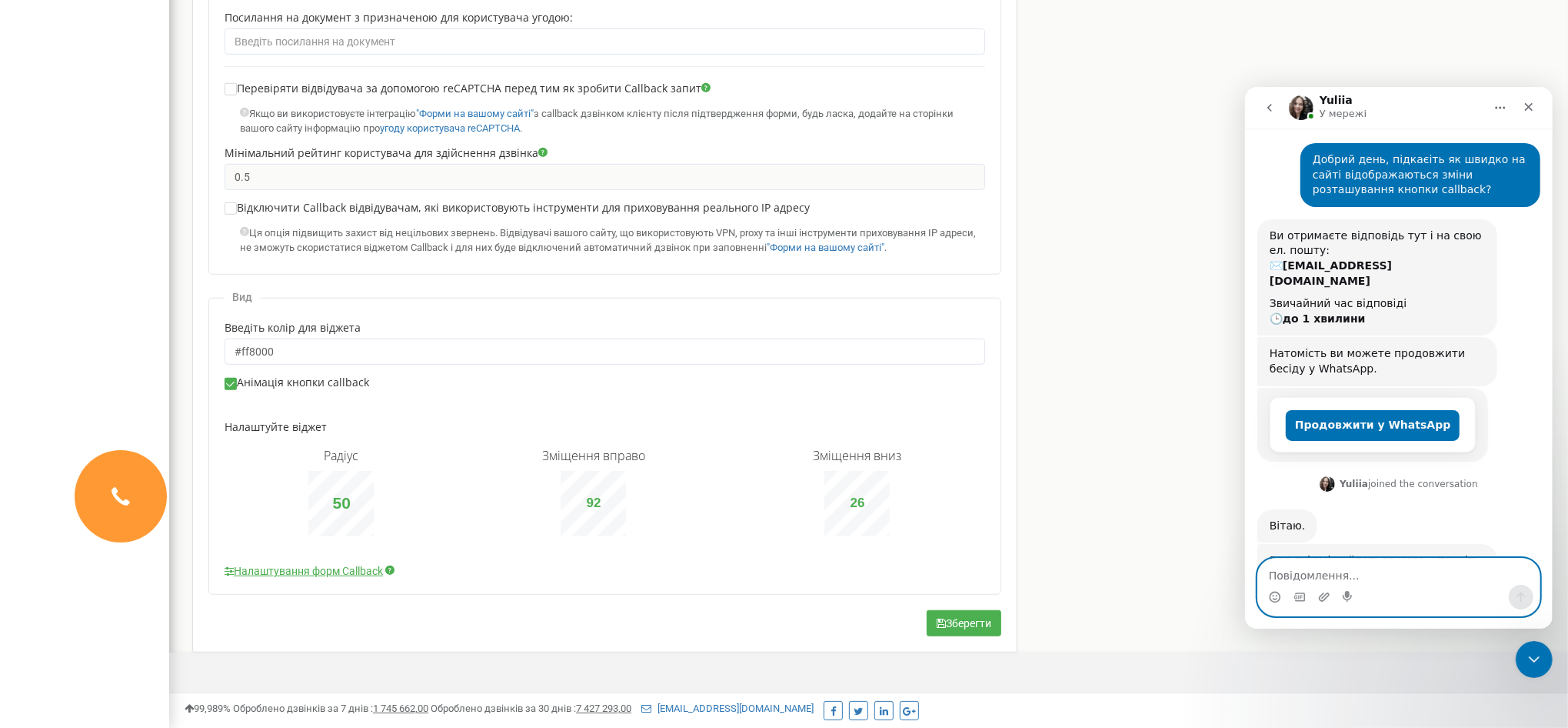
scroll to position [131, 0]
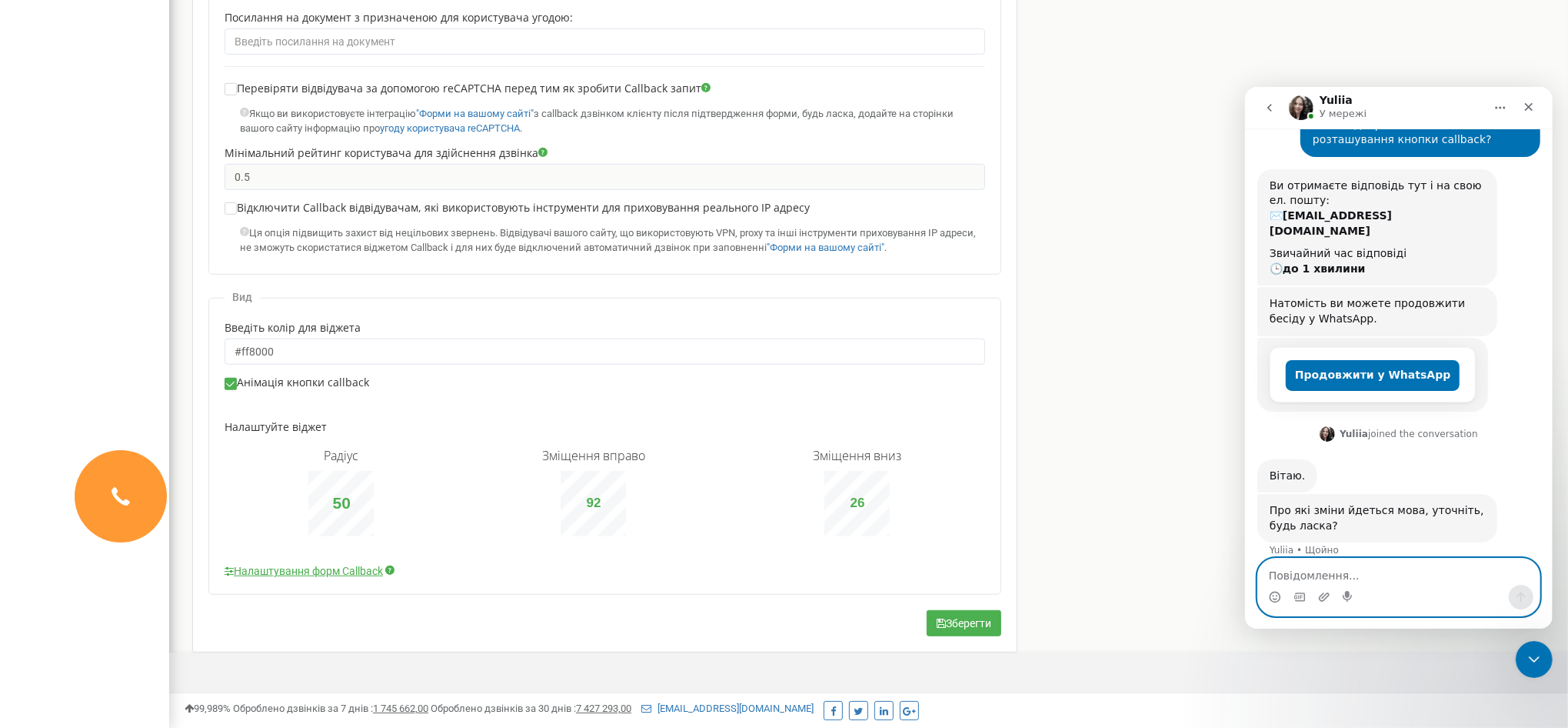
click at [1359, 562] on textarea "Повідомлення..." at bounding box center [1398, 571] width 282 height 26
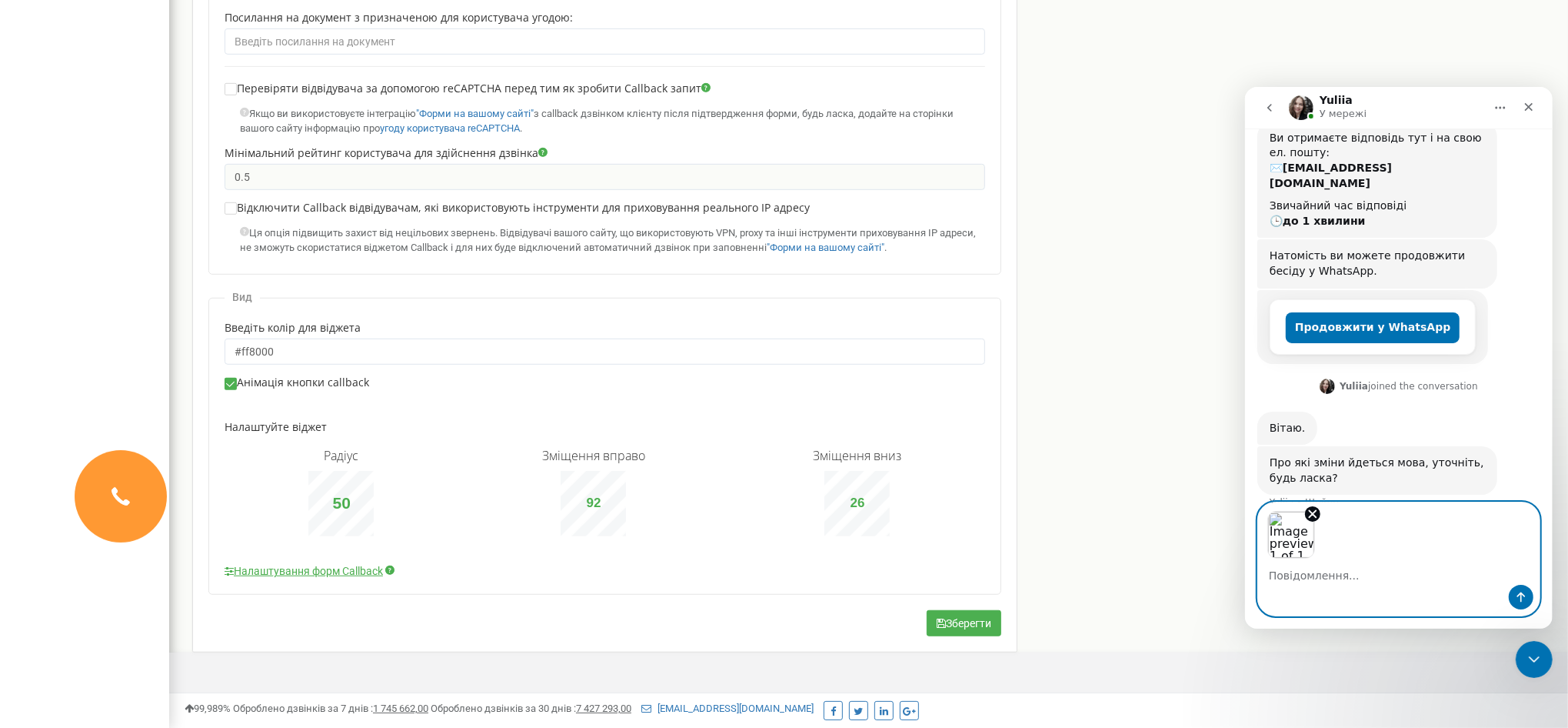
scroll to position [187, 0]
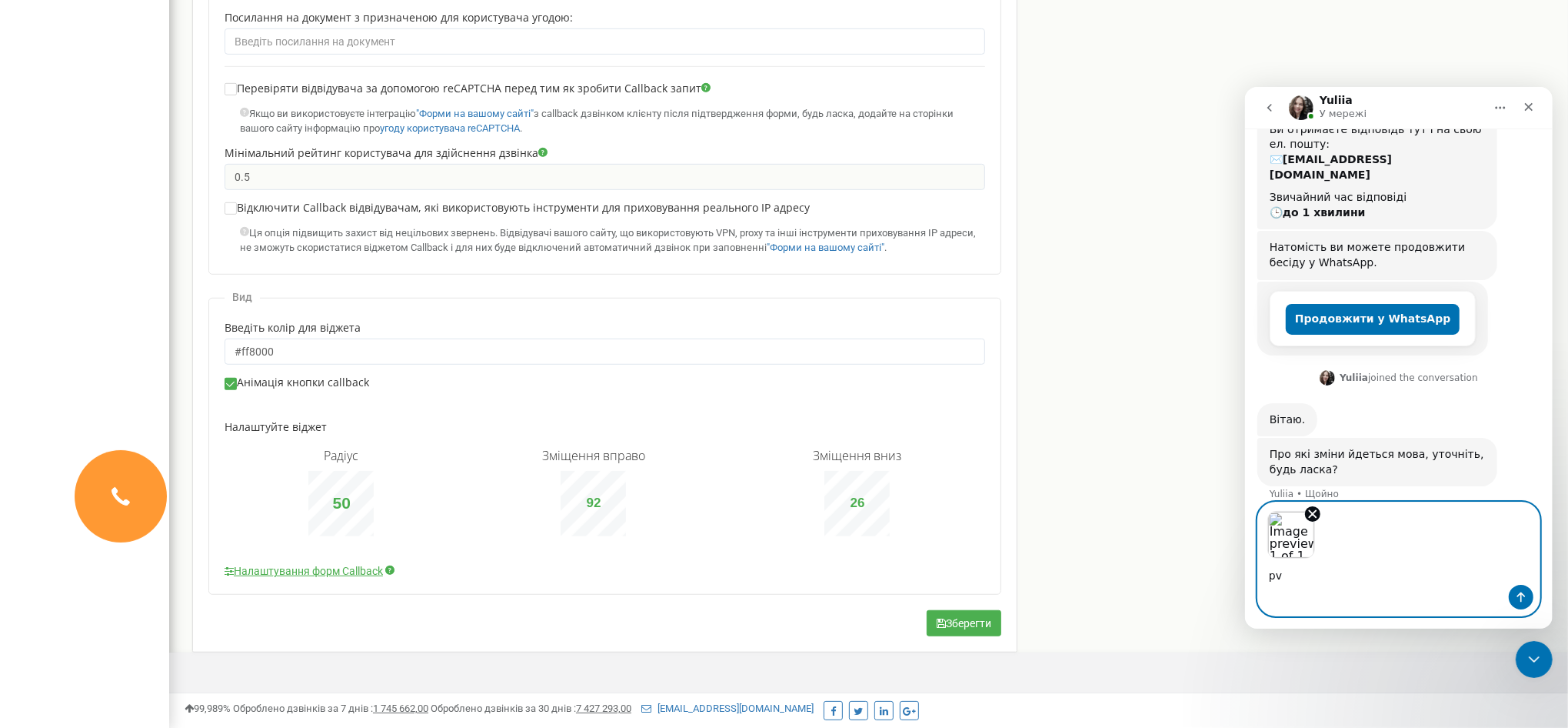
type textarea "p"
type textarea "З"
type textarea "ось ці, зміна рошташування віджету Callback"
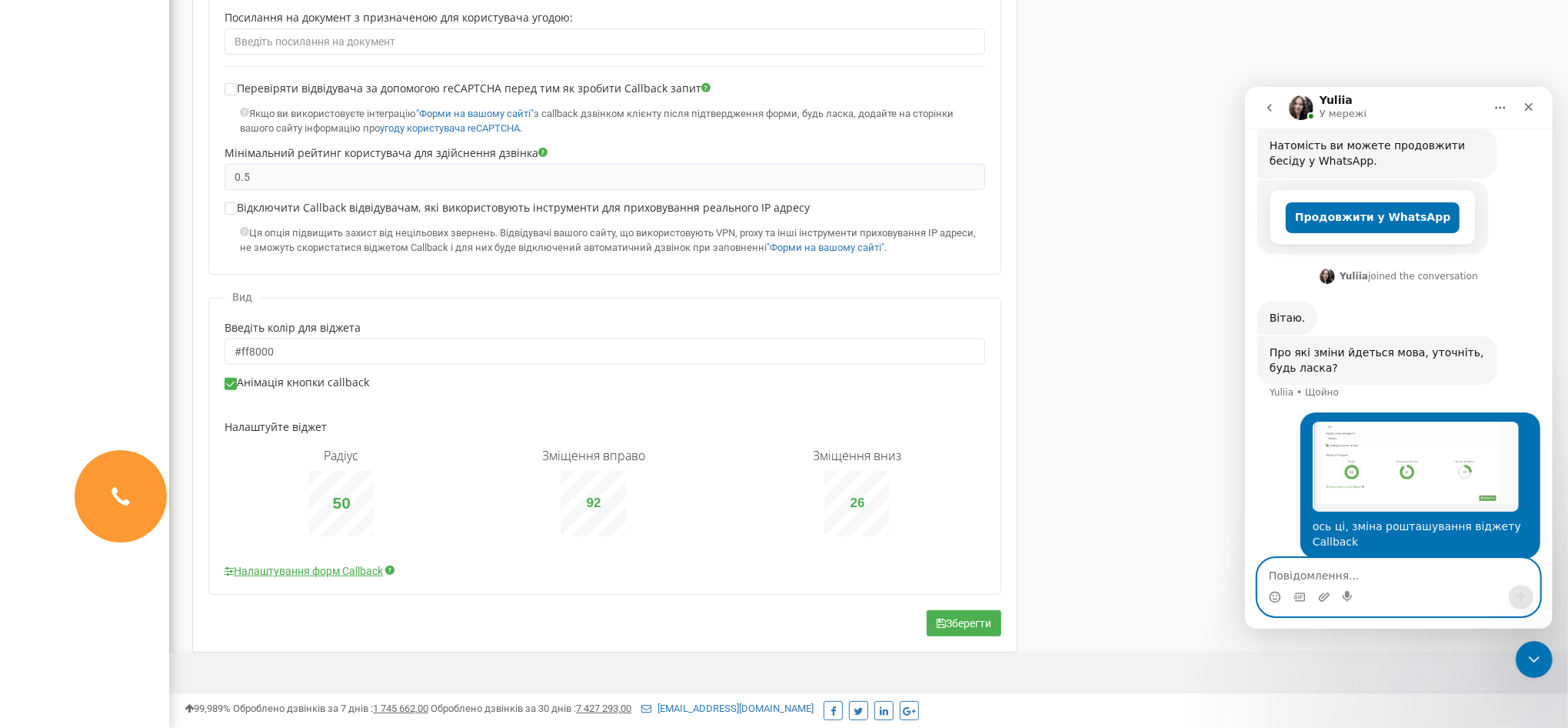
scroll to position [289, 0]
click at [1362, 482] on img "Юлія каже…" at bounding box center [1415, 465] width 206 height 90
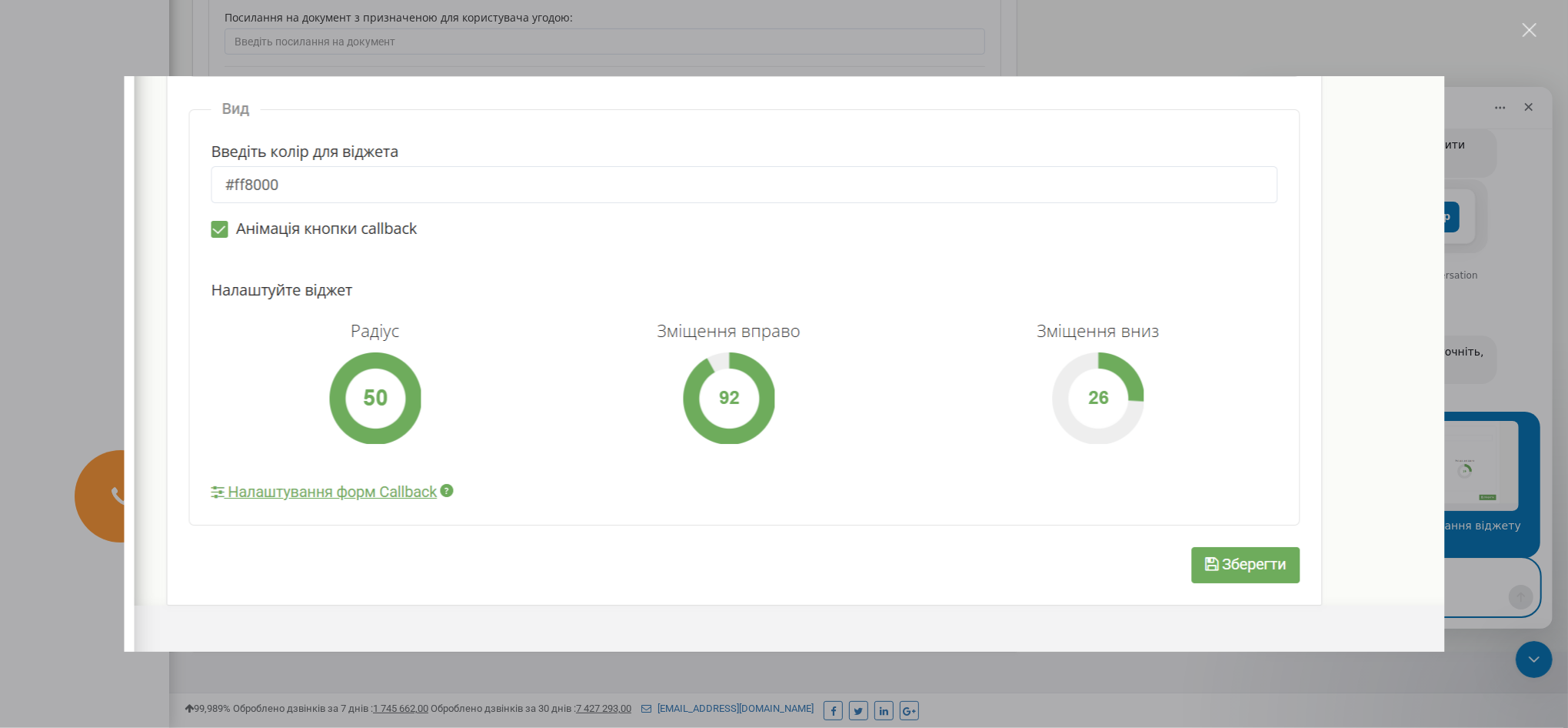
scroll to position [0, 0]
click at [738, 373] on img "Закрити" at bounding box center [784, 363] width 1320 height 576
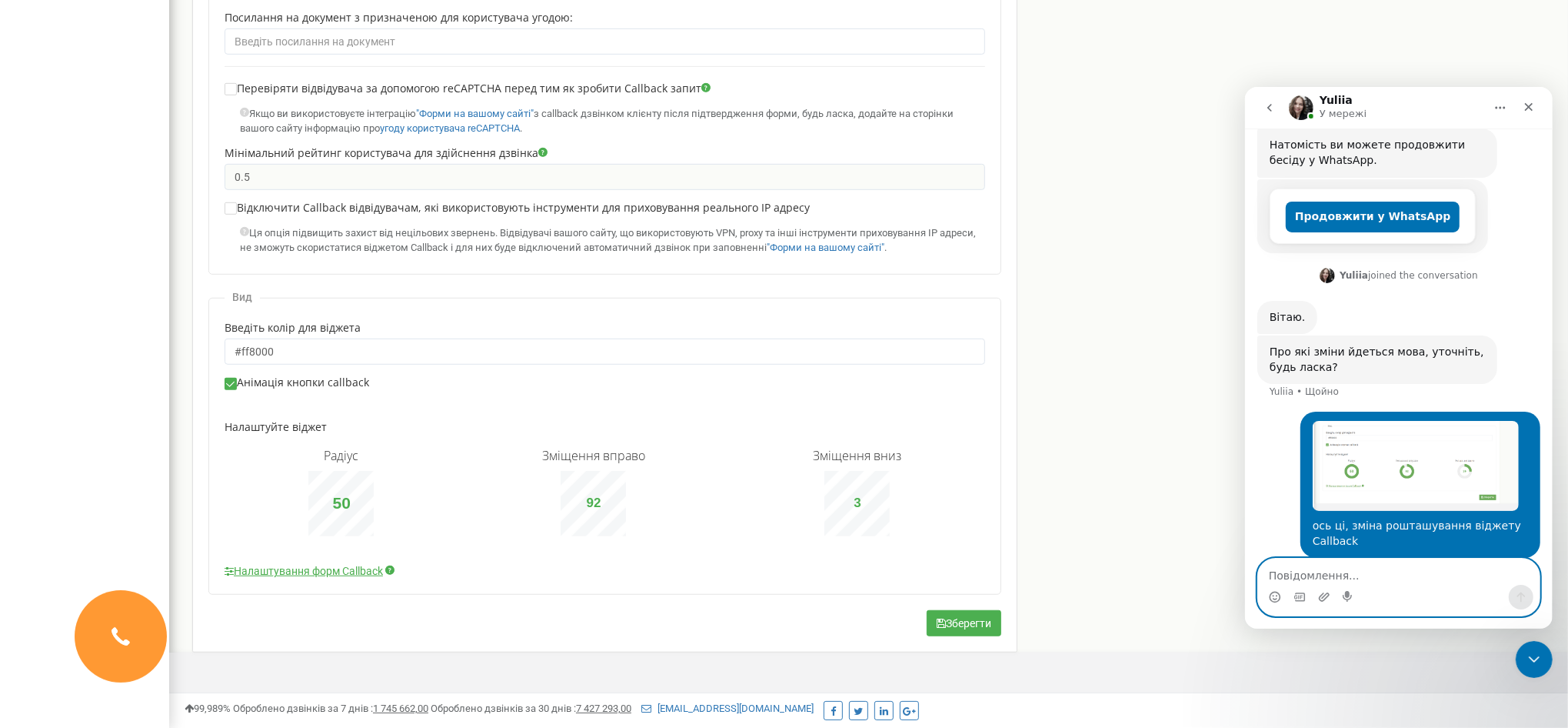
type input "2"
click at [862, 468] on div "Зміщення вниз 2" at bounding box center [857, 492] width 88 height 88
click at [974, 620] on button "Зберегти" at bounding box center [964, 623] width 75 height 26
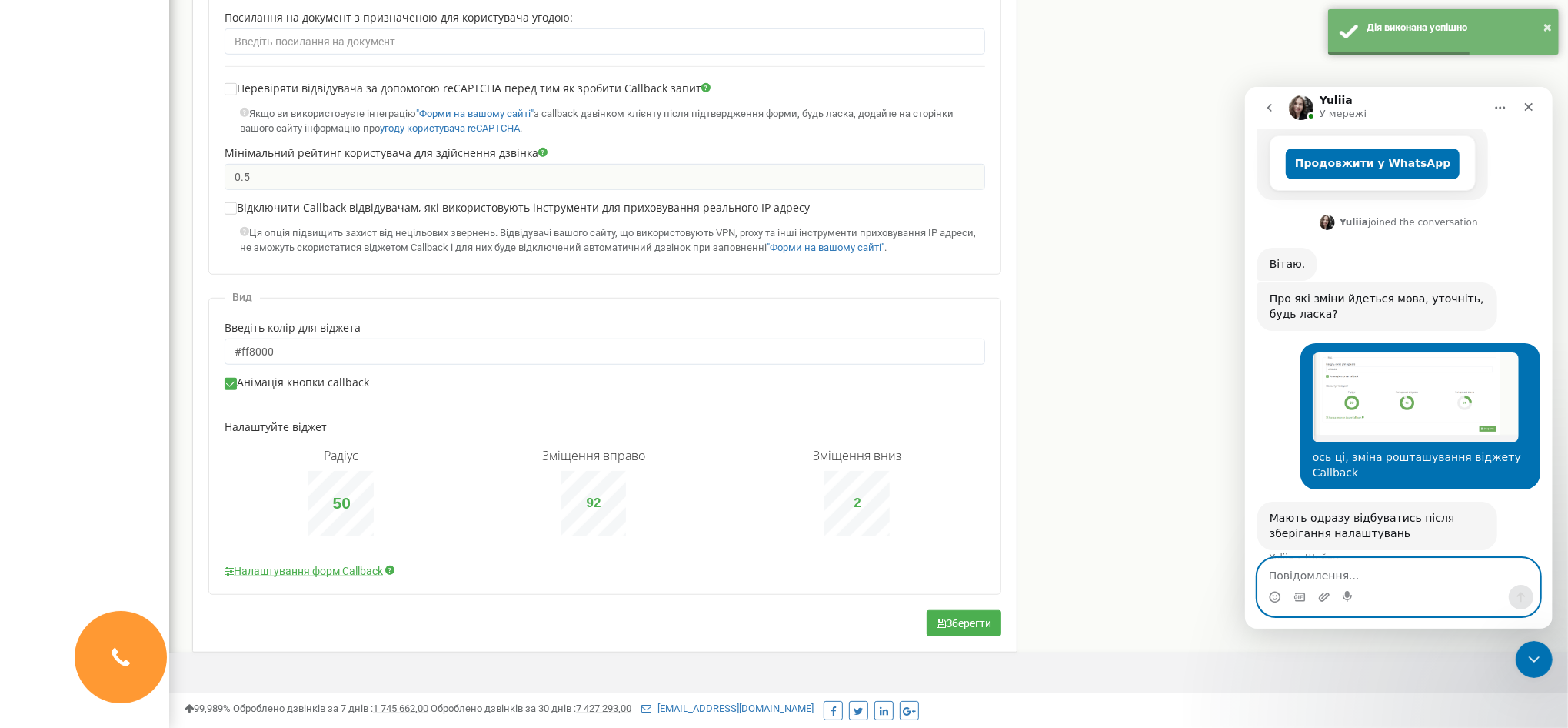
scroll to position [350, 0]
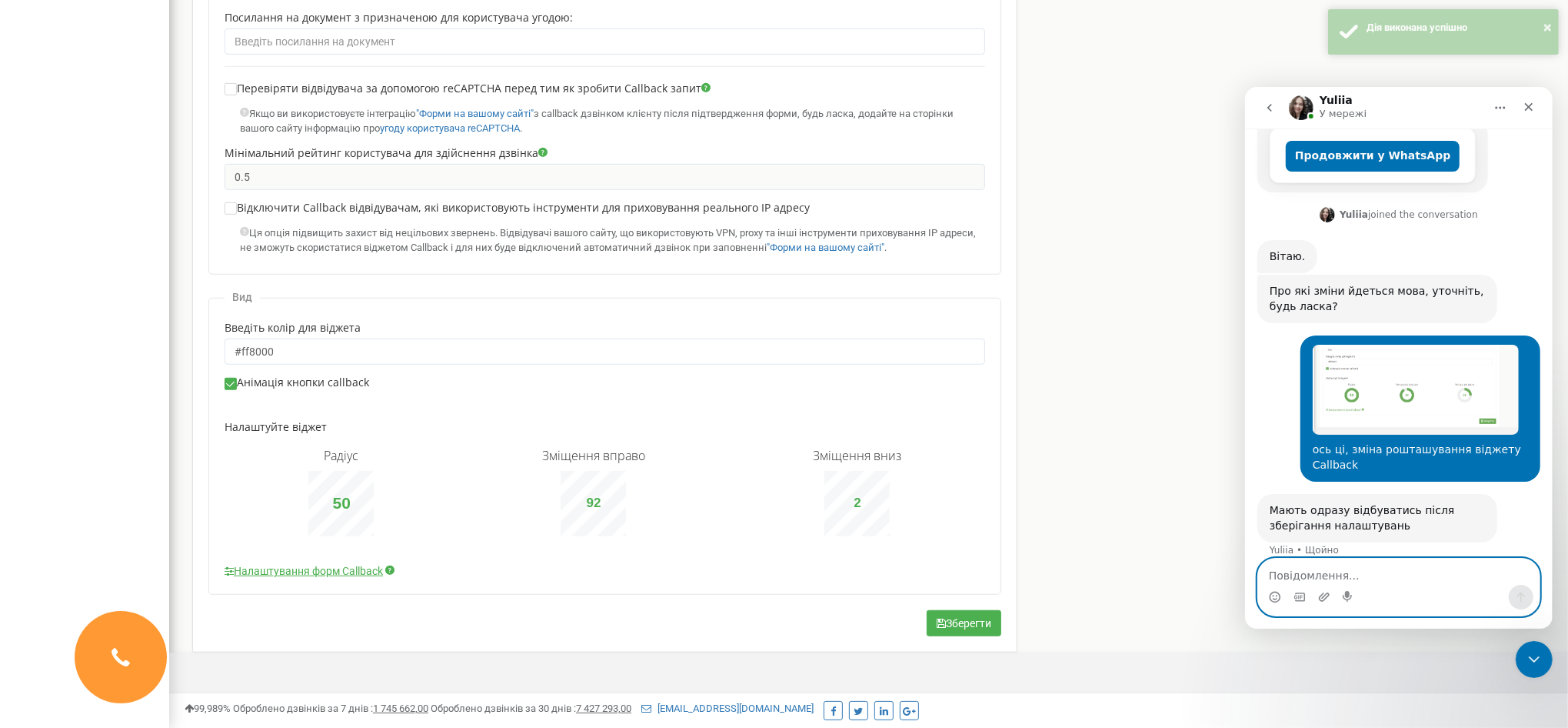
click at [1364, 577] on textarea "Повідомлення..." at bounding box center [1398, 571] width 282 height 26
type textarea "f"
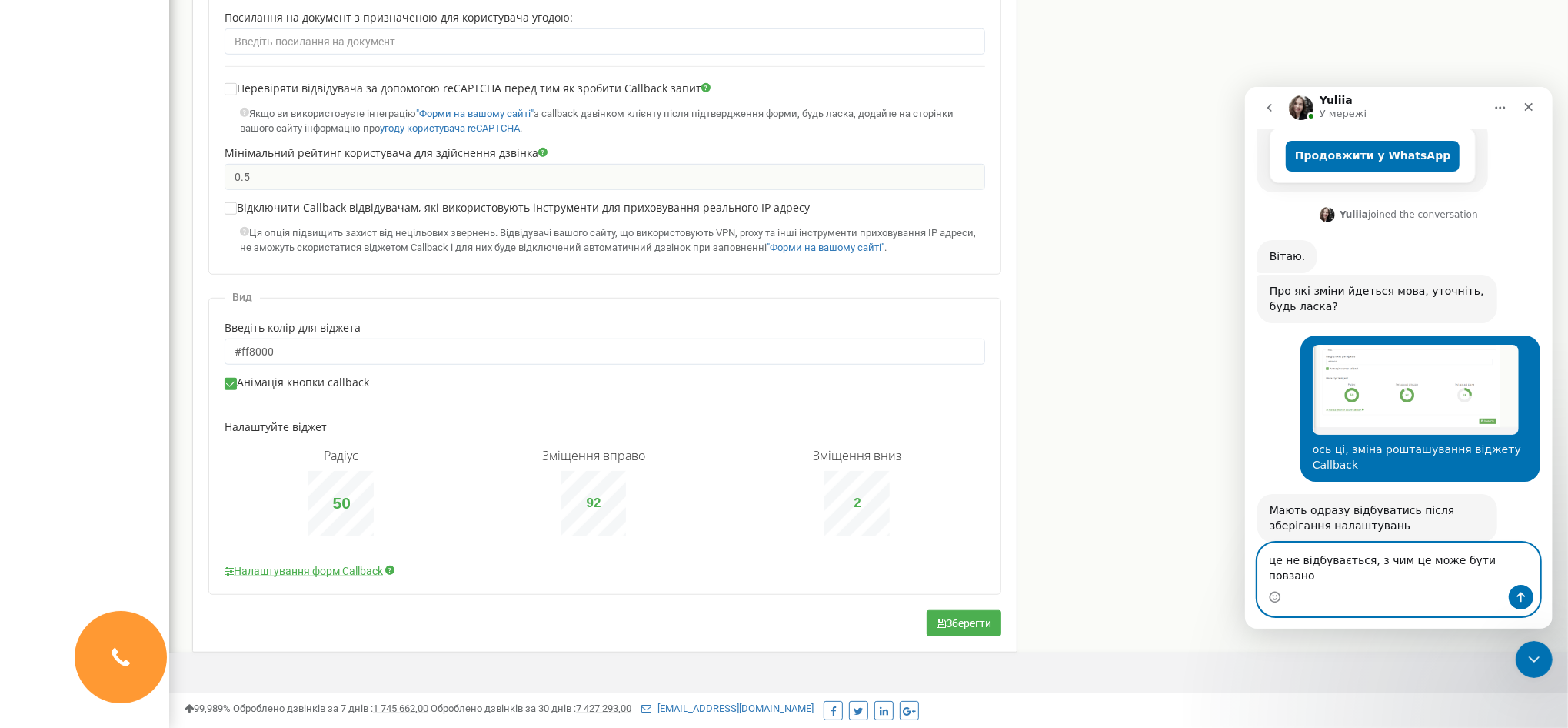
type textarea "це не відбувається, з чим це може бути повзано?"
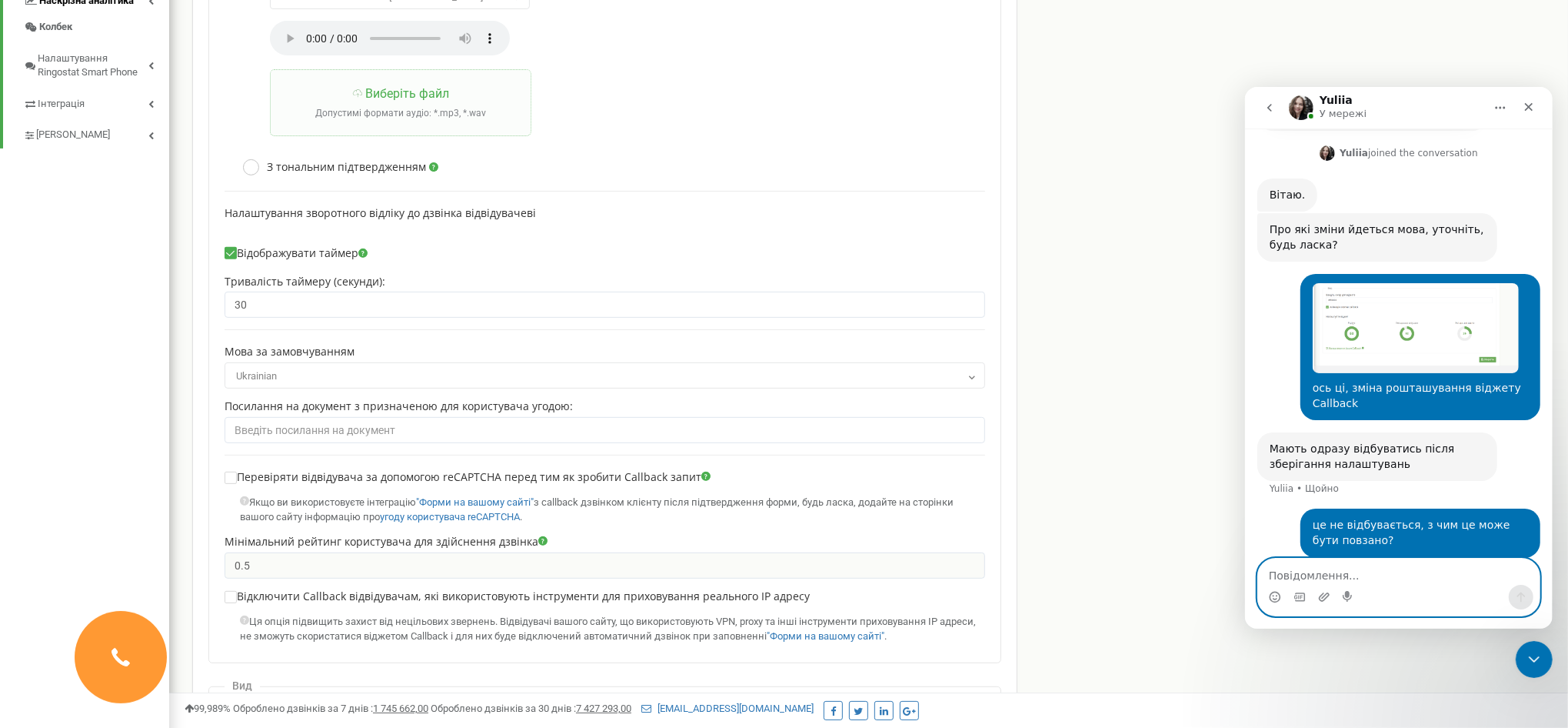
scroll to position [0, 0]
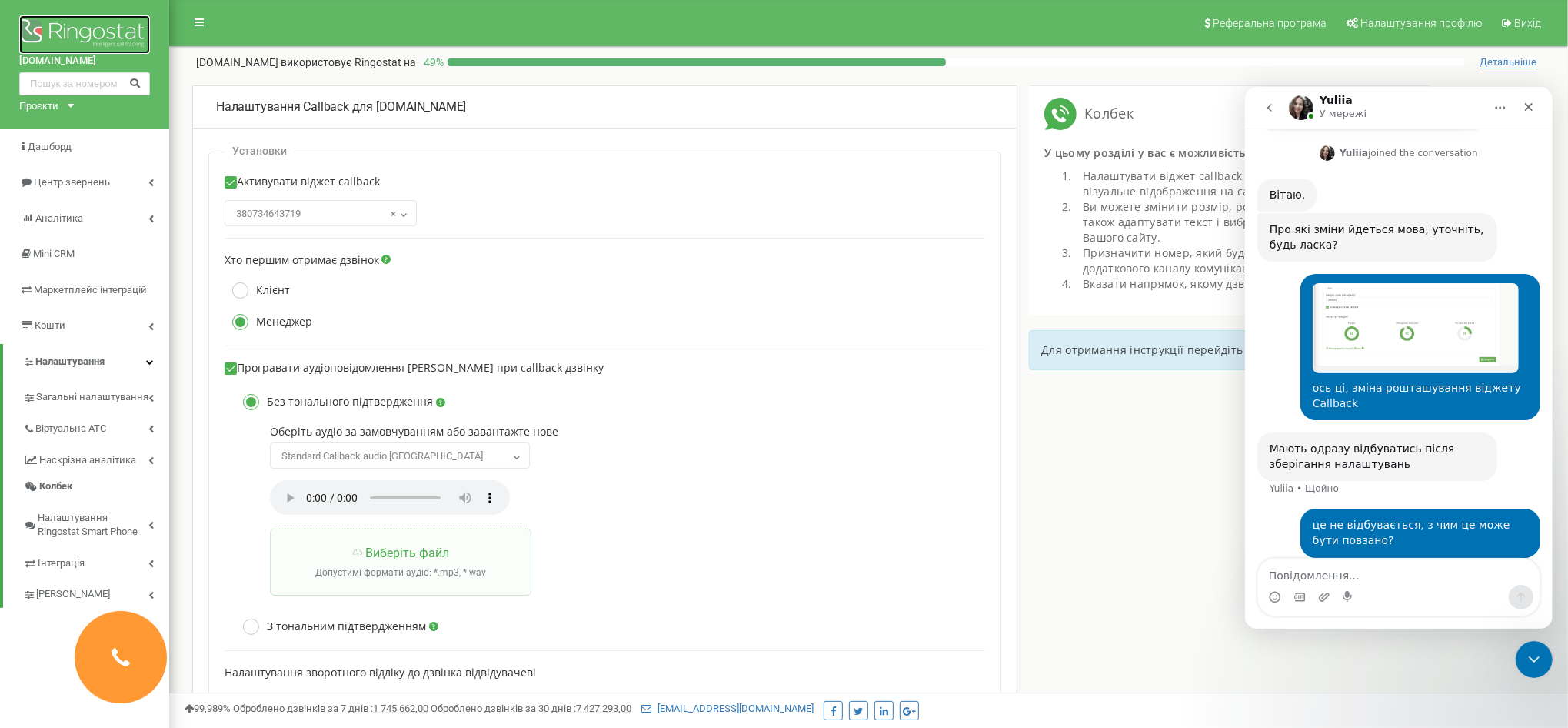
click at [71, 33] on img at bounding box center [84, 34] width 131 height 39
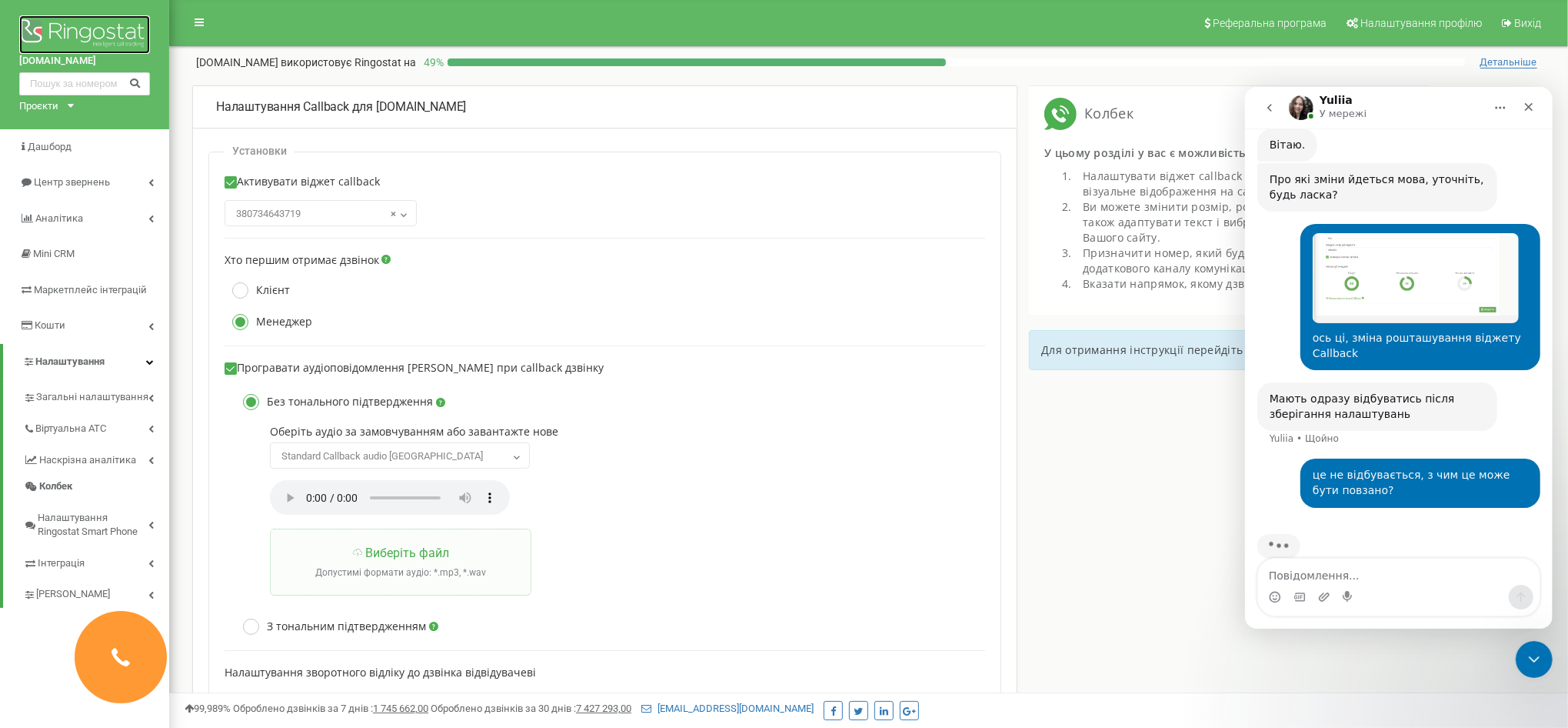
scroll to position [471, 0]
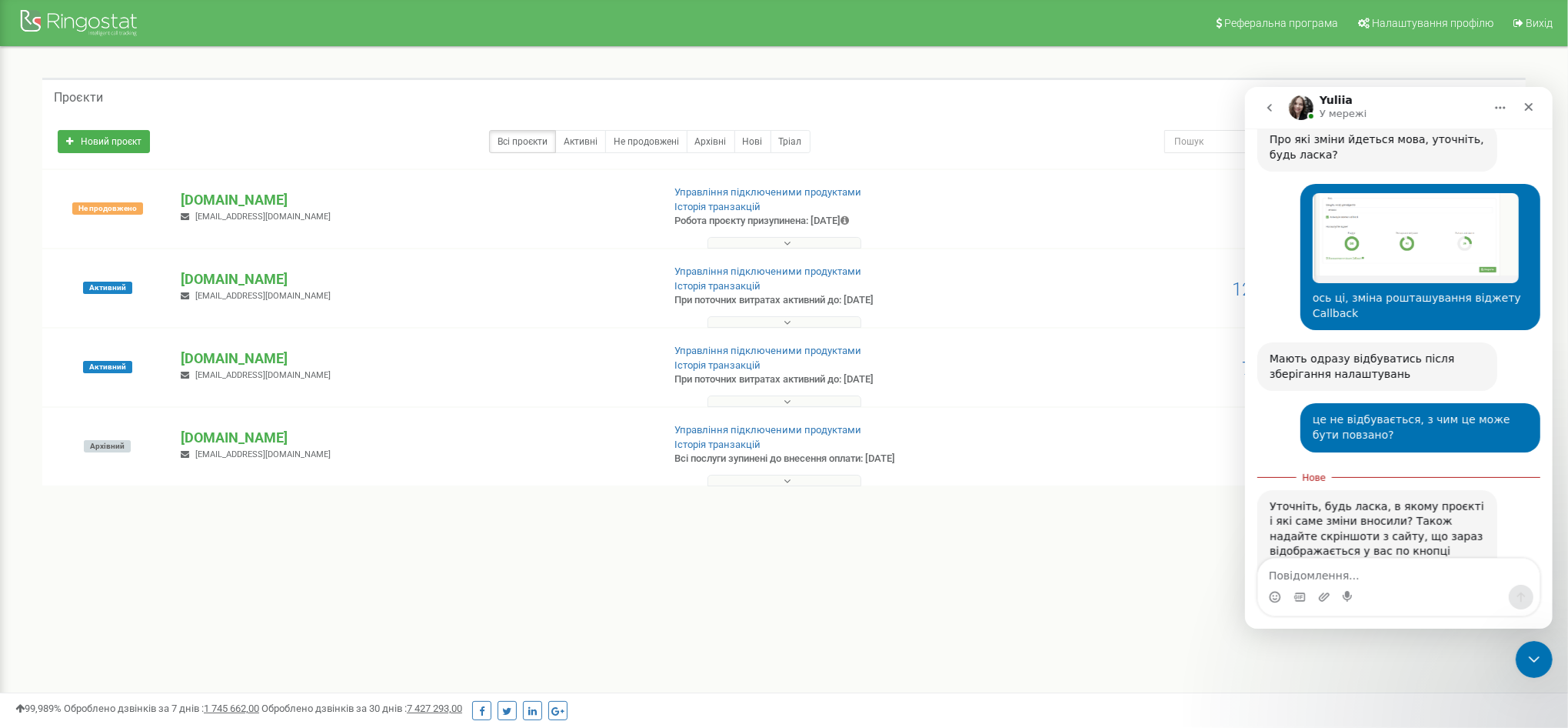
scroll to position [528, 0]
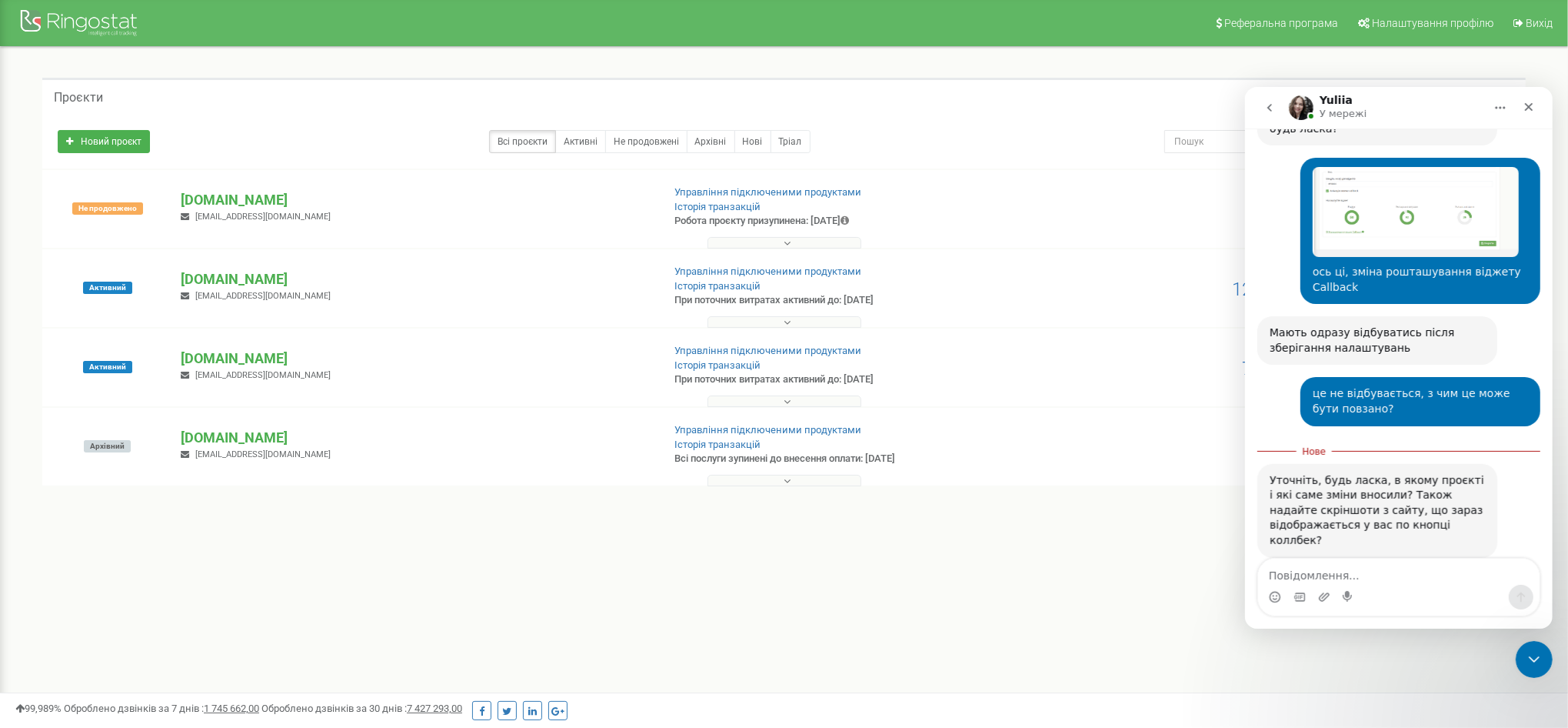
click at [1365, 574] on textarea "Повідомлення..." at bounding box center [1398, 571] width 282 height 26
click at [1295, 578] on textarea "проек stardyzain.com.ua" at bounding box center [1398, 571] width 282 height 26
click at [1409, 576] on textarea "проект stardyzain.com.ua" at bounding box center [1398, 571] width 282 height 26
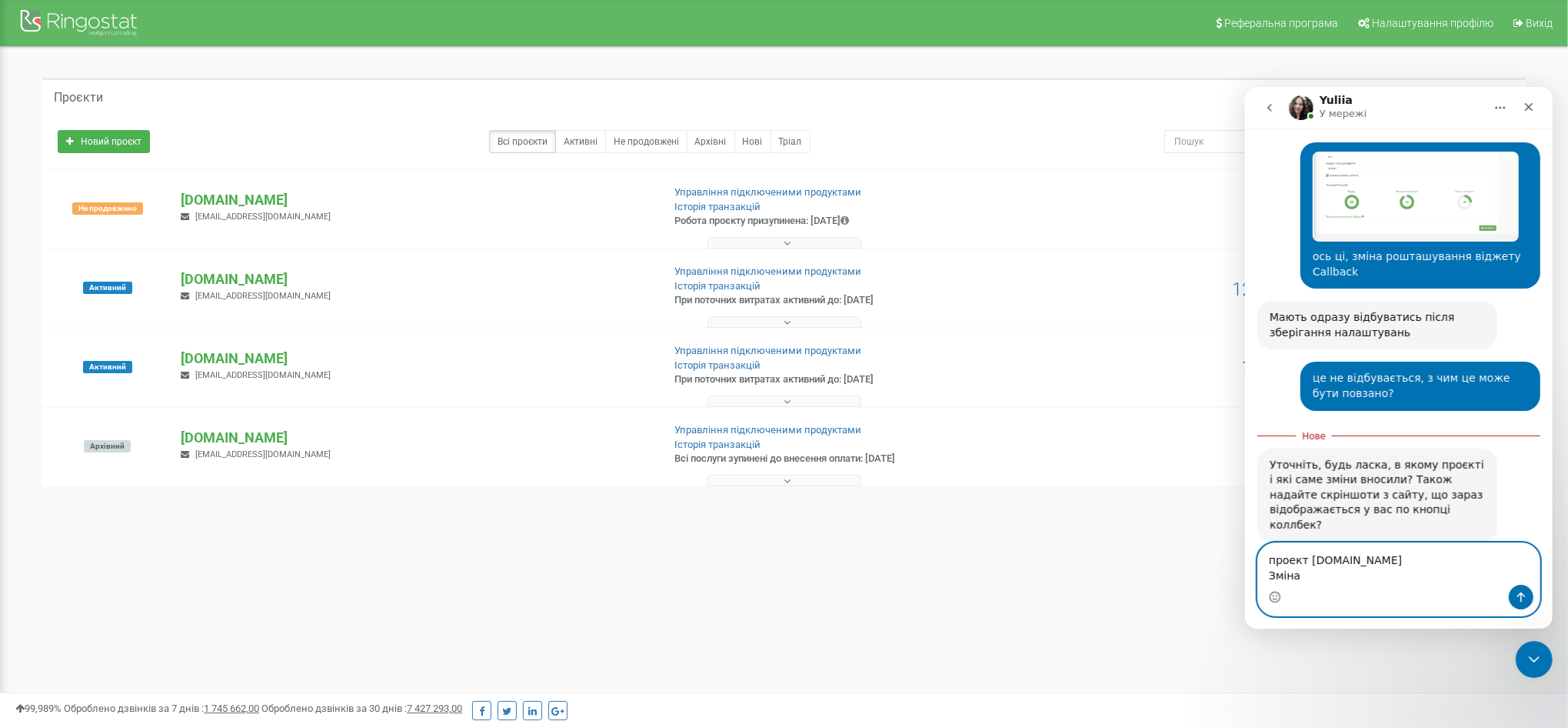
scroll to position [0, 0]
type textarea "проект stardyzain.com.ua Зміна"
click at [238, 280] on p "[DOMAIN_NAME]" at bounding box center [415, 279] width 469 height 20
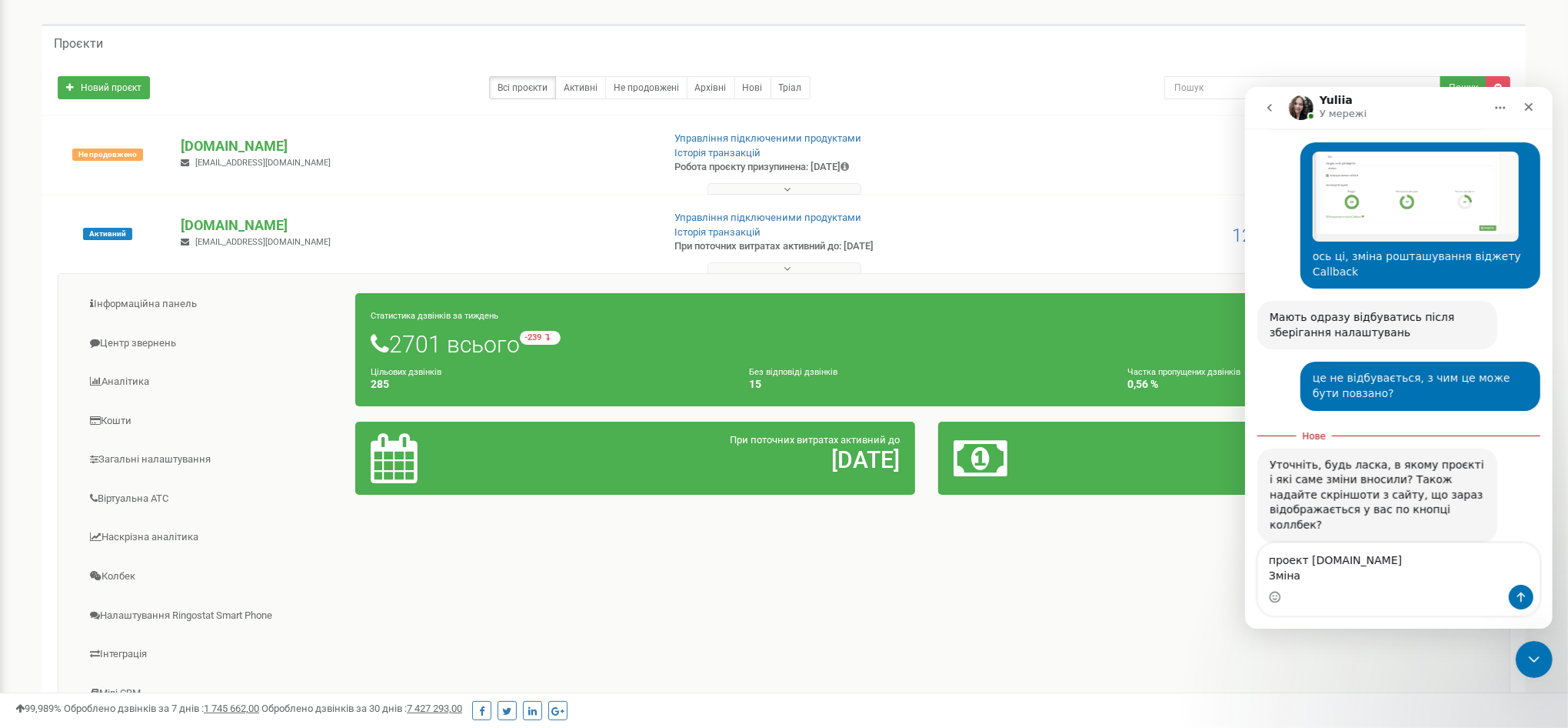
scroll to position [288, 0]
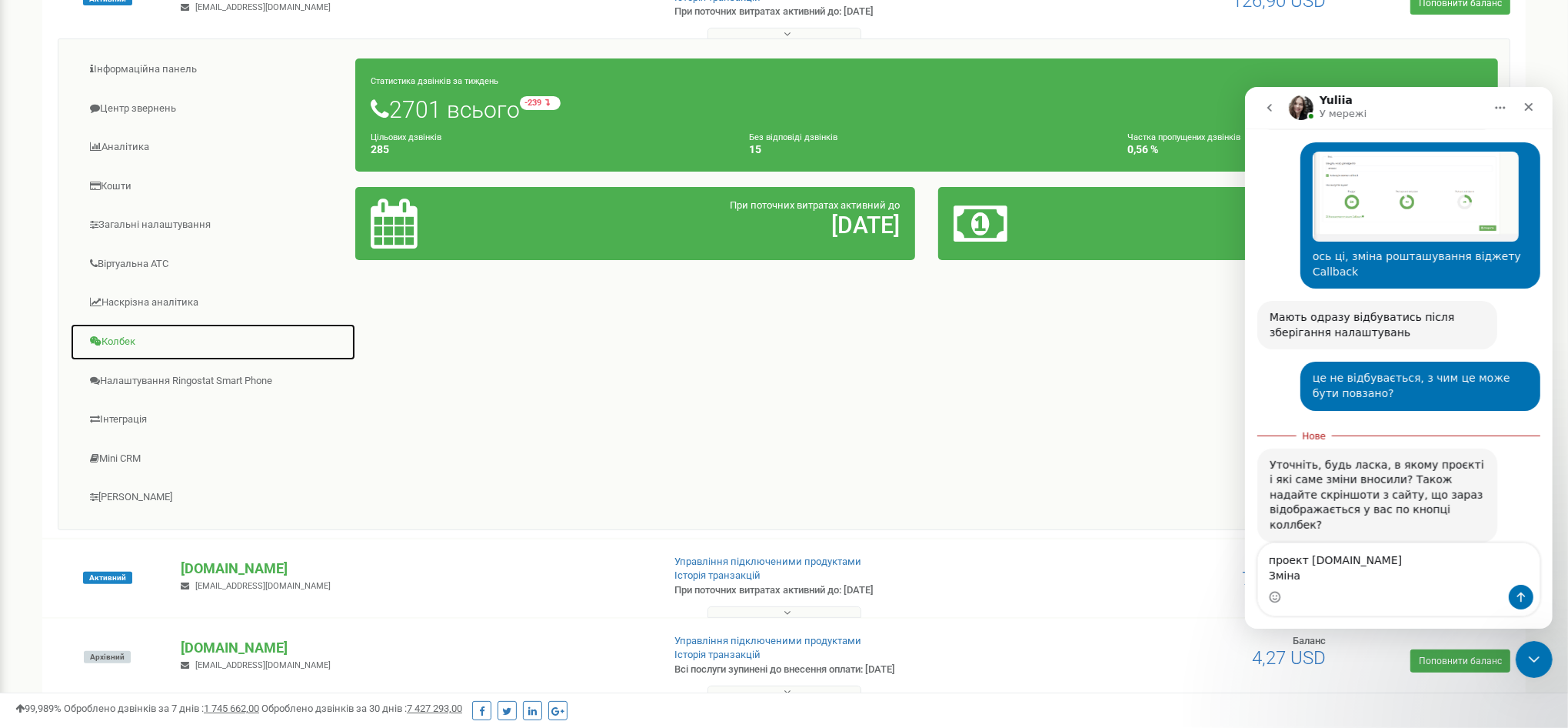
click at [131, 340] on link "Колбек" at bounding box center [213, 342] width 286 height 38
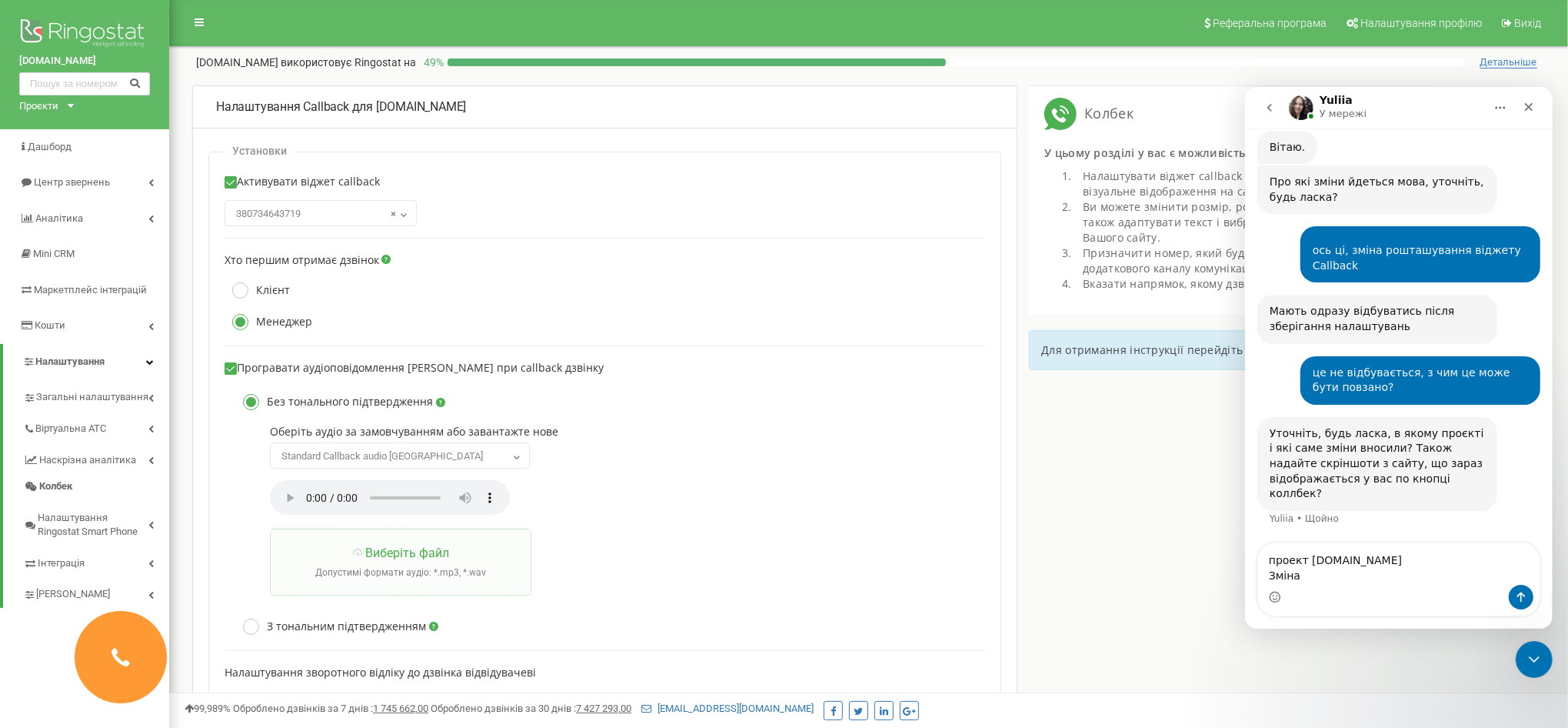
scroll to position [518, 0]
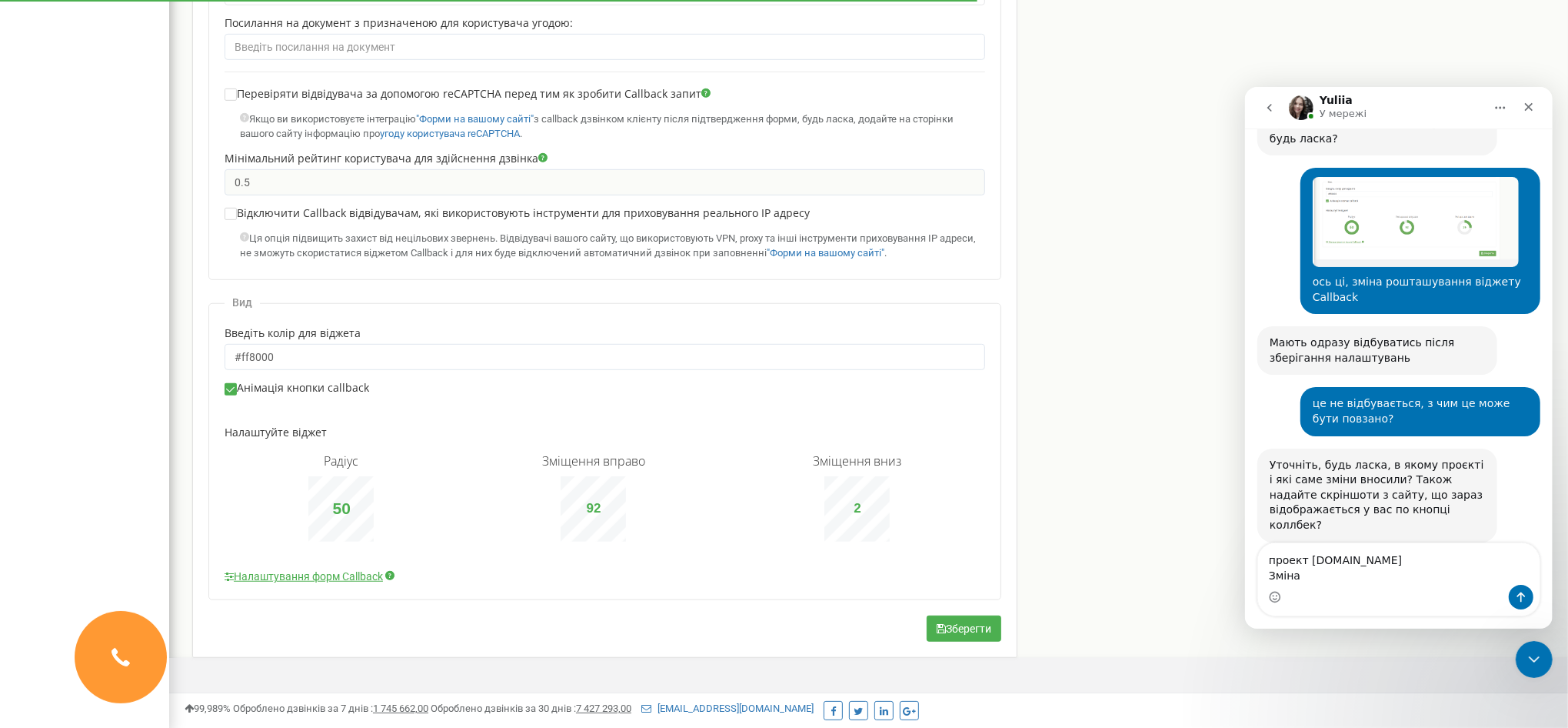
scroll to position [848, 0]
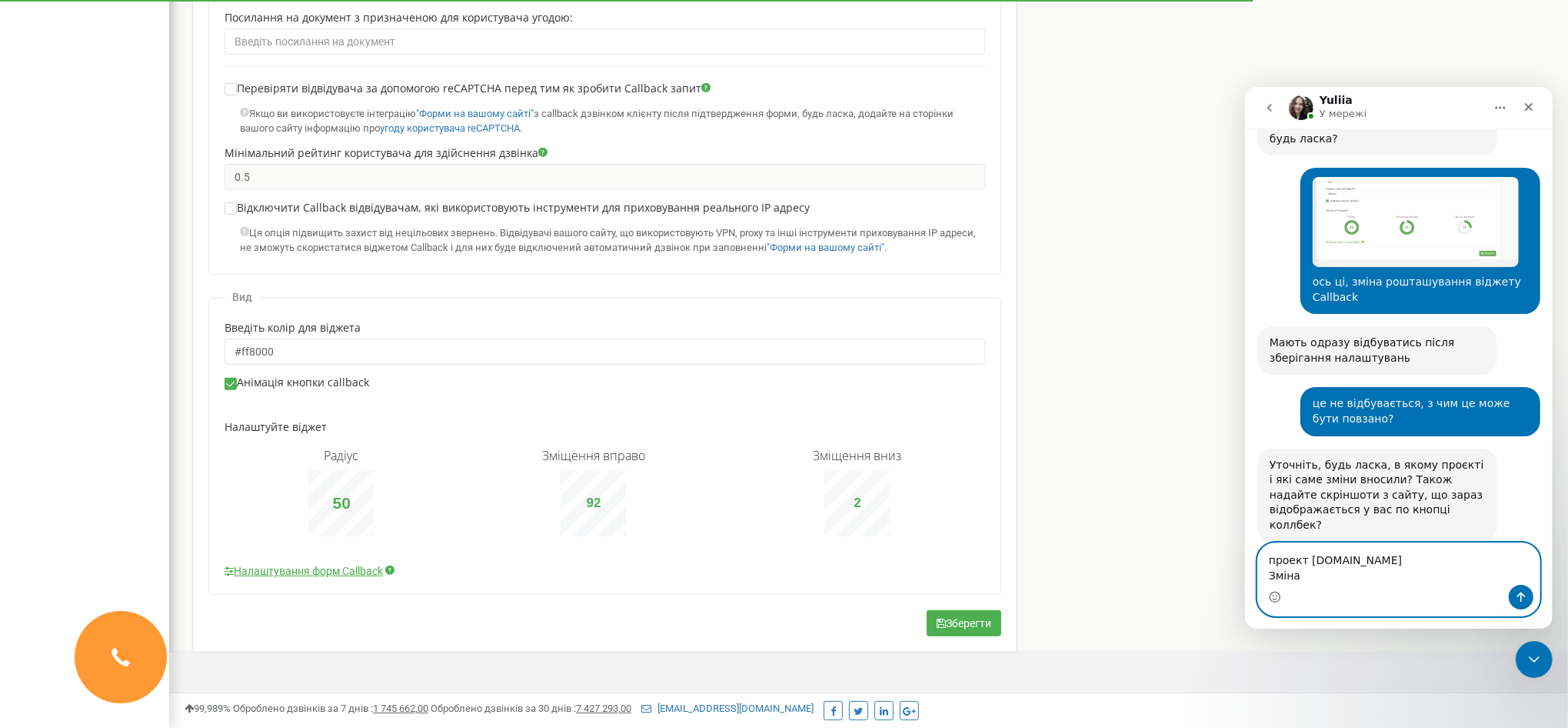
click at [1321, 580] on textarea "проект stardyzain.com.ua Зміна" at bounding box center [1398, 563] width 282 height 42
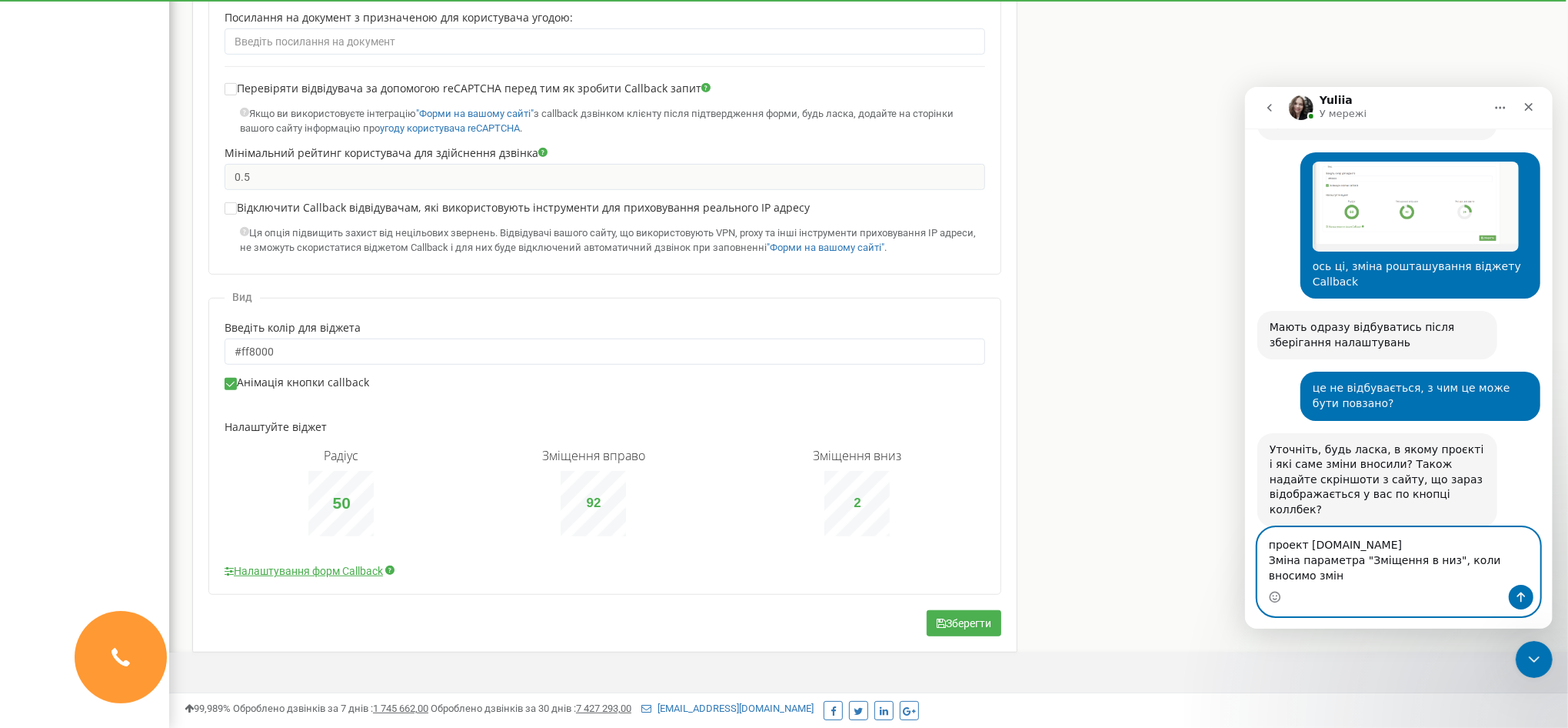
type textarea "проект stardyzain.com.ua Зміна параметра "Зміщення в низ", коли вносимо зміни"
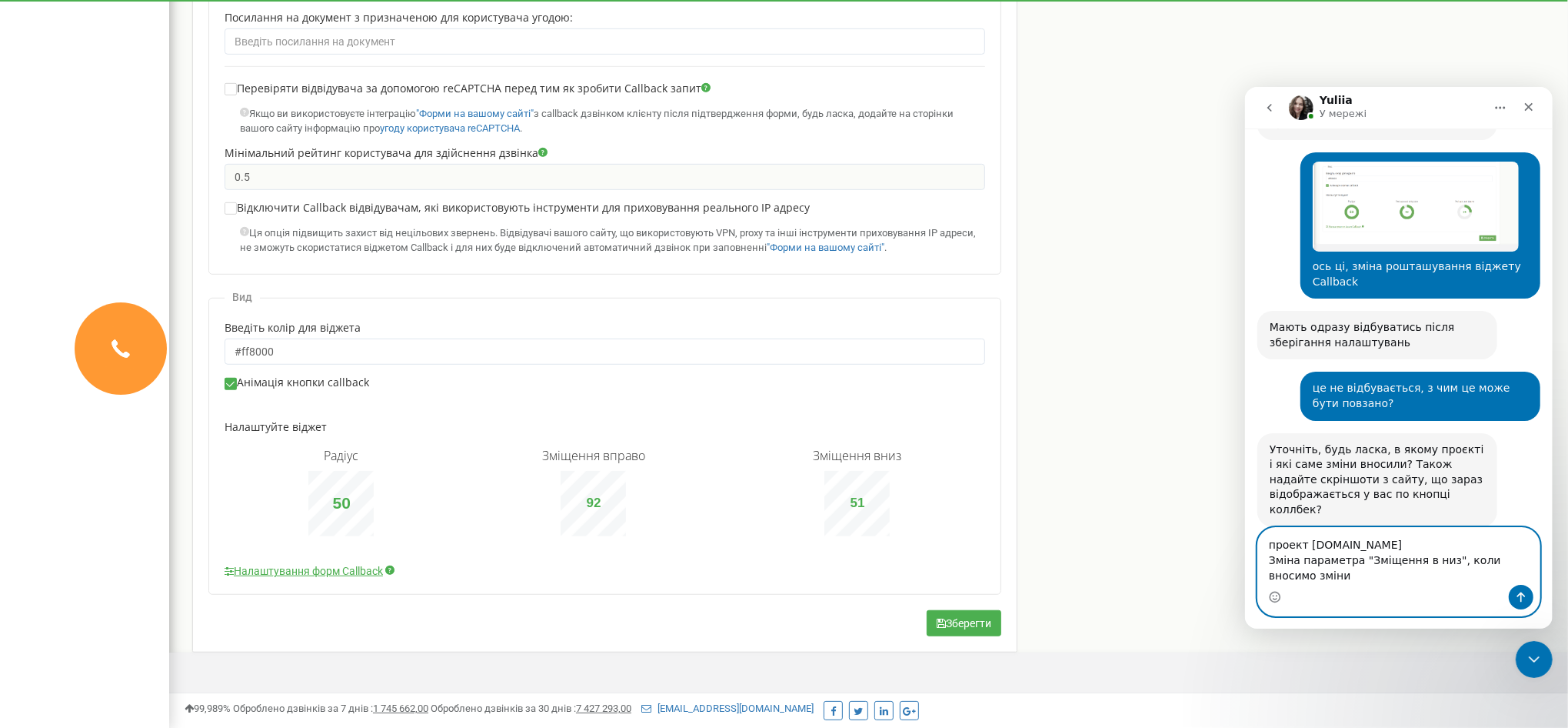
type input "50"
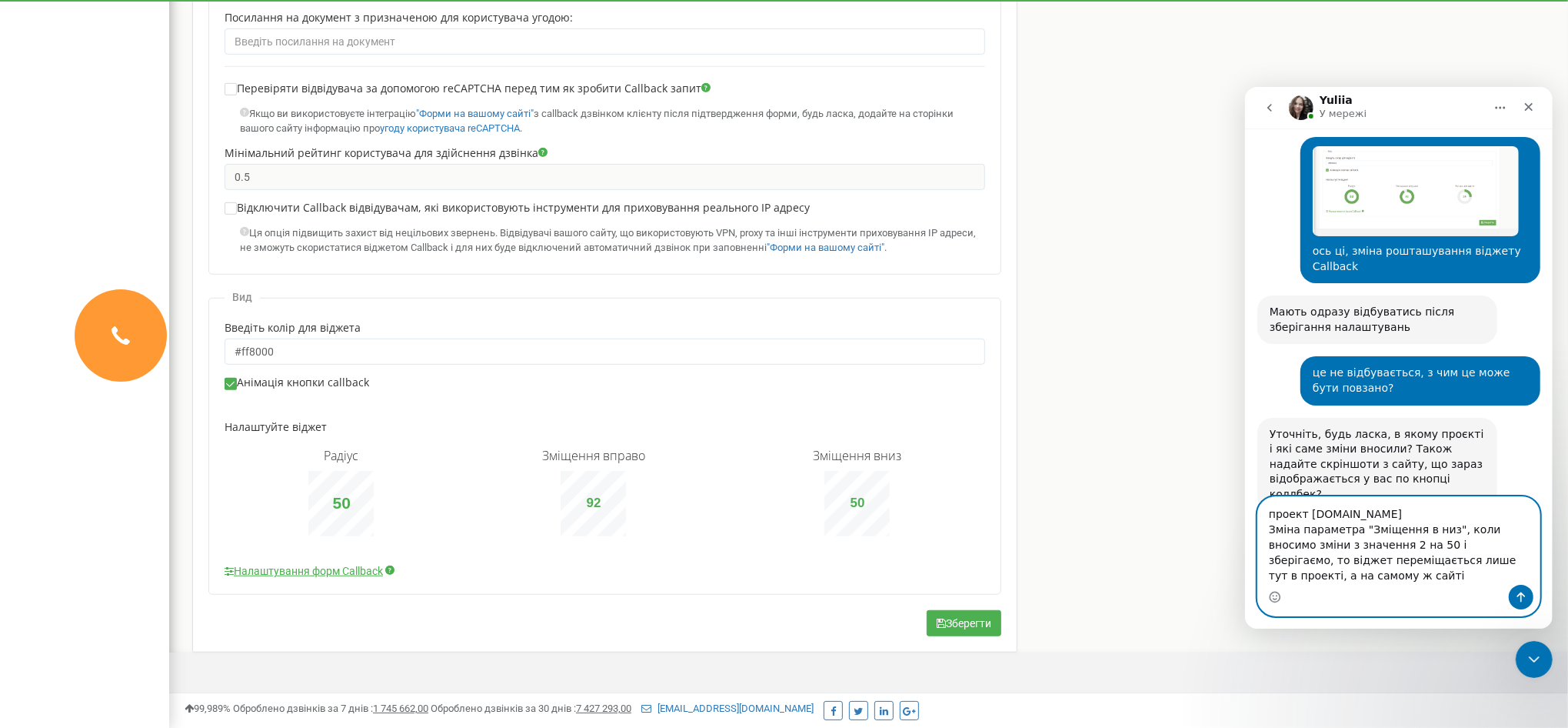
scroll to position [564, 0]
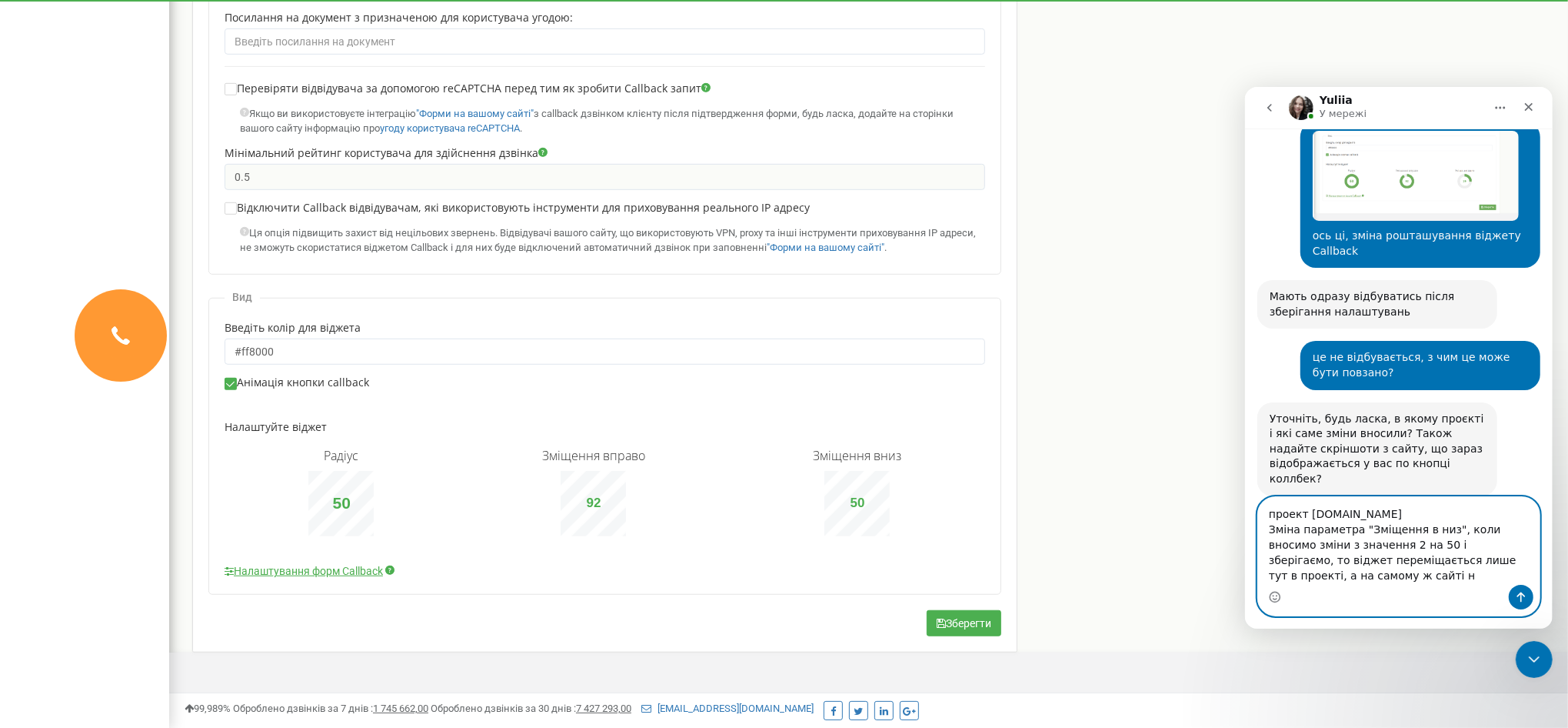
type textarea "проект stardyzain.com.ua Зміна параметра "Зміщення в низ", коли вносимо зміни з…"
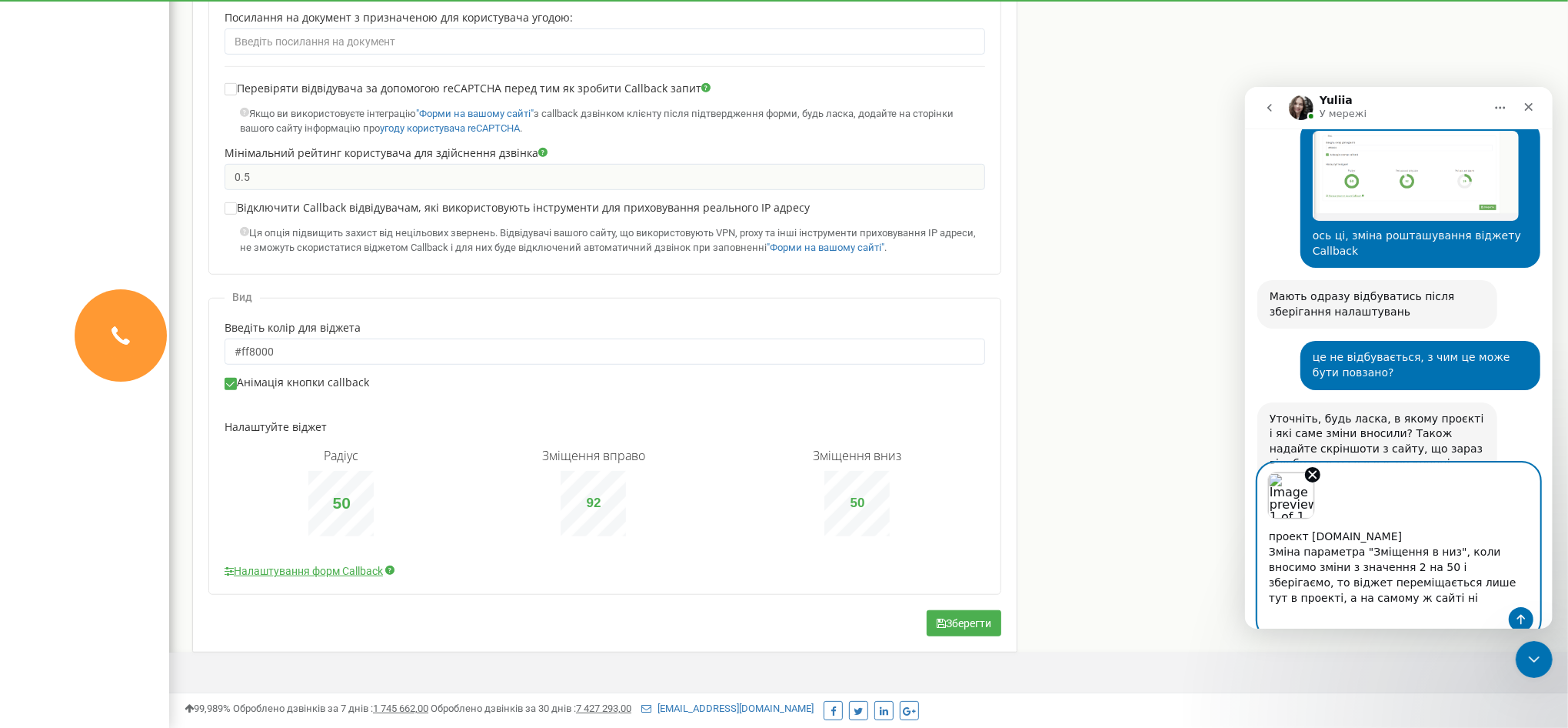
scroll to position [598, 0]
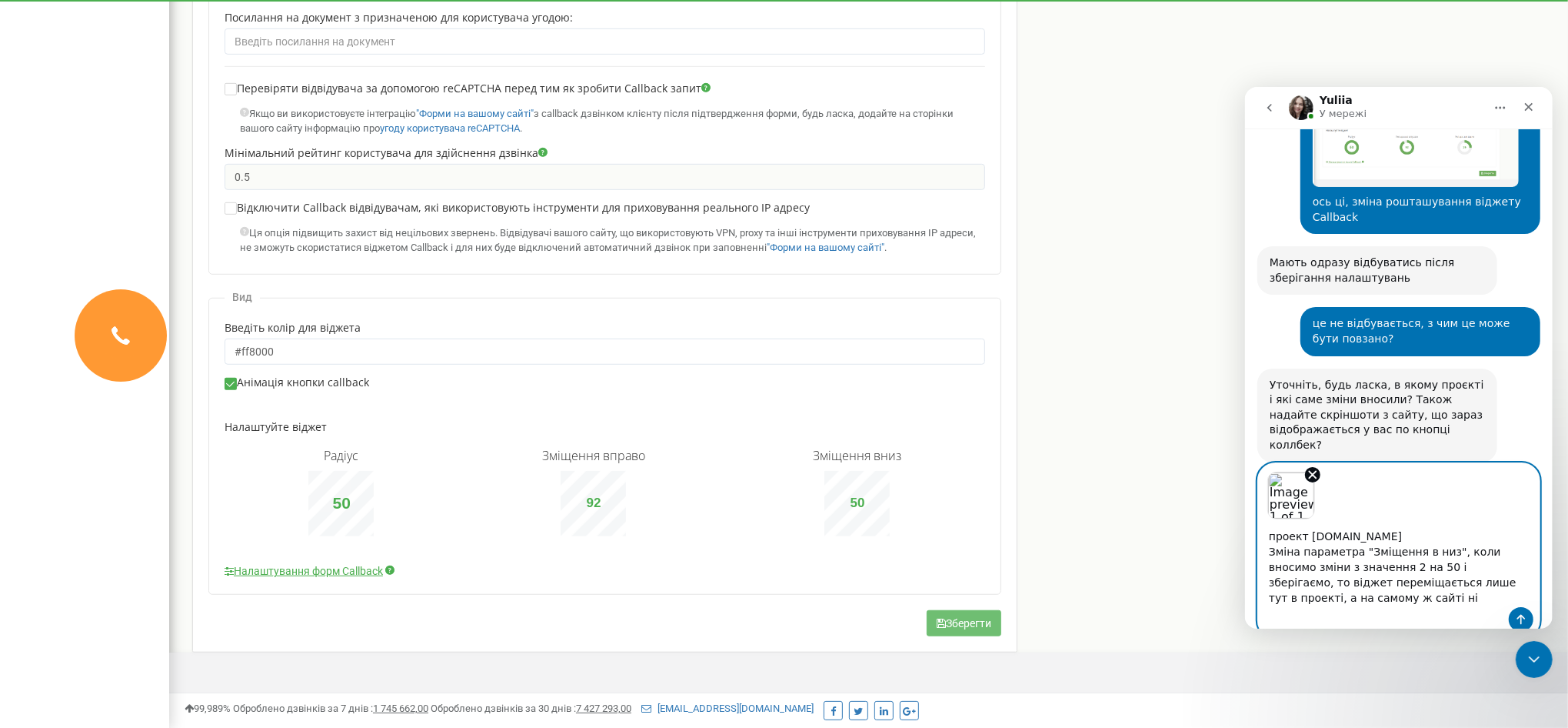
click at [961, 621] on button "Зберегти" at bounding box center [964, 623] width 75 height 26
click at [1345, 598] on textarea "проект stardyzain.com.ua Зміна параметра "Зміщення в низ", коли вносимо зміни з…" at bounding box center [1398, 562] width 282 height 88
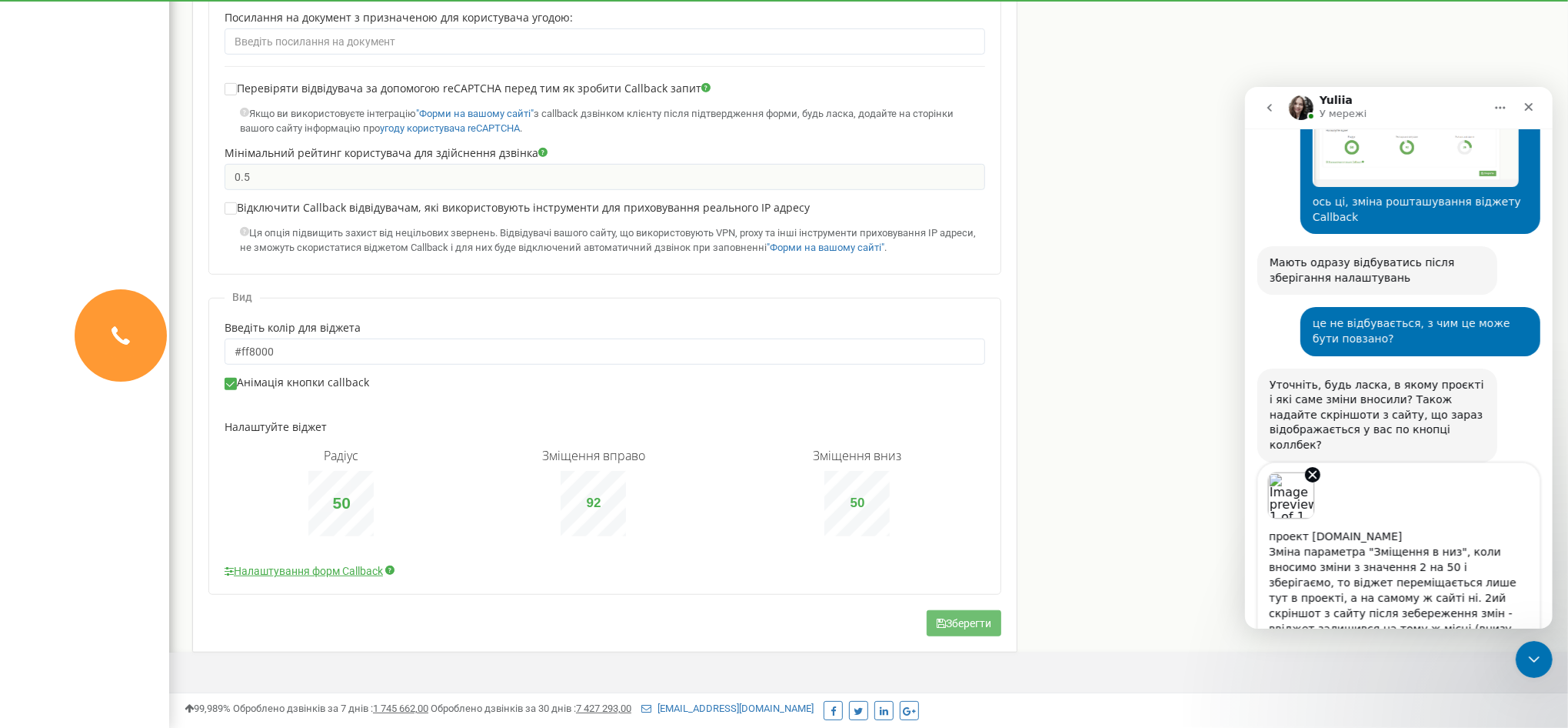
click at [948, 620] on button "Зберегти" at bounding box center [964, 623] width 75 height 26
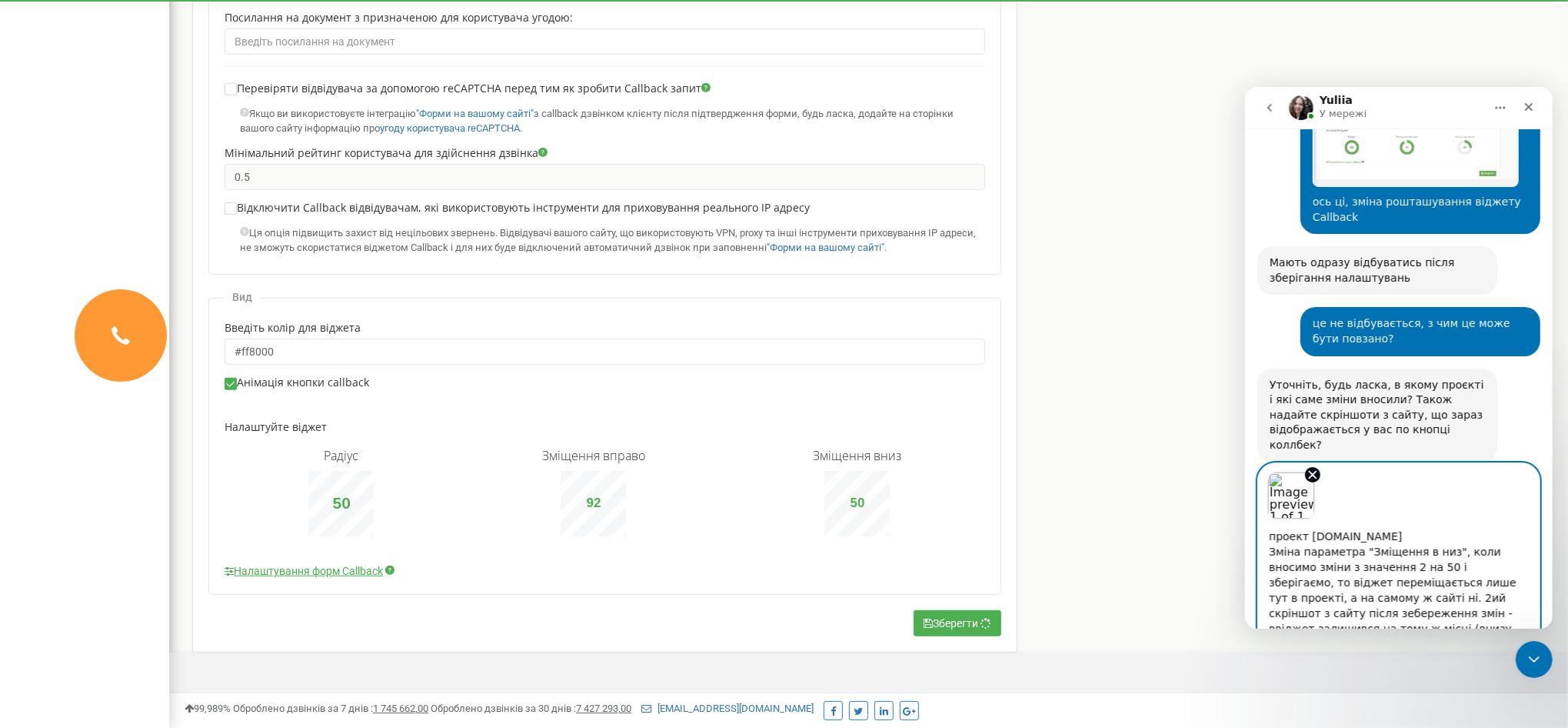
click at [1429, 571] on textarea "проект stardyzain.com.ua Зміна параметра "Зміщення в низ", коли вносимо зміни з…" at bounding box center [1398, 580] width 282 height 122
click at [1527, 614] on textarea "проект stardyzain.com.ua Зміна параметра "Зміщення в низ", коли вносимо зміни з…" at bounding box center [1398, 580] width 282 height 122
drag, startPoint x: 1327, startPoint y: 592, endPoint x: 1308, endPoint y: 595, distance: 19.2
click at [1308, 595] on textarea "проект stardyzain.com.ua Зміна параметра "Зміщення в низ", коли вносимо зміни з…" at bounding box center [1398, 580] width 282 height 122
click at [1279, 613] on textarea "проект stardyzain.com.ua Зміна параметра "Зміщення в низ", коли вносимо зміни з…" at bounding box center [1398, 580] width 282 height 122
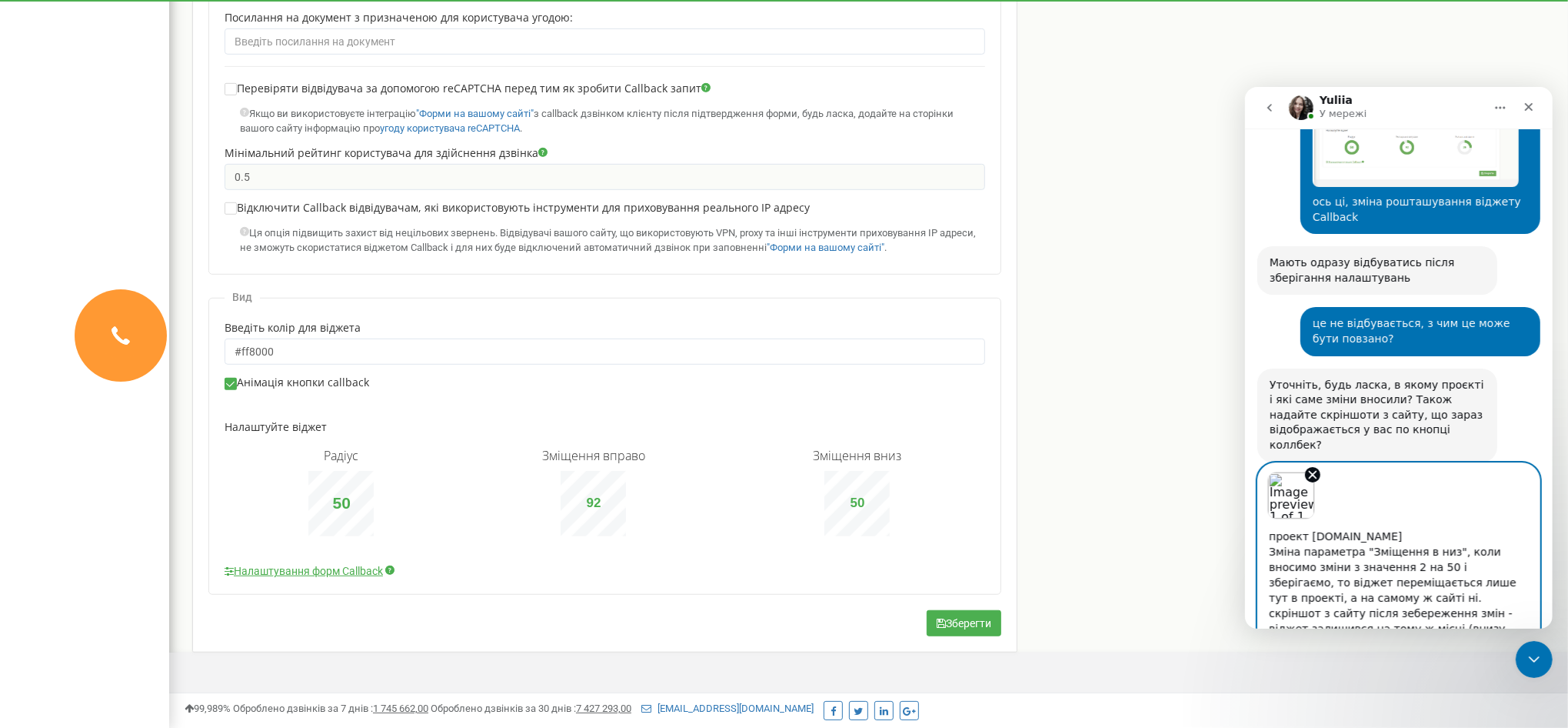
click at [1520, 580] on textarea "проект stardyzain.com.ua Зміна параметра "Зміщення в низ", коли вносимо зміни з…" at bounding box center [1398, 580] width 282 height 122
type textarea "проект stardyzain.com.ua Зміна параметра "Зміщення в низ", коли вносимо зміни з…"
click at [1518, 640] on button "Надіслати повідомлення…" at bounding box center [1520, 652] width 24 height 24
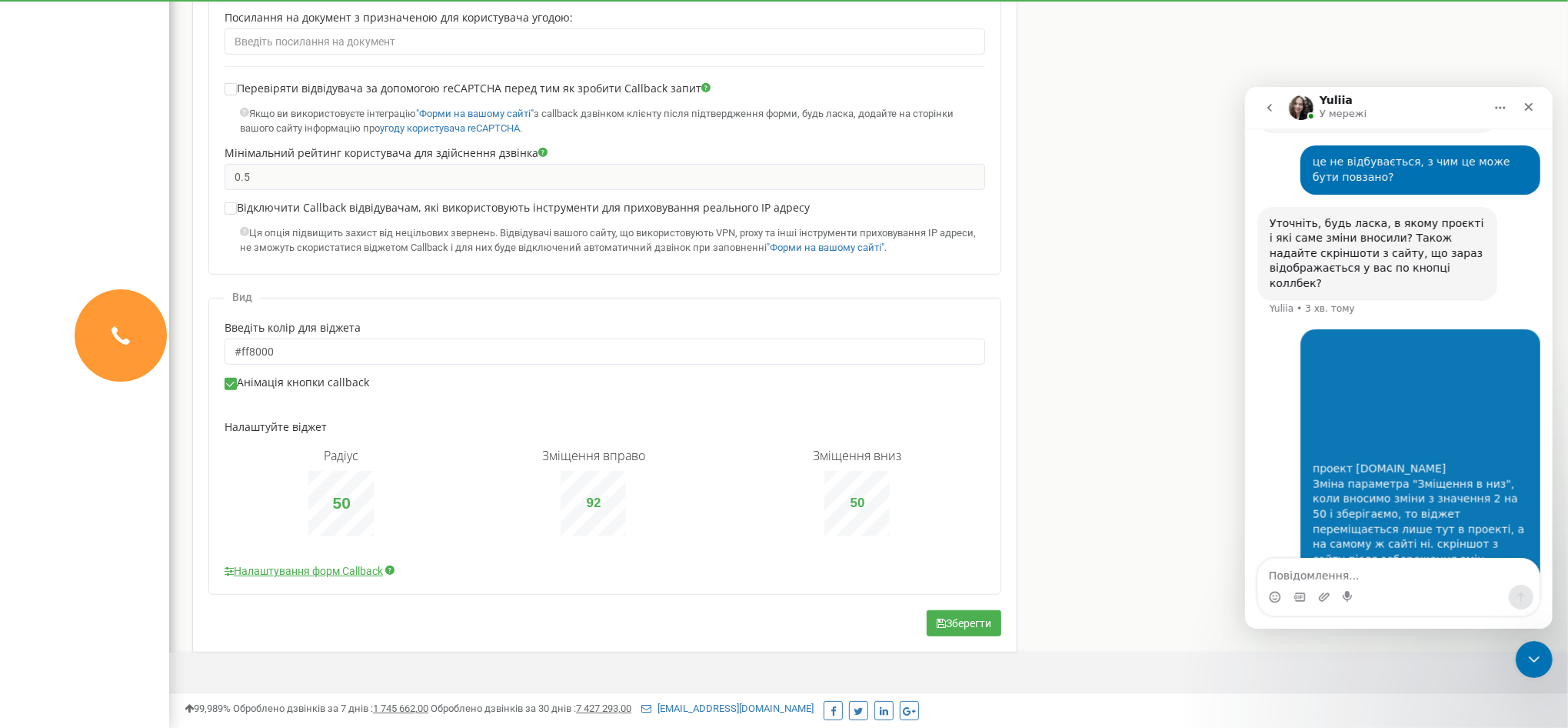
scroll to position [777, 0]
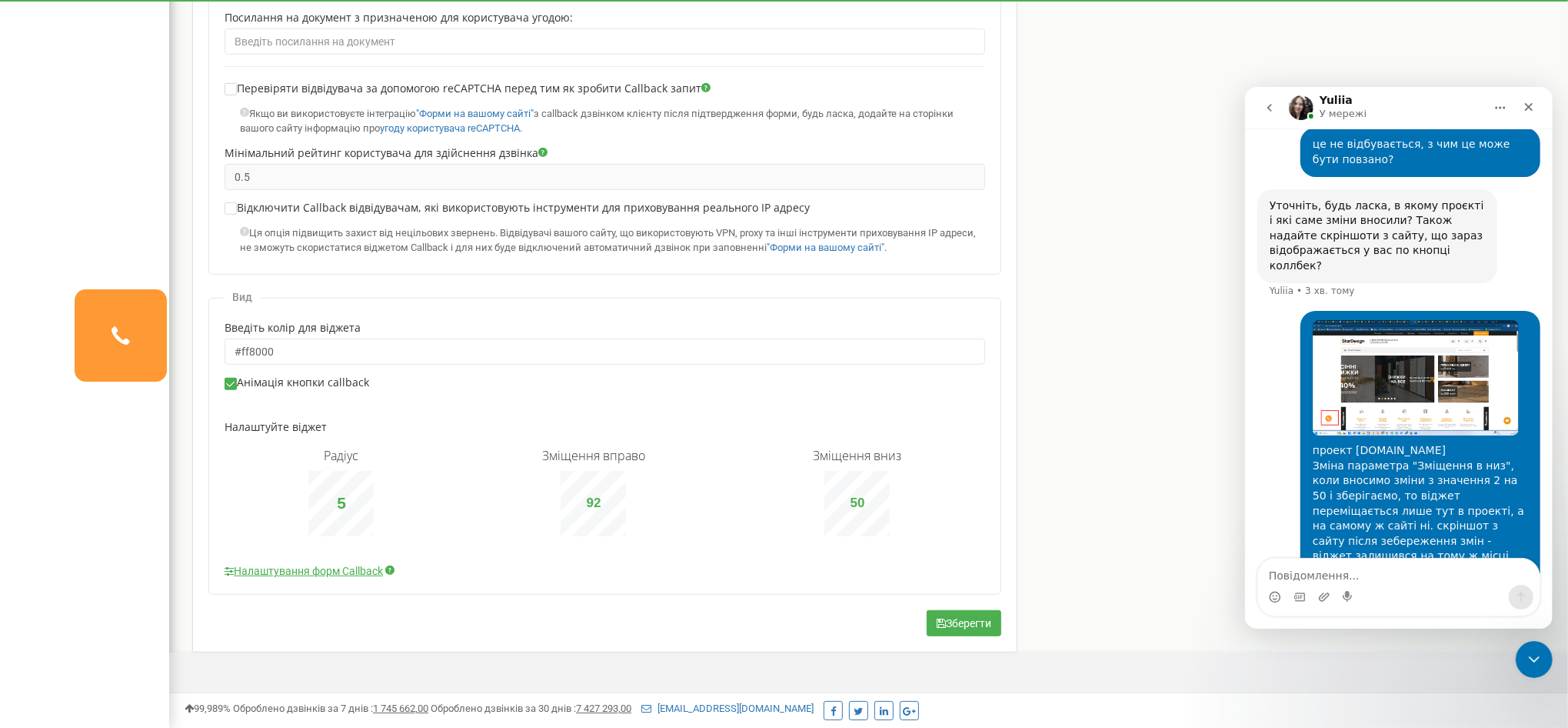
click at [377, 448] on div "Радіус 5 Зміщення вправо 92 Зміщення вниз 50" at bounding box center [605, 492] width 761 height 88
type input "50"
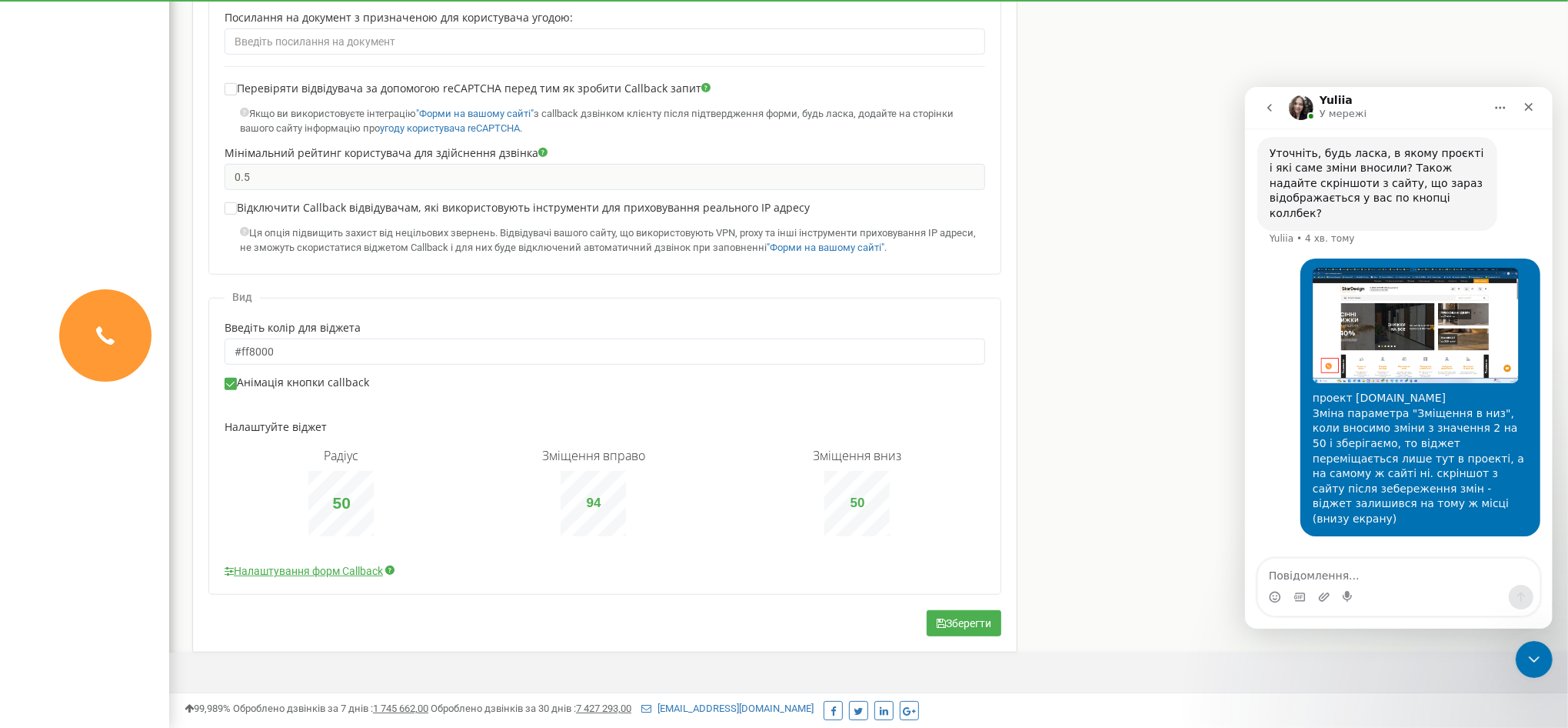
scroll to position [836, 0]
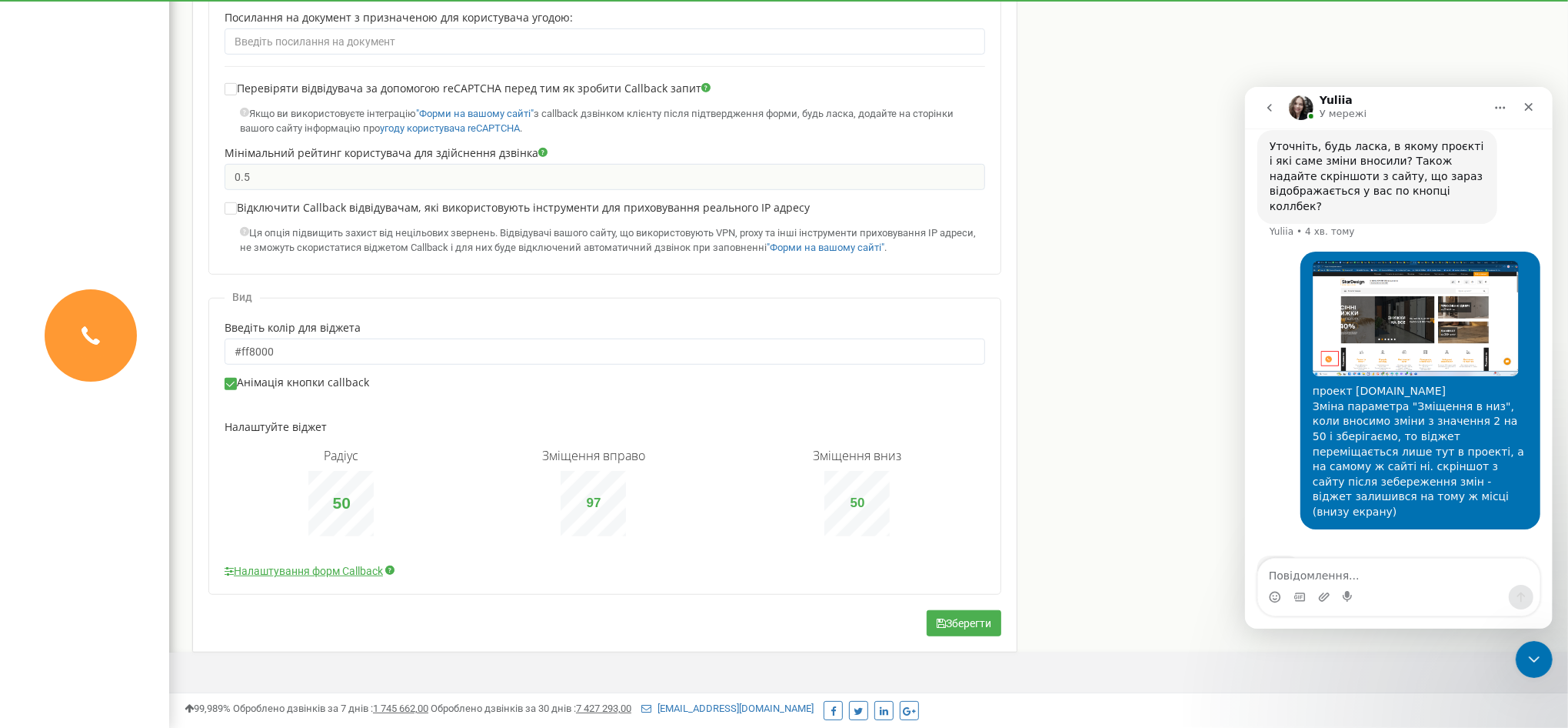
type input "98"
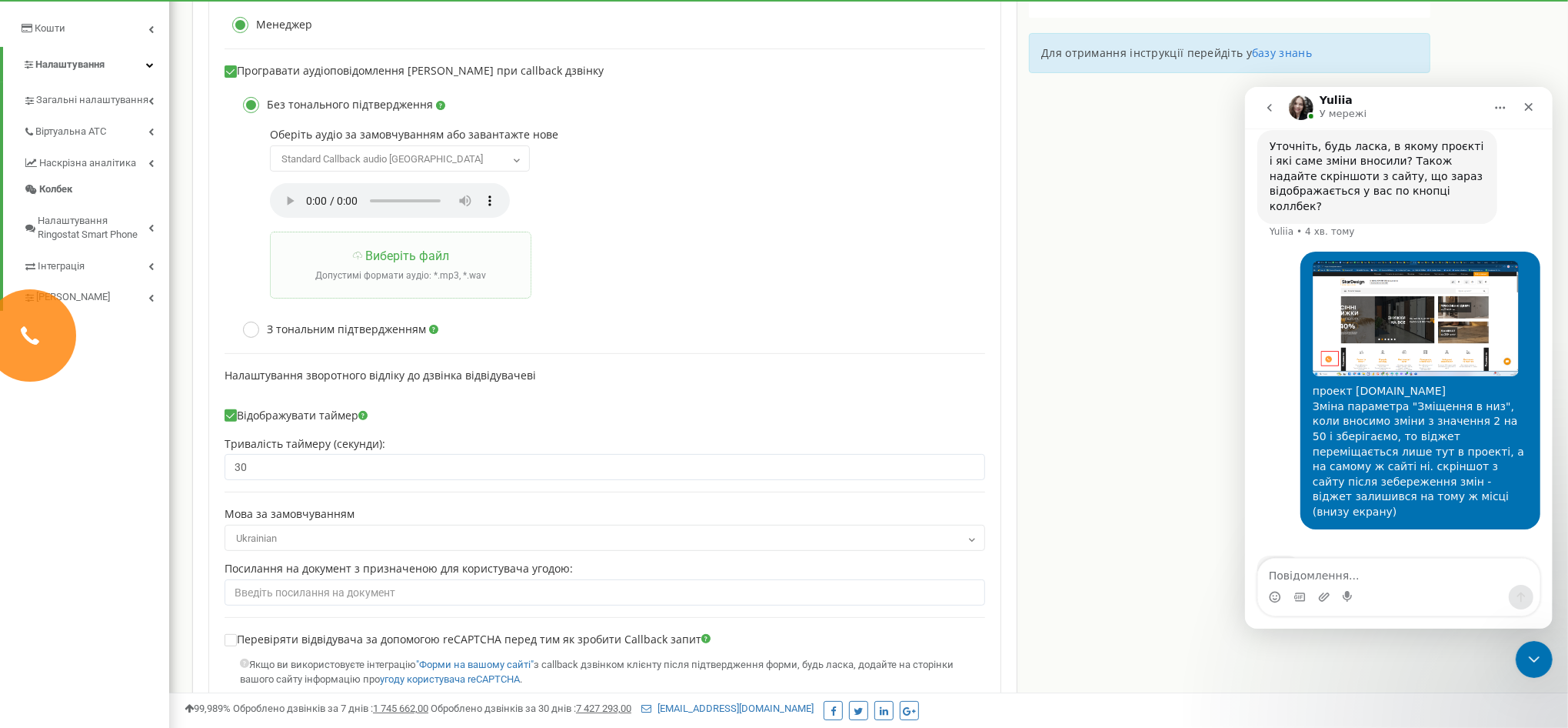
scroll to position [0, 0]
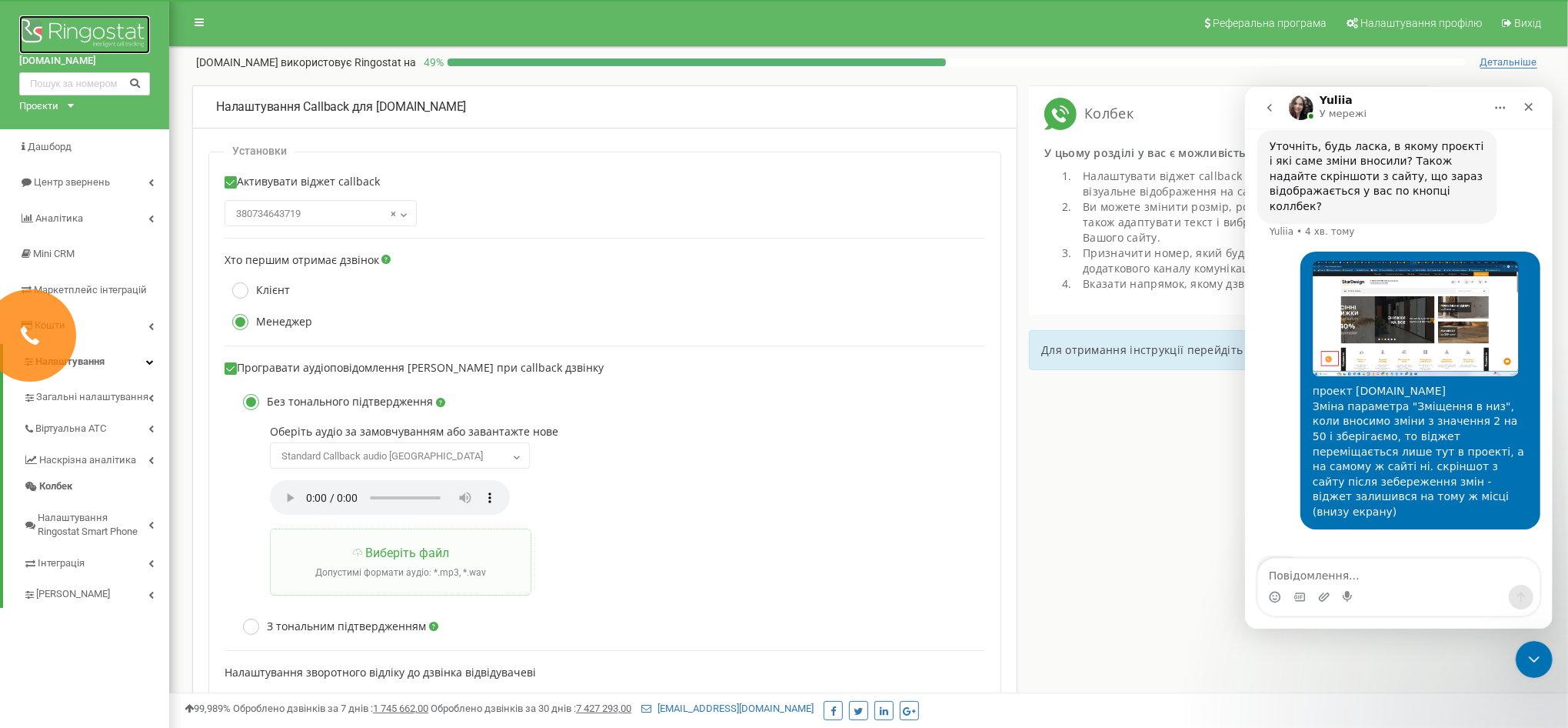
click at [81, 25] on img at bounding box center [84, 34] width 131 height 39
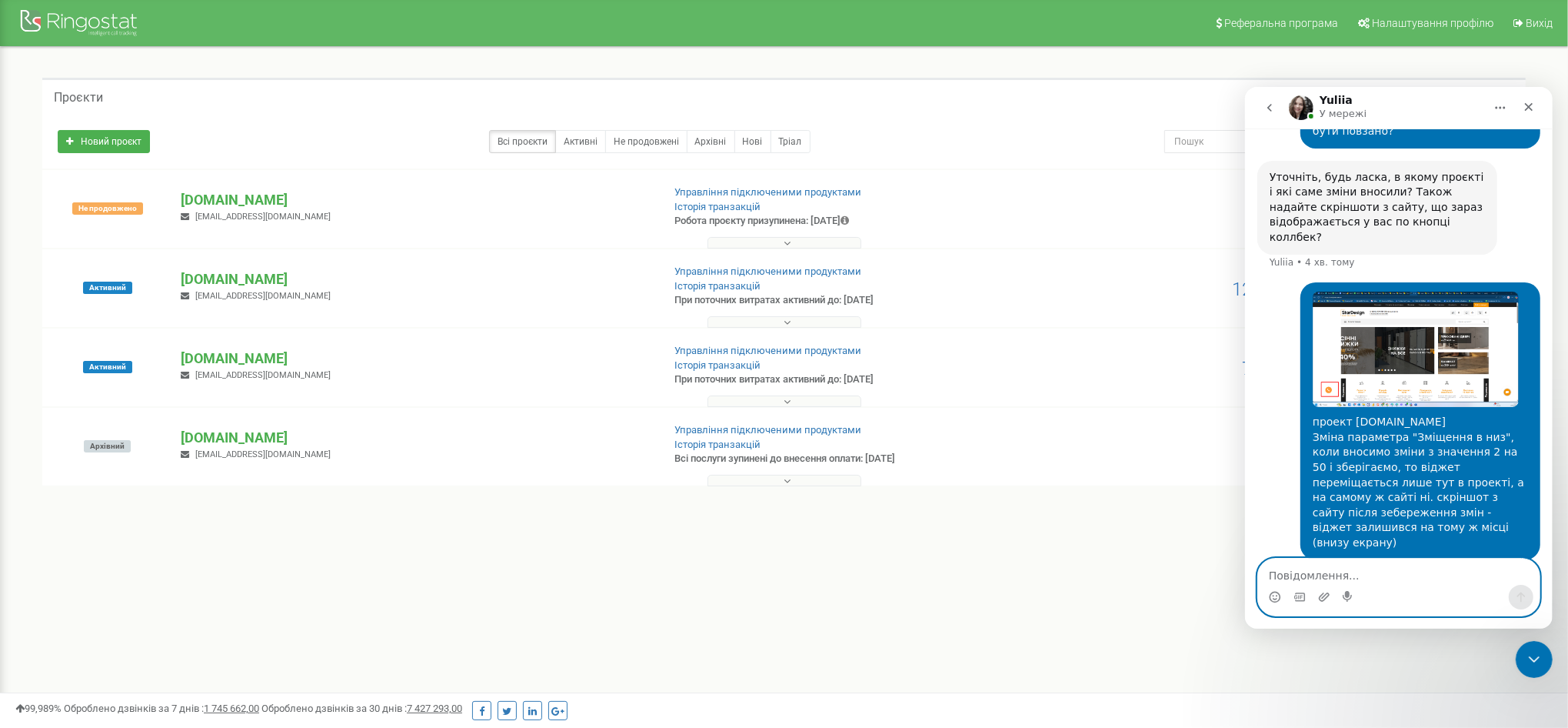
scroll to position [836, 0]
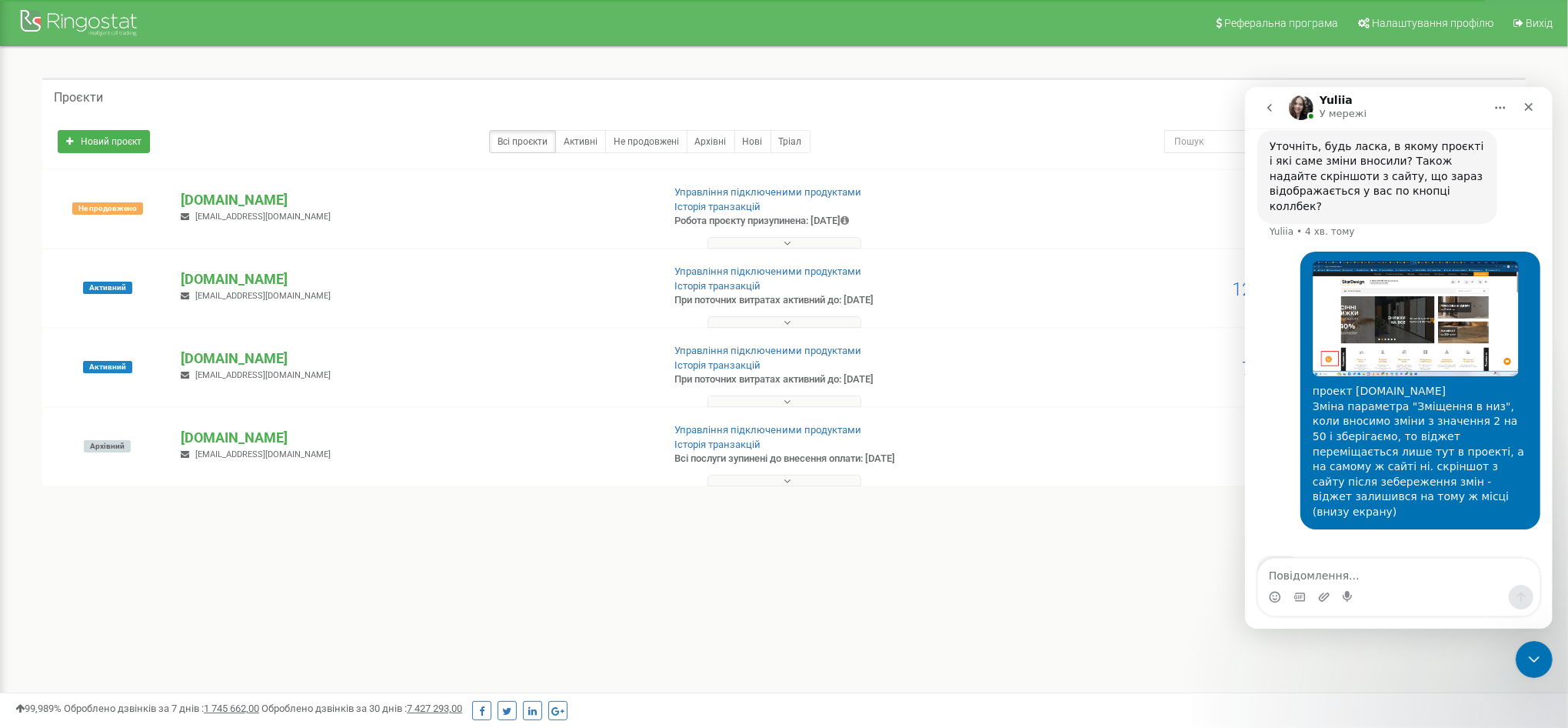
click at [1415, 295] on img "Юлія каже…" at bounding box center [1415, 317] width 206 height 116
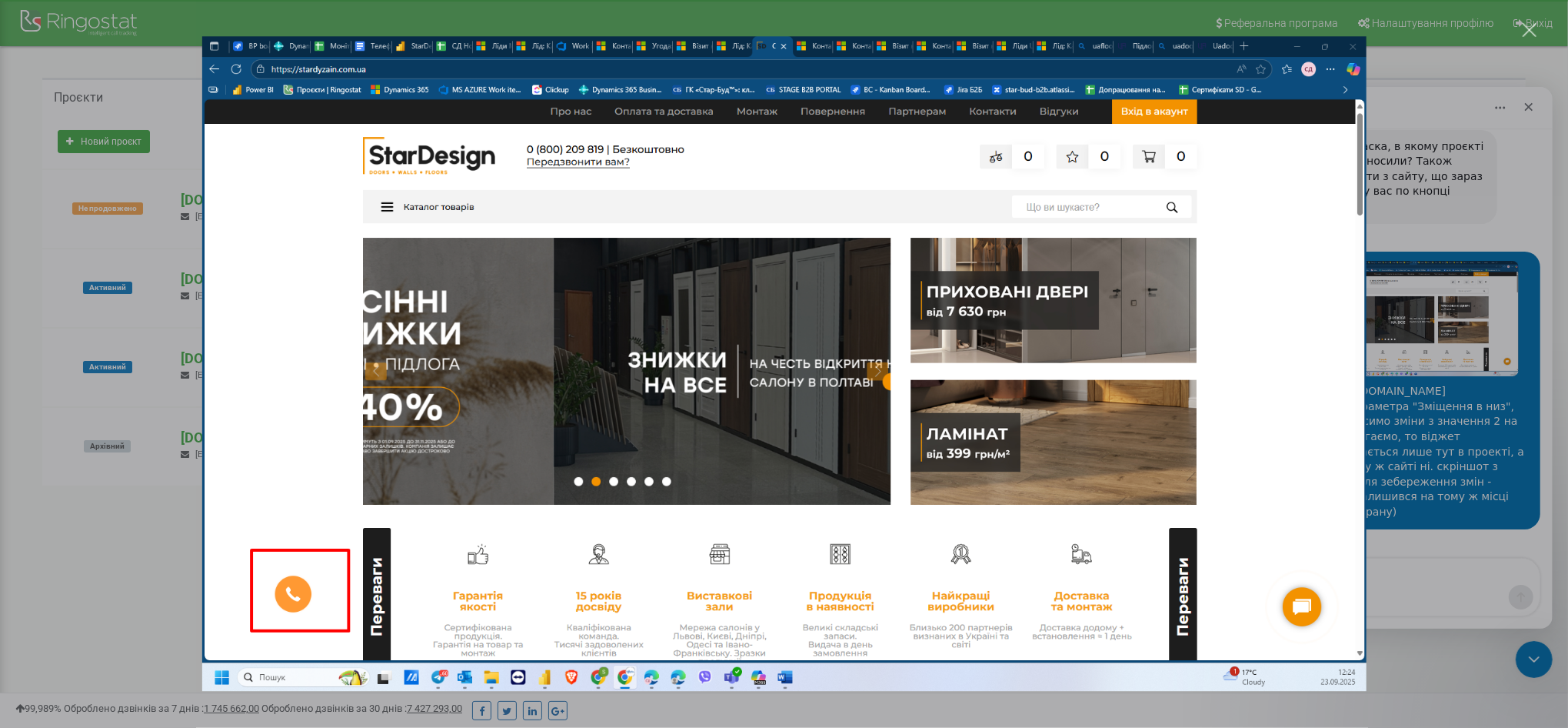
click at [1414, 612] on div "Месенджер Intercom" at bounding box center [784, 364] width 1568 height 728
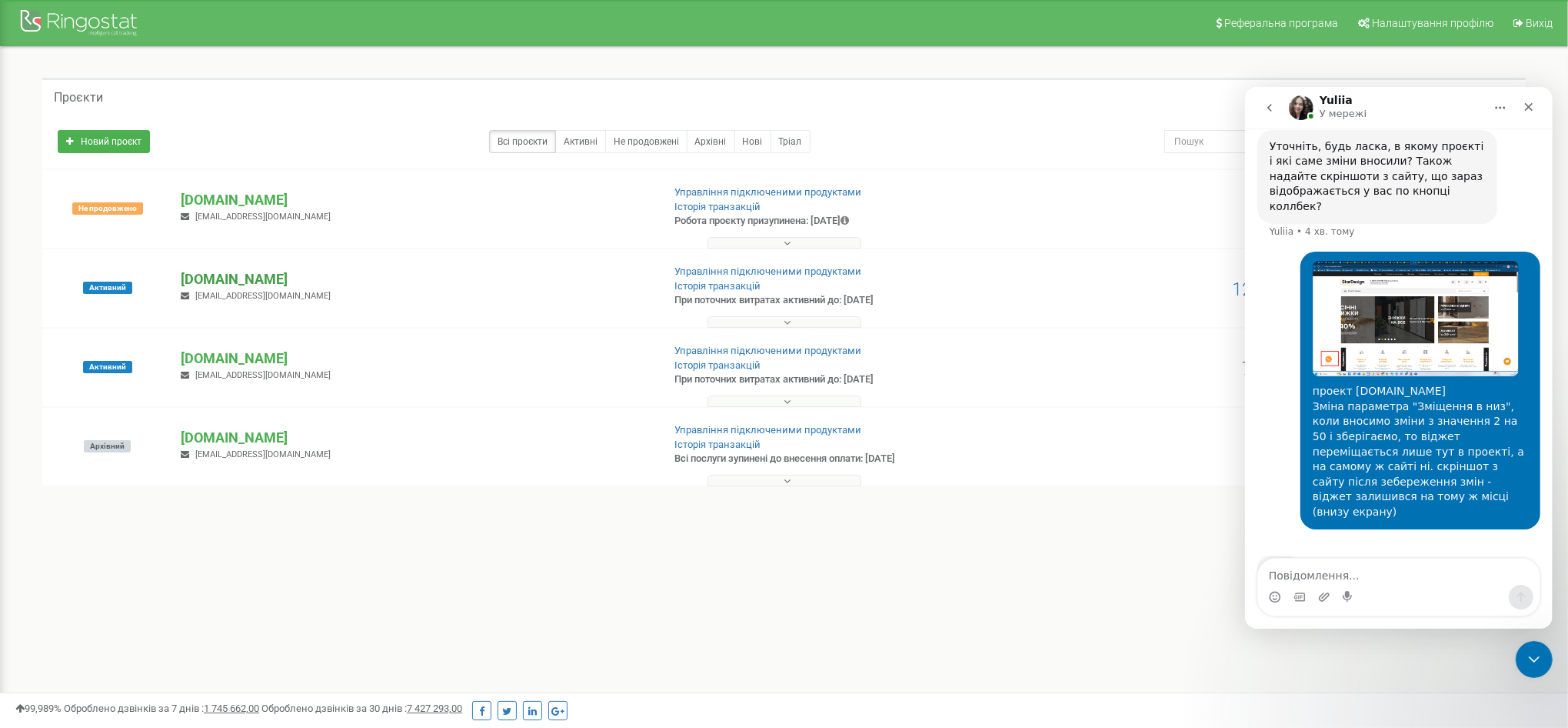
click at [215, 269] on p "[DOMAIN_NAME]" at bounding box center [415, 279] width 469 height 20
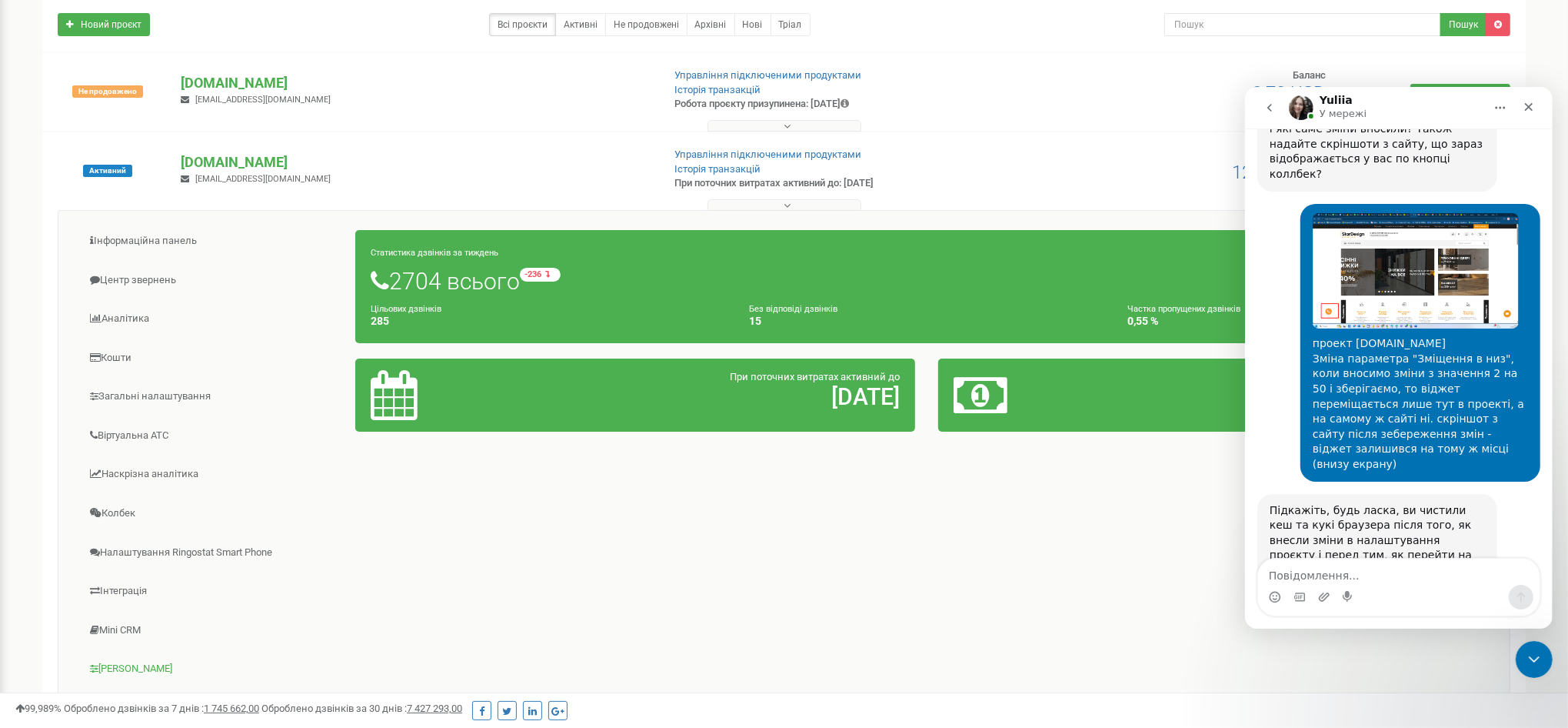
scroll to position [336, 0]
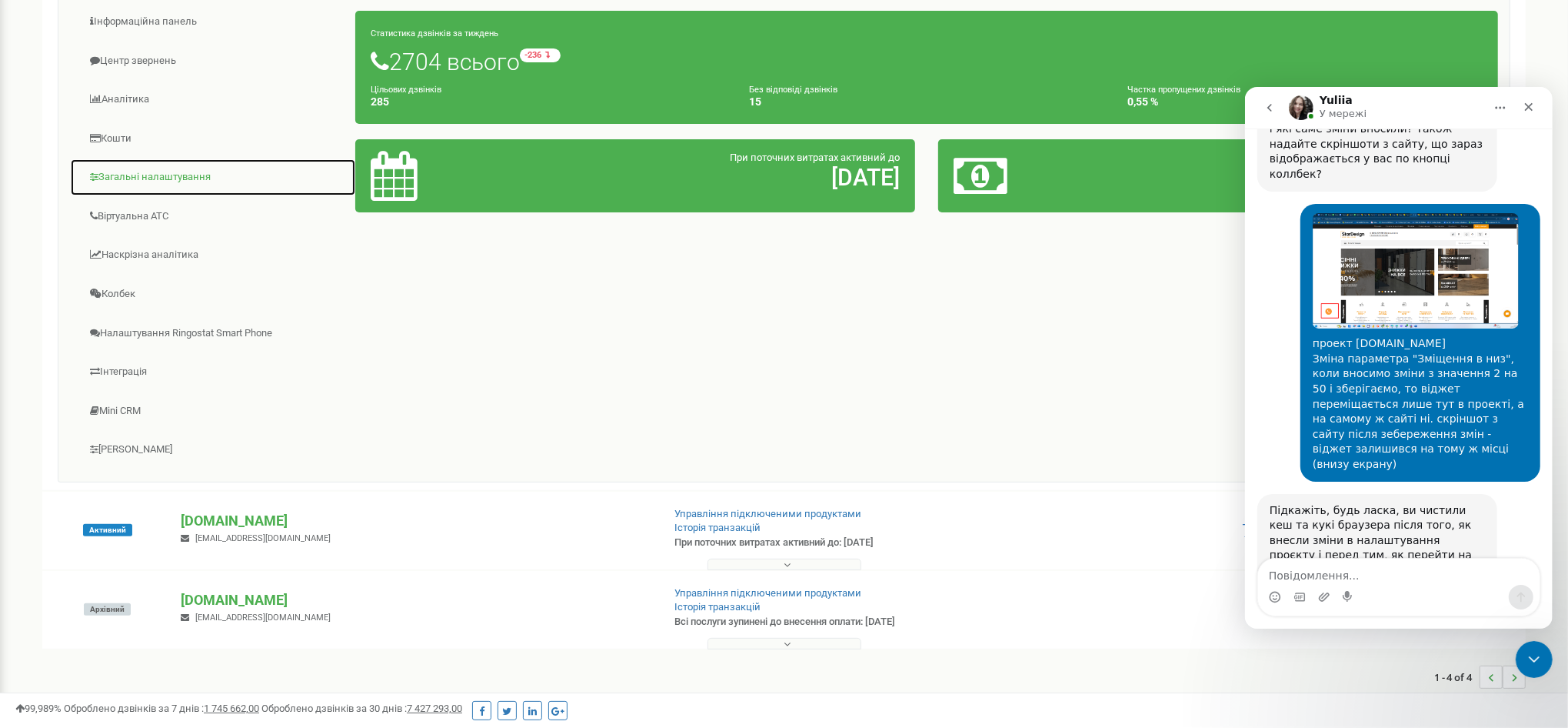
click at [152, 180] on link "Загальні налаштування" at bounding box center [213, 178] width 286 height 38
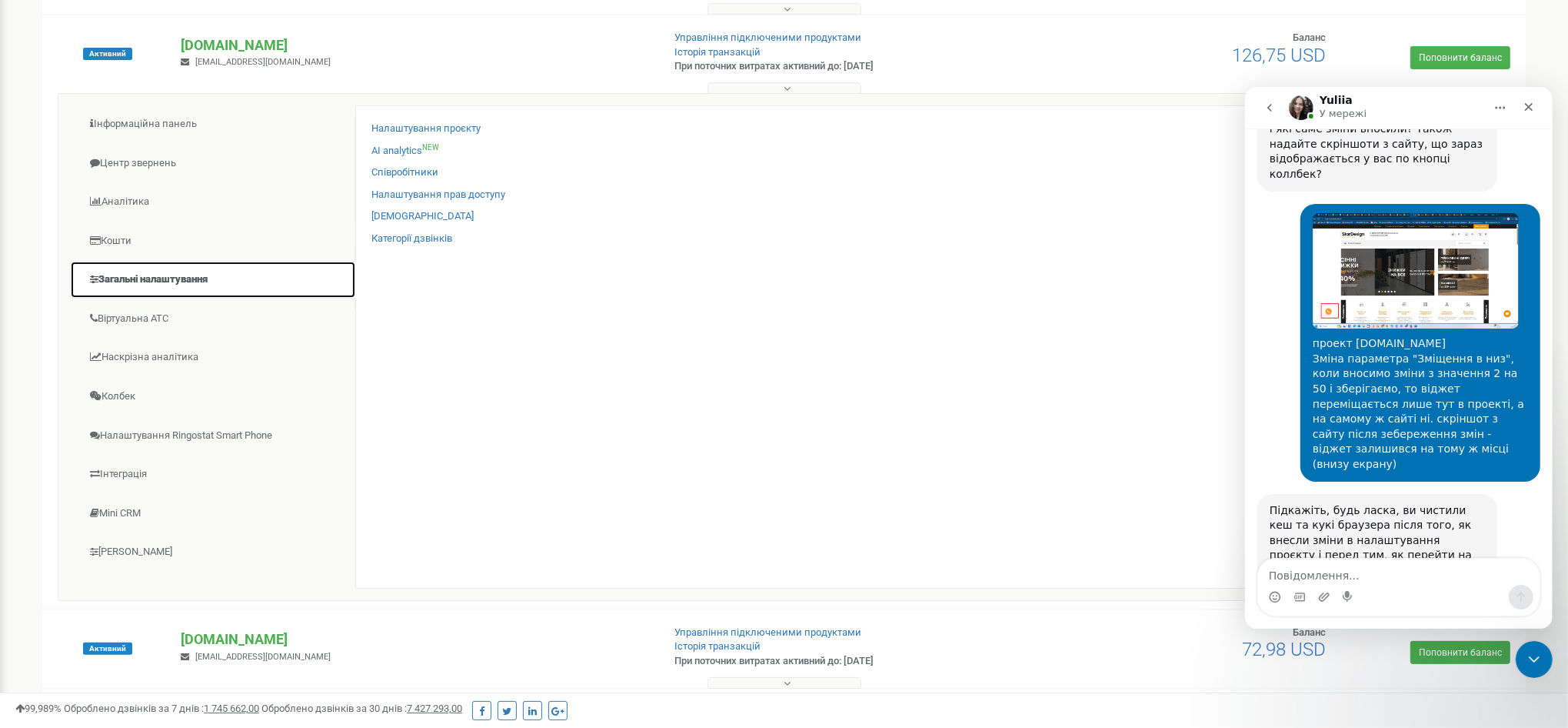
scroll to position [144, 0]
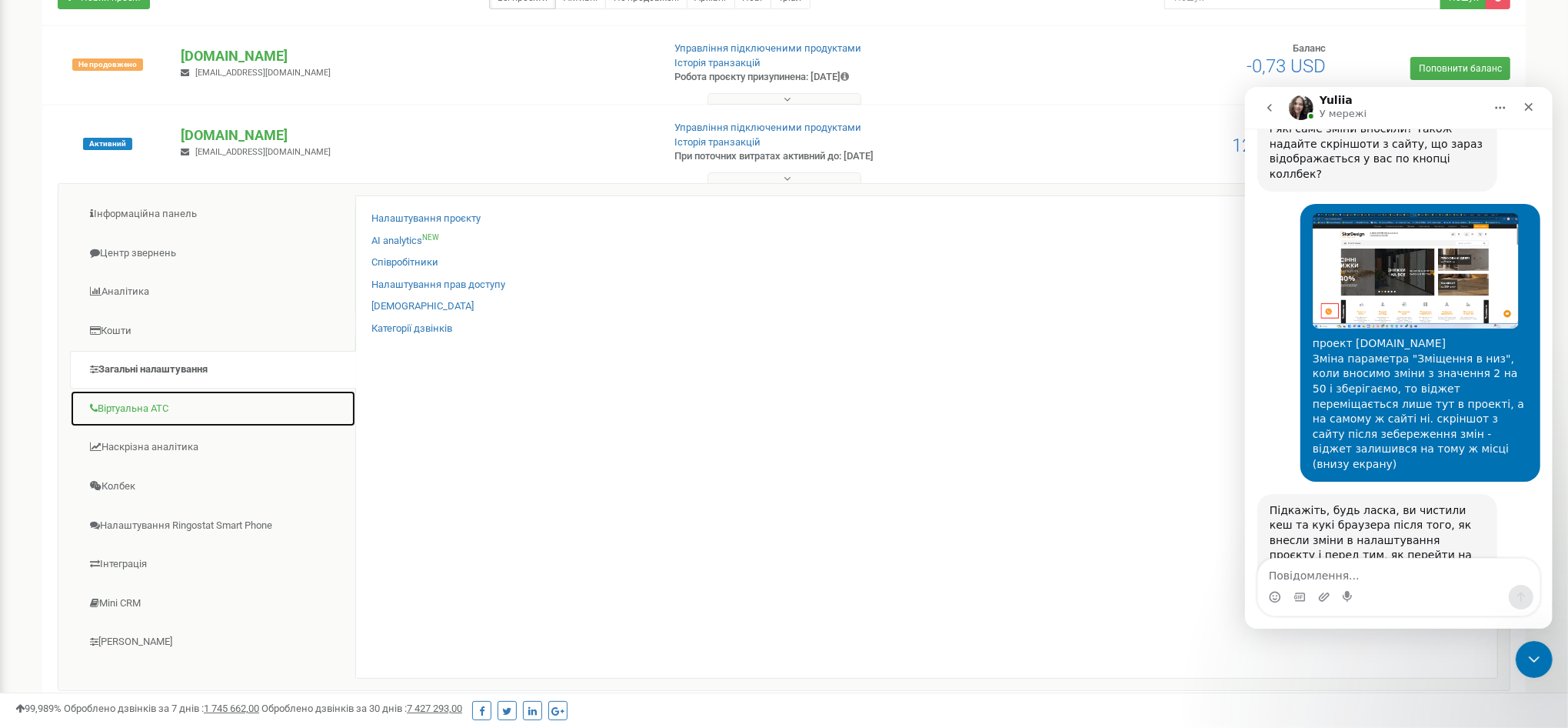
click at [140, 418] on link "Віртуальна АТС" at bounding box center [213, 409] width 286 height 38
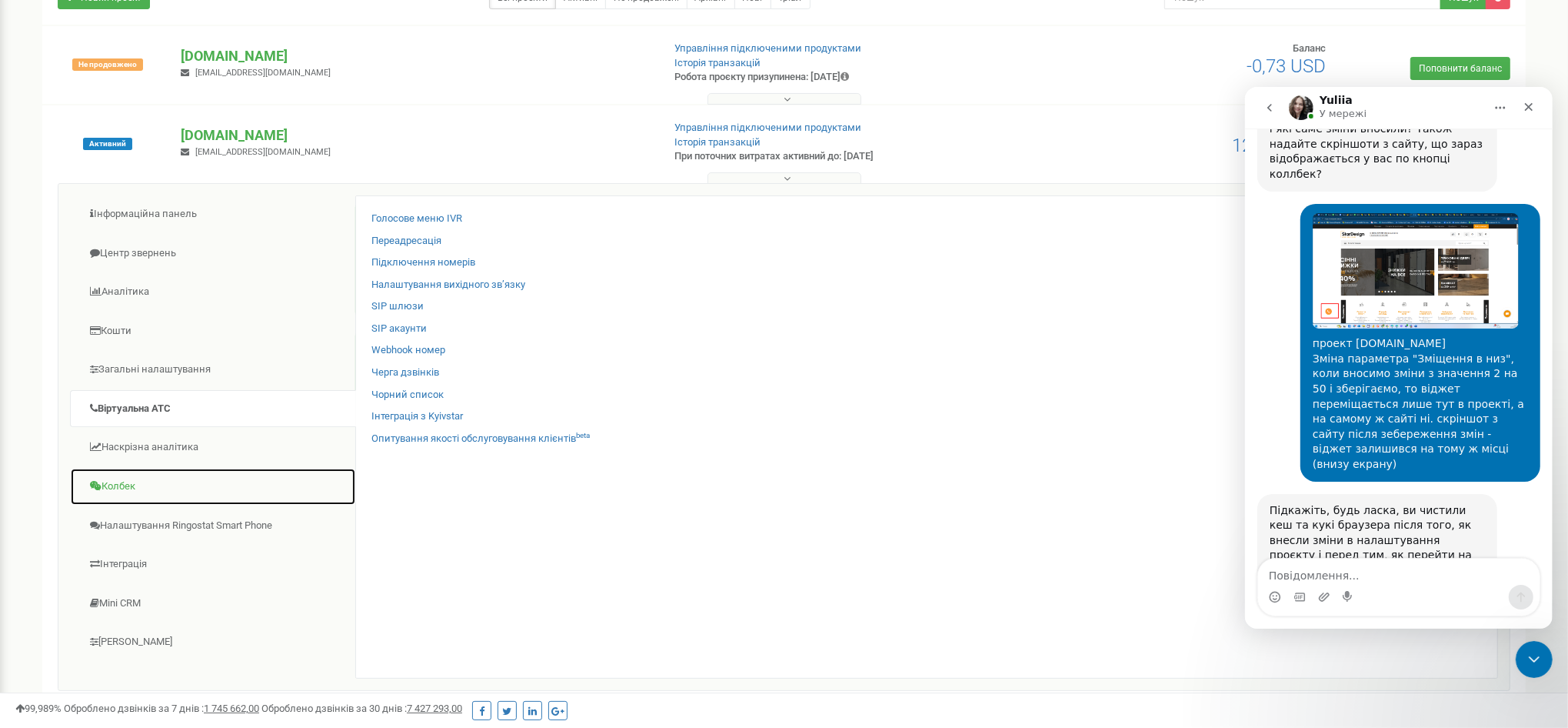
click at [144, 497] on link "Колбек" at bounding box center [213, 487] width 286 height 38
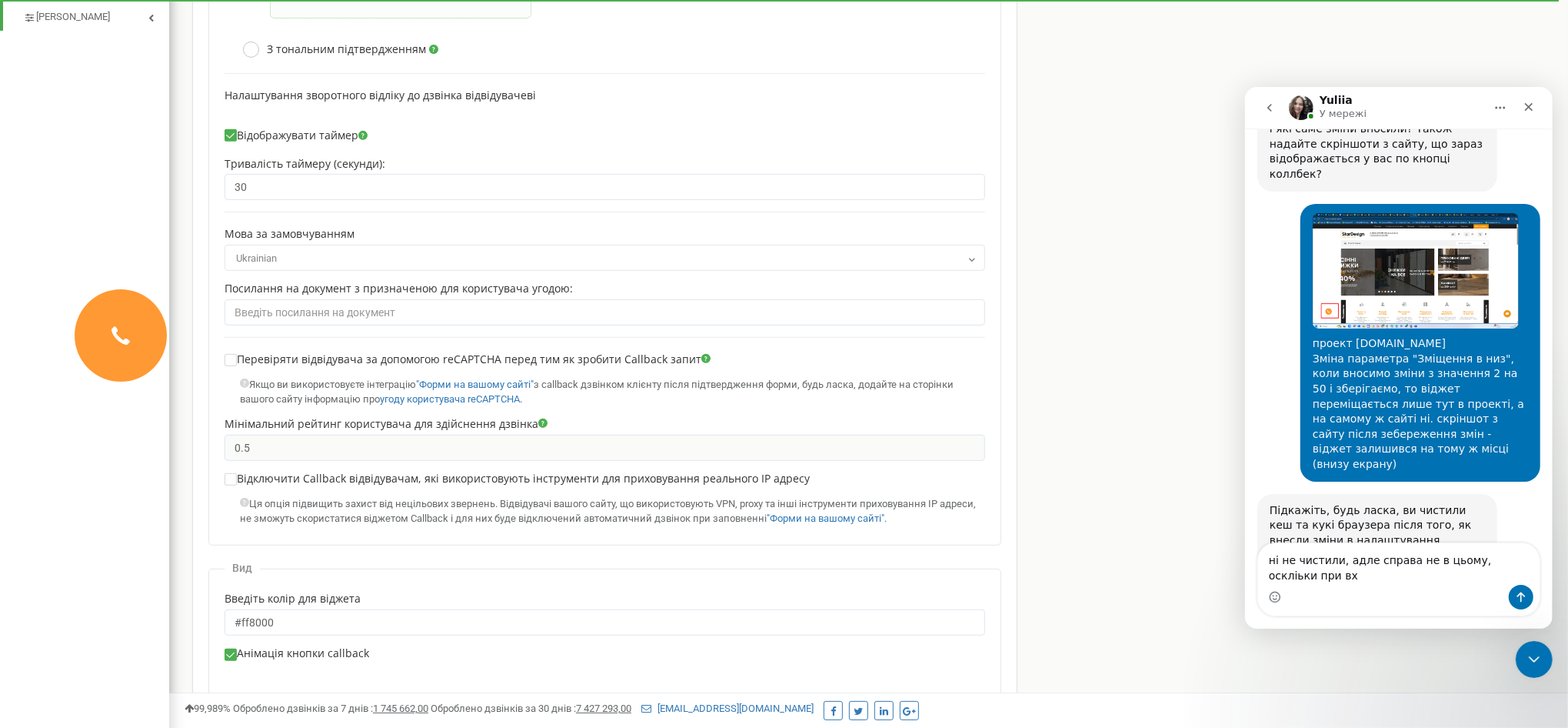
scroll to position [884, 0]
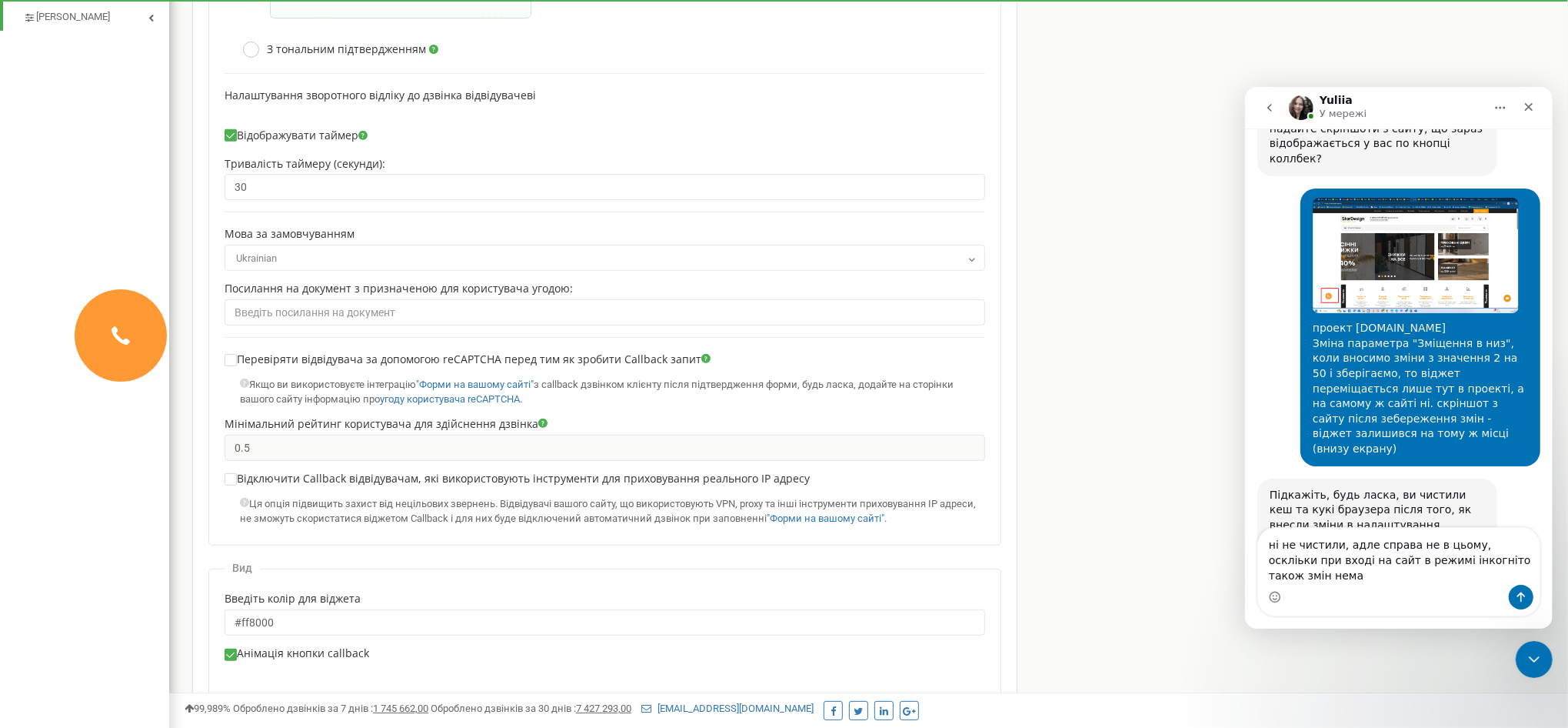
type textarea "ні не чистили, адле справа не в цьому, оскліьки при вході на сайт в режимі інко…"
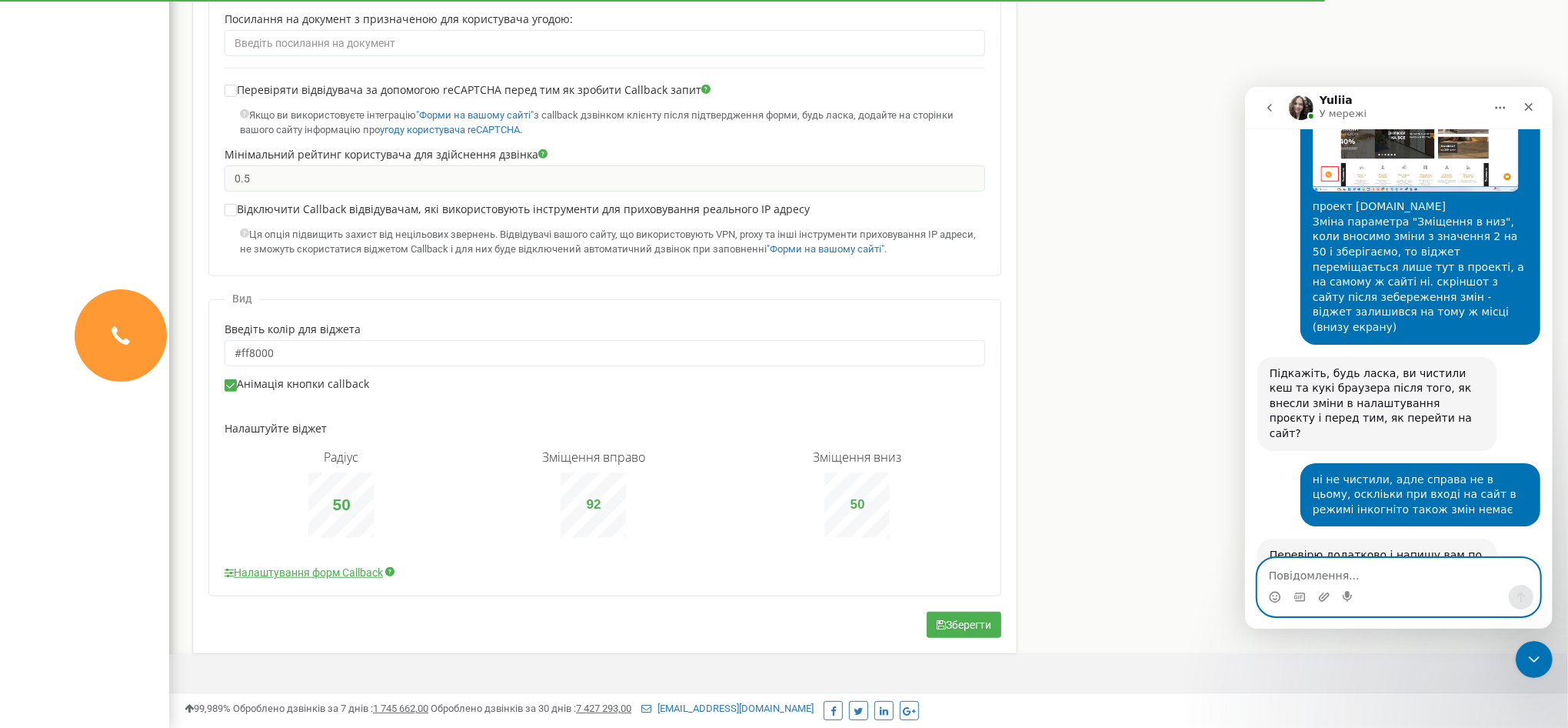
scroll to position [848, 0]
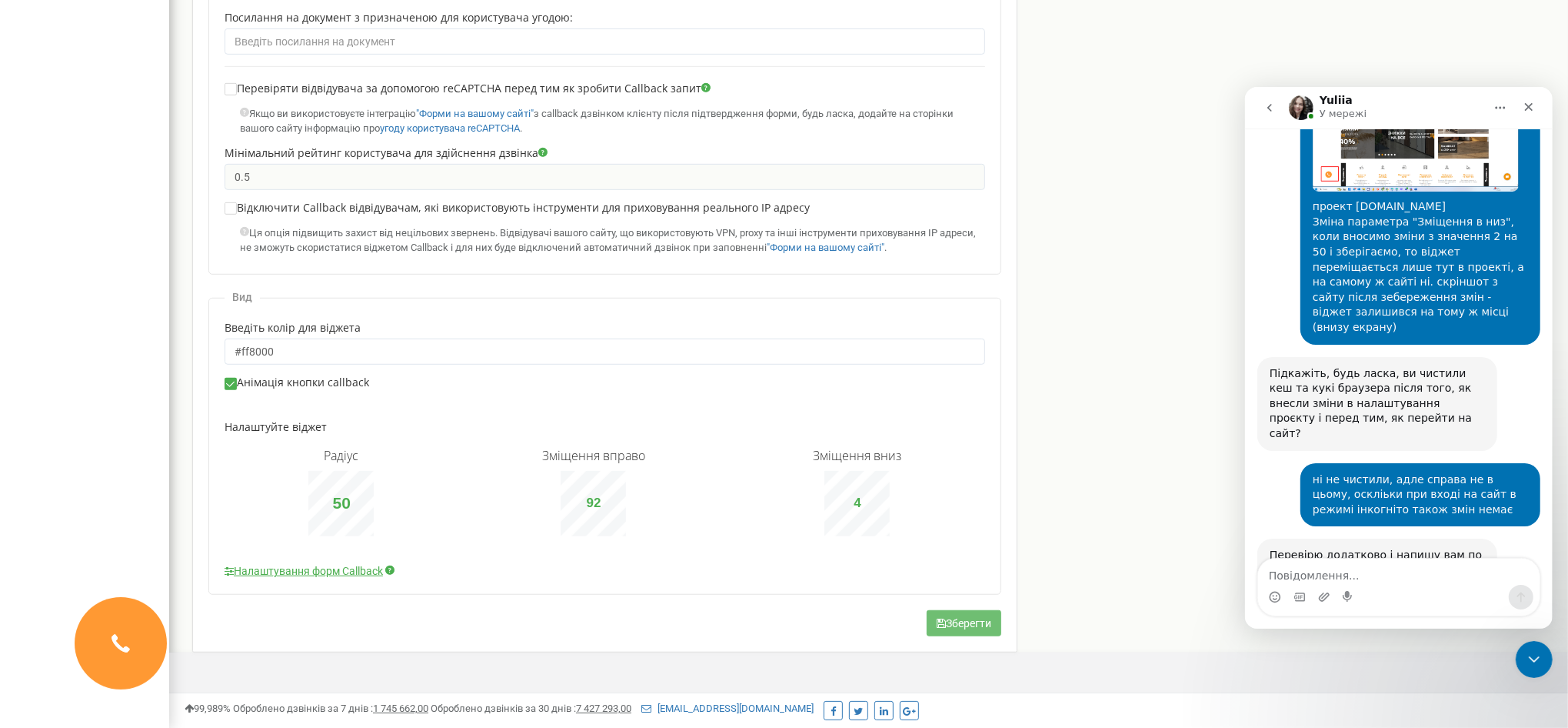
click at [959, 625] on button "Зберегти" at bounding box center [964, 623] width 75 height 26
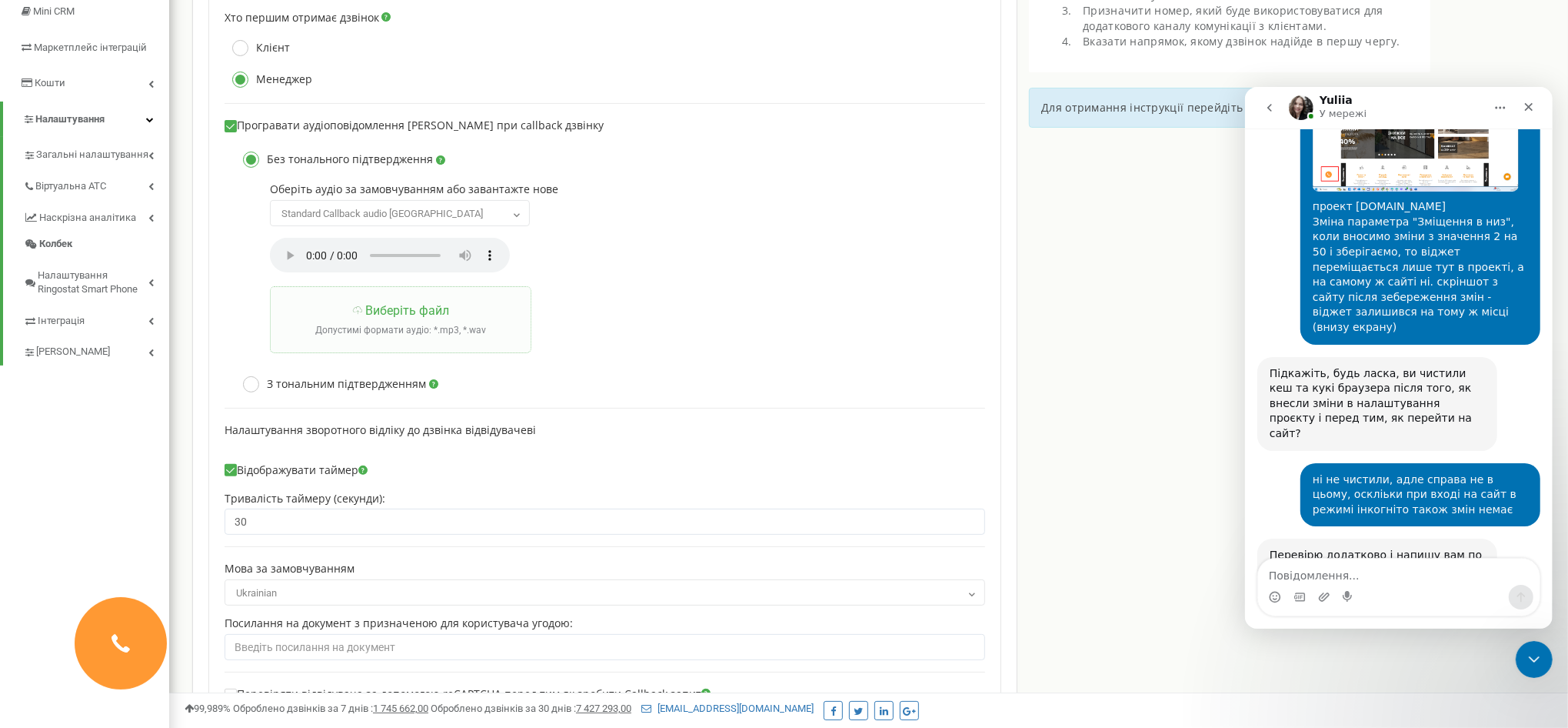
scroll to position [0, 0]
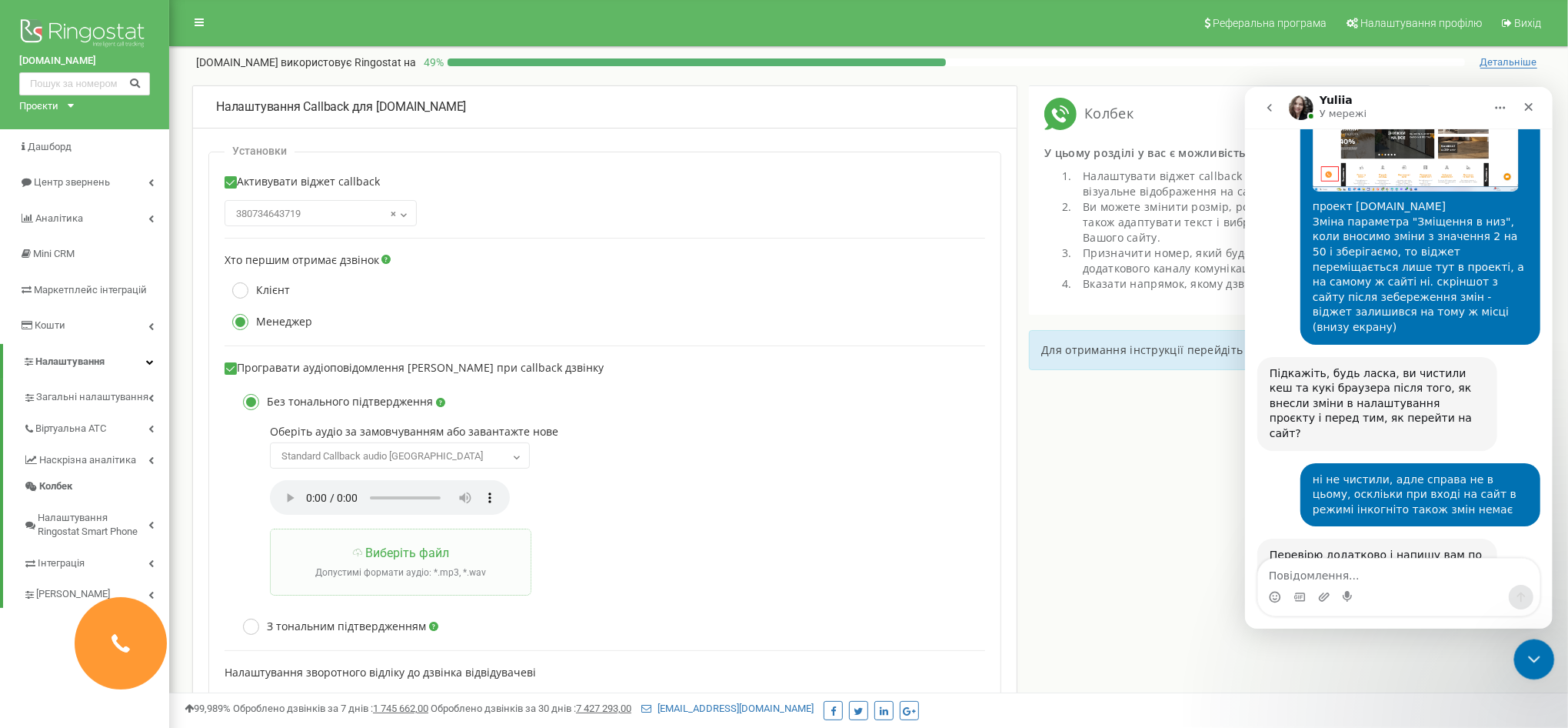
click at [1523, 651] on icon "Закрити програму для спілкування Intercom" at bounding box center [1532, 657] width 18 height 18
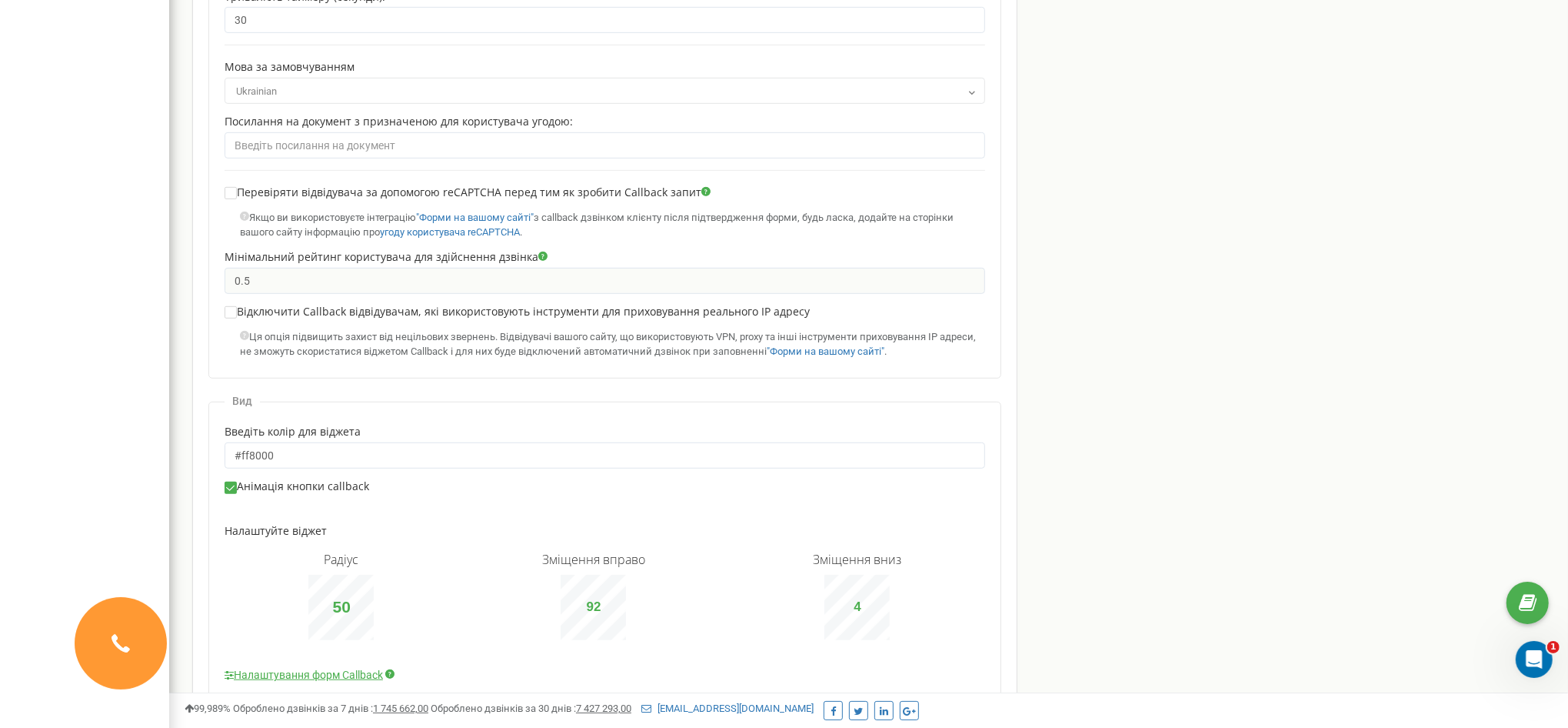
scroll to position [848, 0]
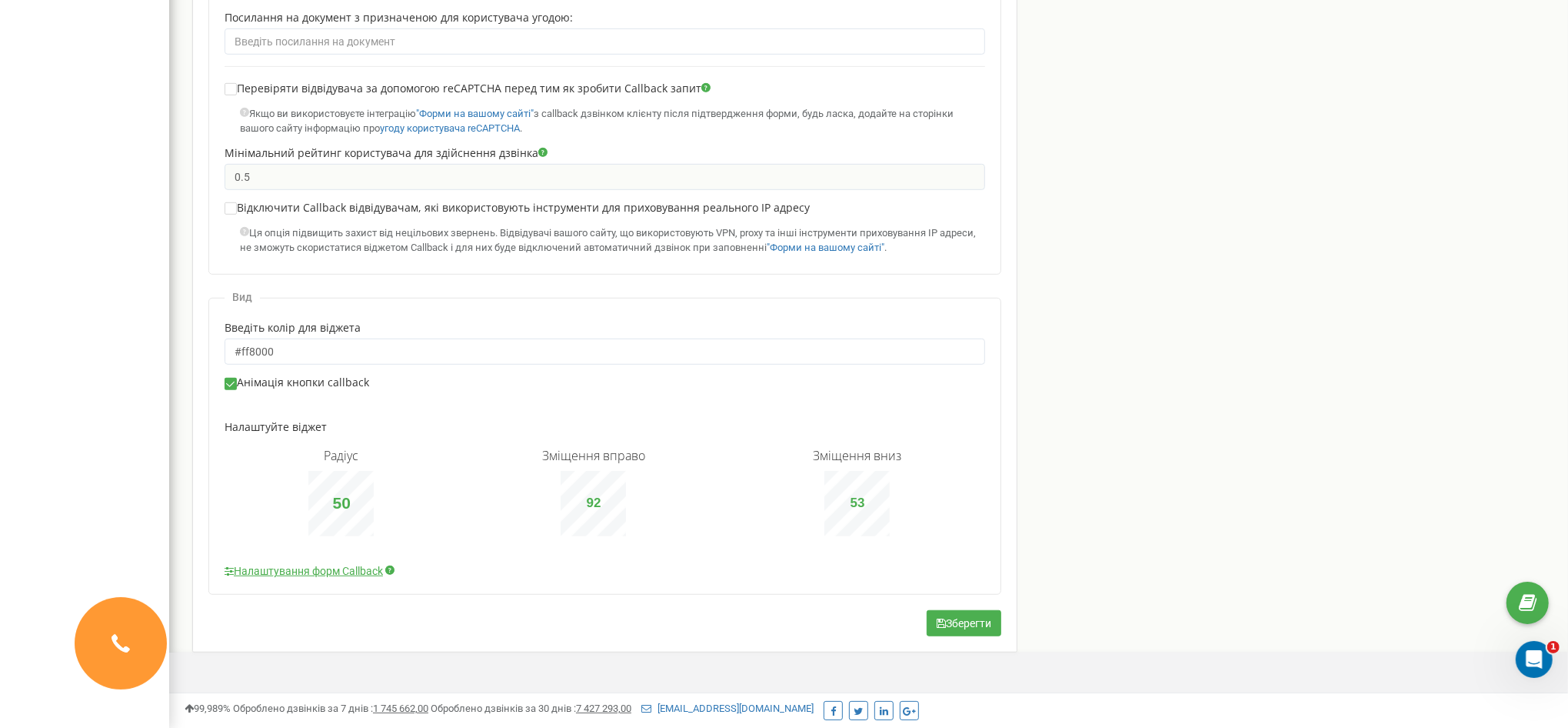
type input "55"
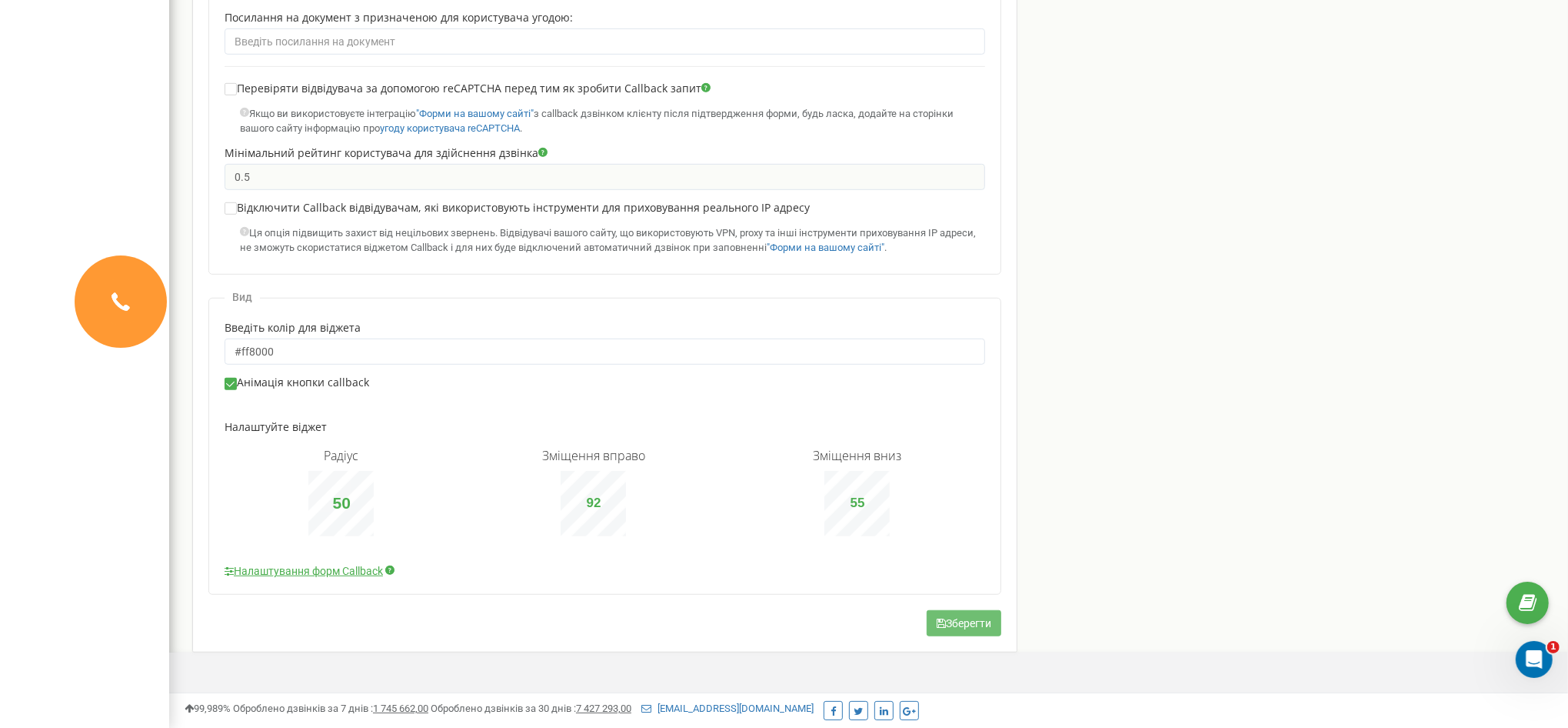
click at [982, 628] on button "Зберегти" at bounding box center [964, 623] width 75 height 26
